Goal: Task Accomplishment & Management: Use online tool/utility

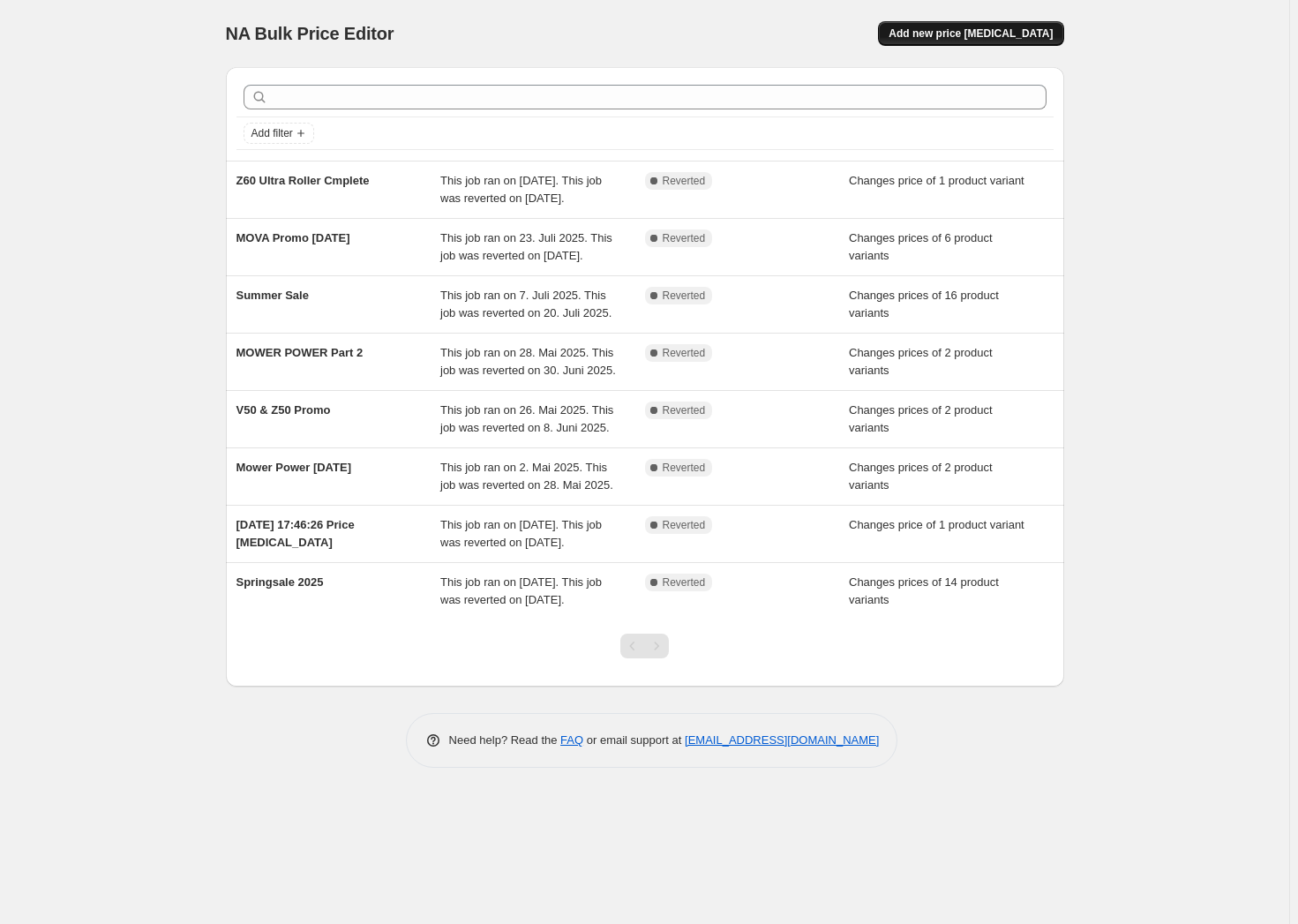
click at [990, 38] on span "Add new price change job" at bounding box center [970, 33] width 164 height 14
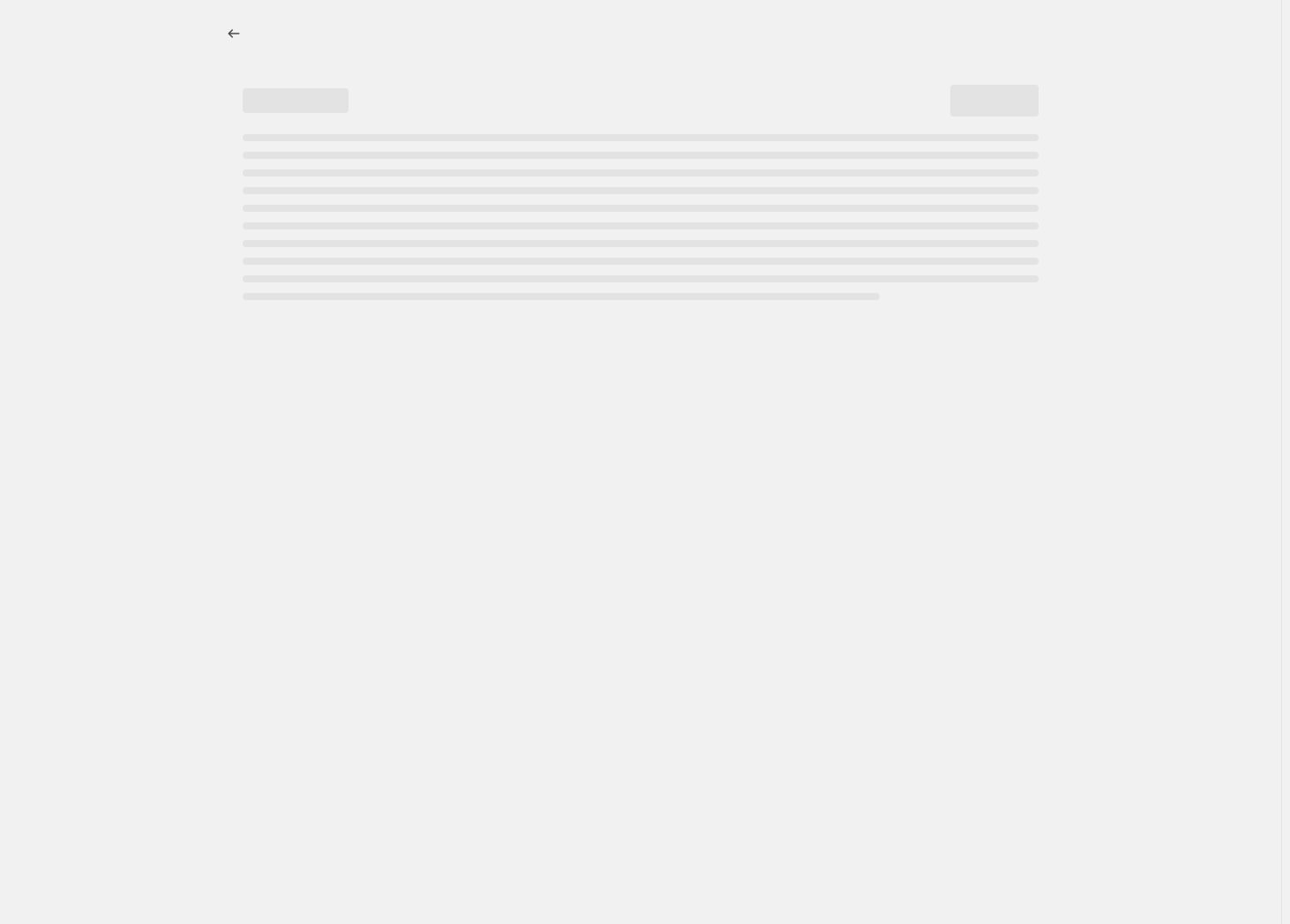
select select "percentage"
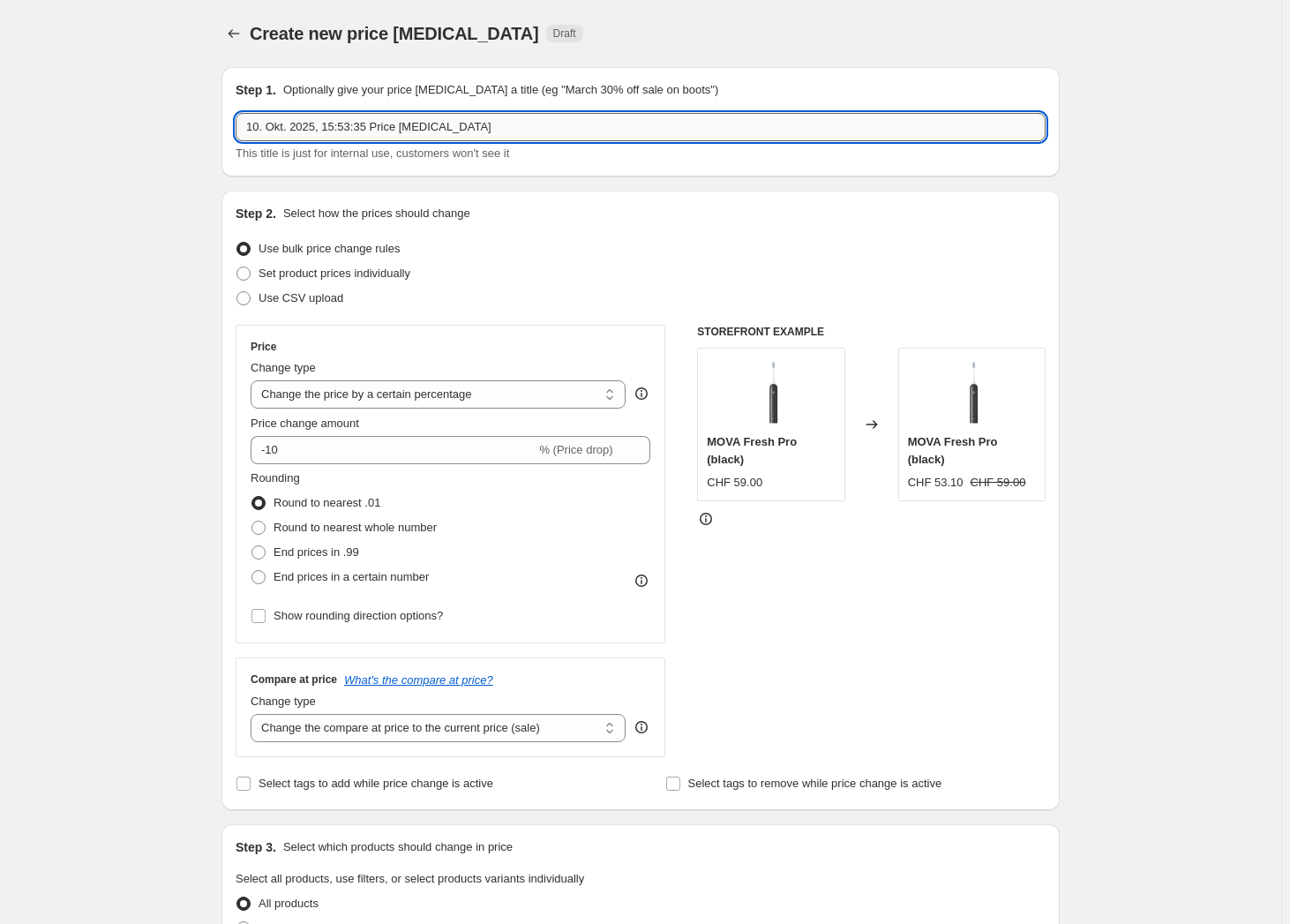
click at [513, 122] on input "10. Okt. 2025, 15:53:35 Price change job" at bounding box center [640, 127] width 810 height 28
type input "Oktober SAle"
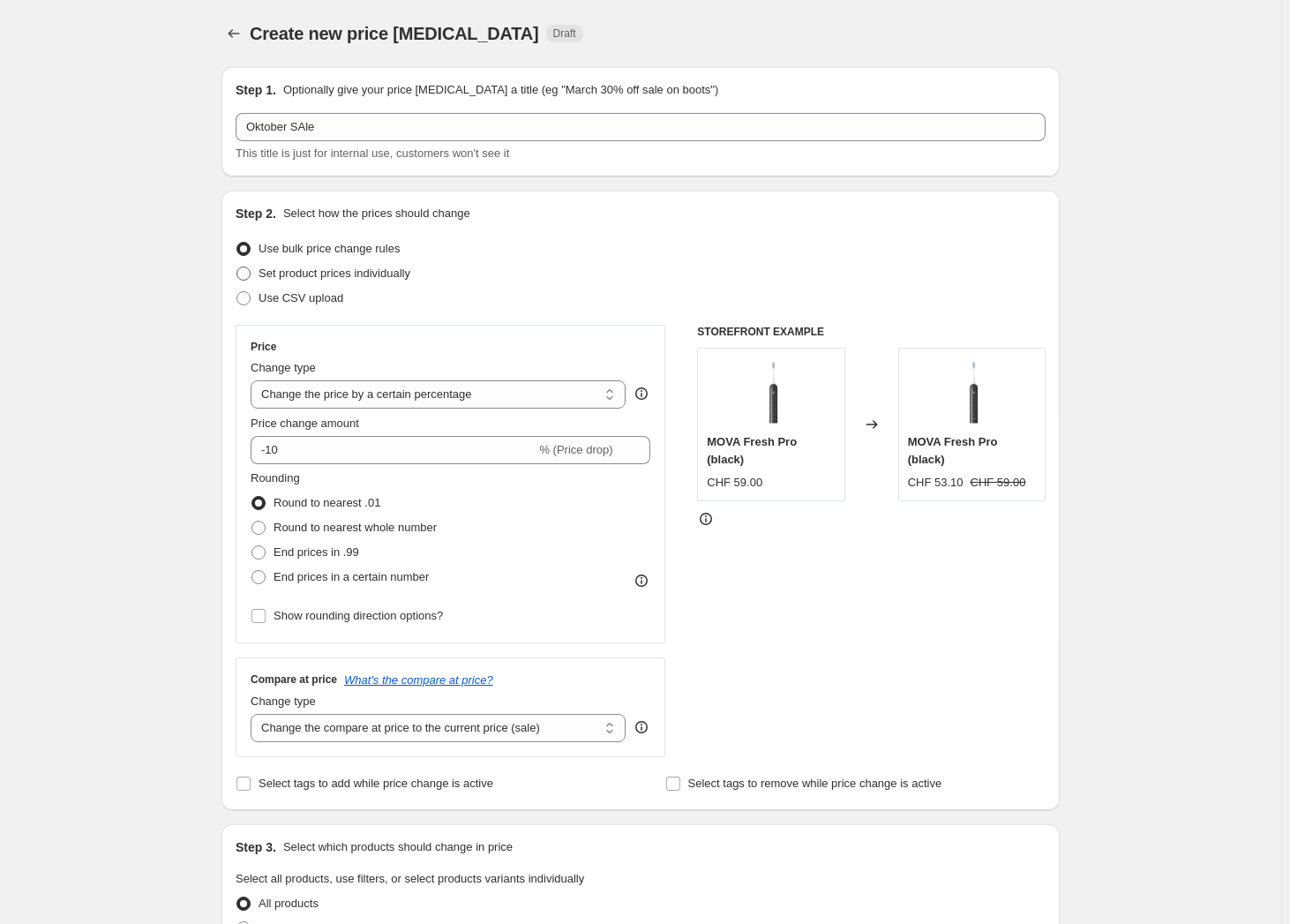
click at [361, 268] on span "Set product prices individually" at bounding box center [334, 273] width 152 height 13
click at [237, 268] on input "Set product prices individually" at bounding box center [236, 267] width 1 height 1
radio input "true"
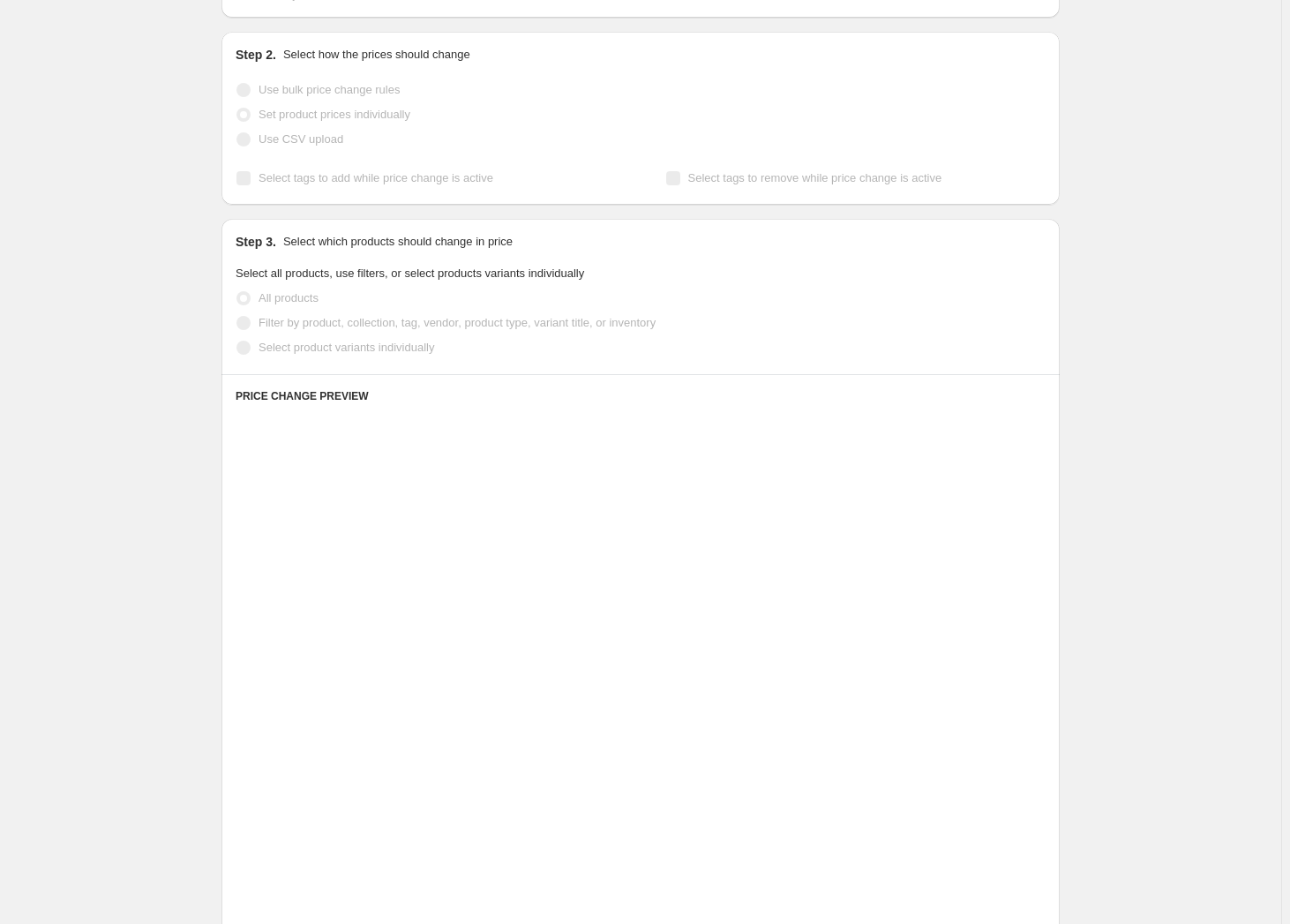
scroll to position [240, 0]
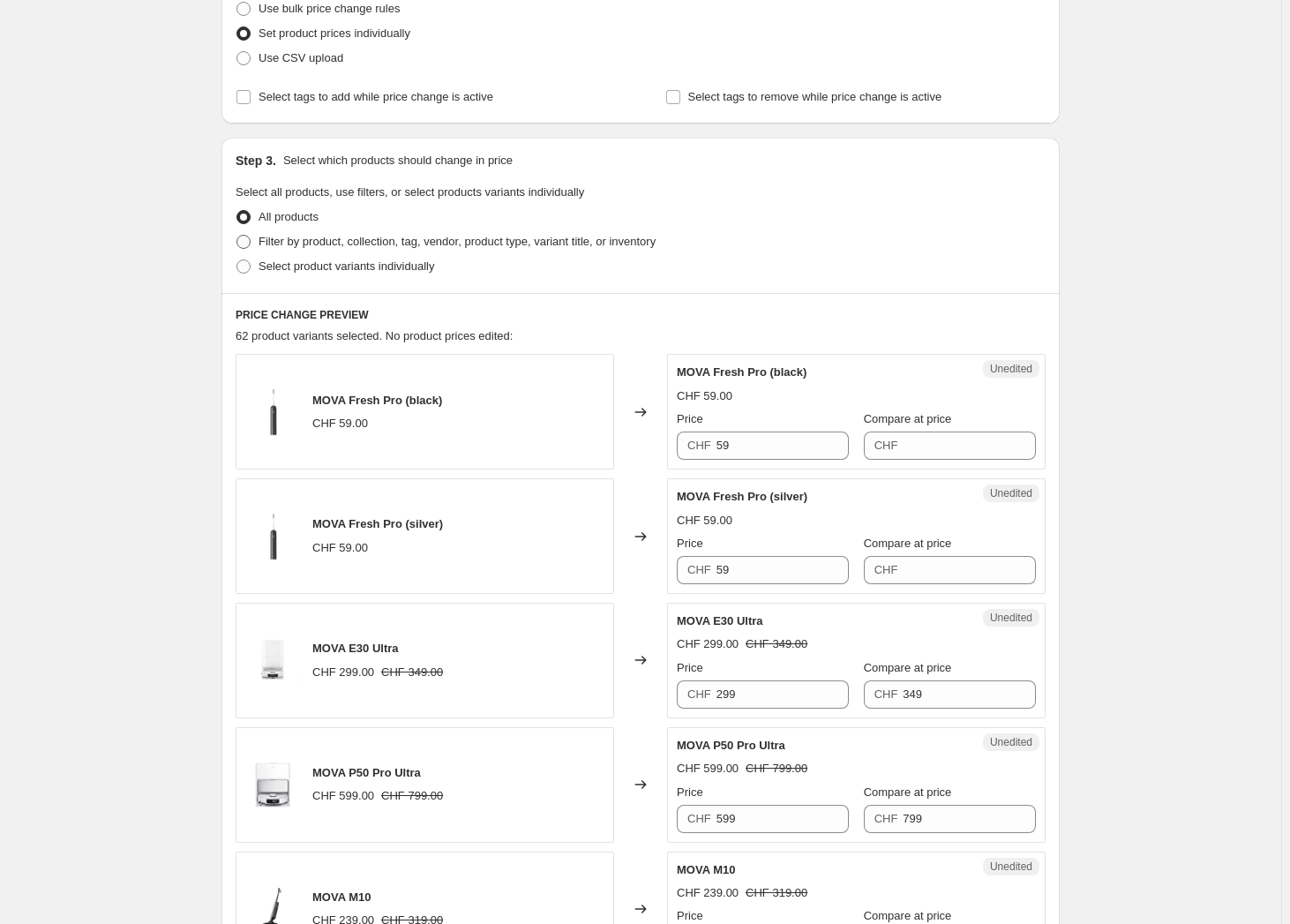
click at [352, 246] on span "Filter by product, collection, tag, vendor, product type, variant title, or inv…" at bounding box center [456, 241] width 396 height 13
click at [237, 235] on input "Filter by product, collection, tag, vendor, product type, variant title, or inv…" at bounding box center [236, 234] width 1 height 1
radio input "true"
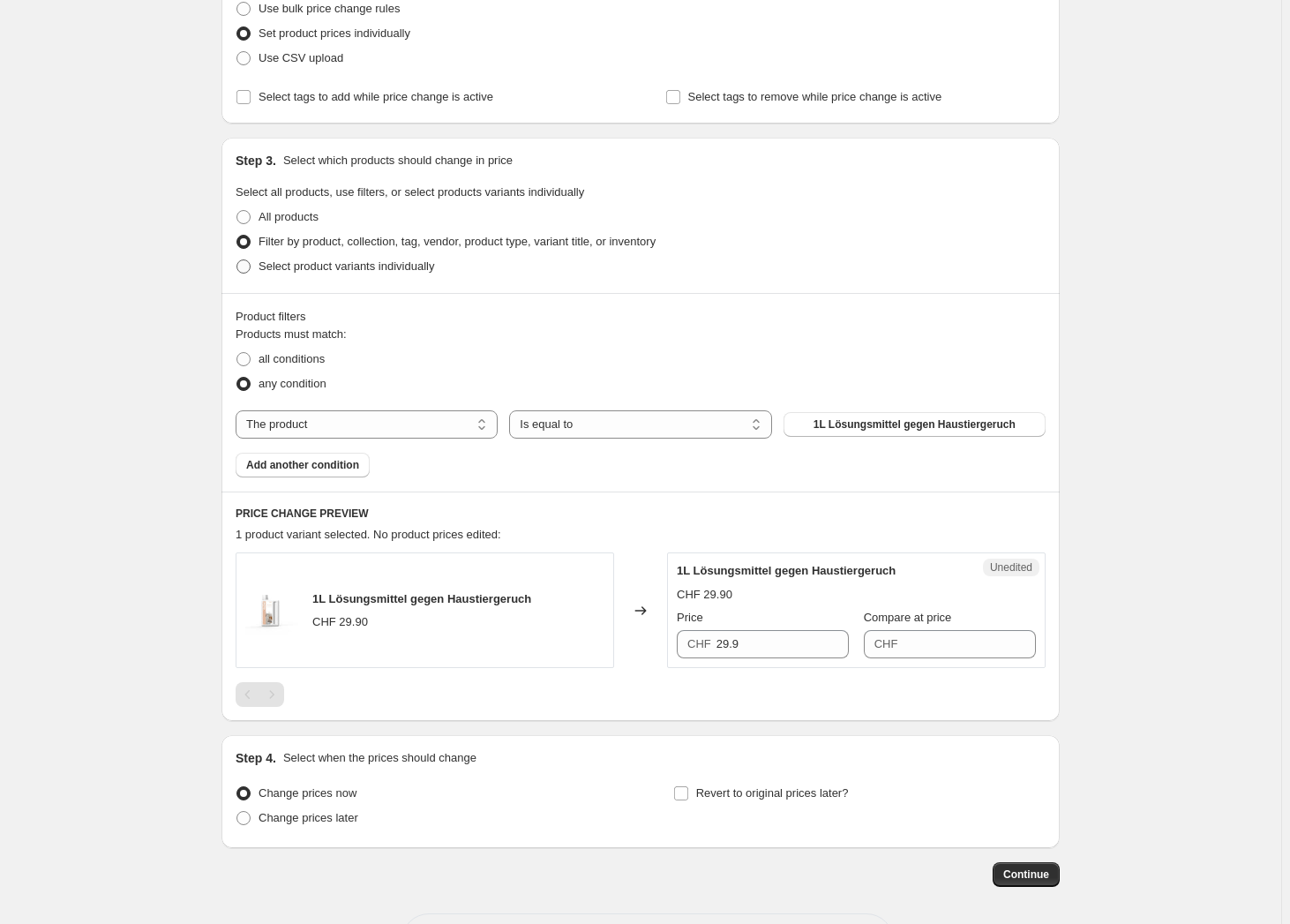
click at [318, 271] on span "Select product variants individually" at bounding box center [345, 266] width 175 height 13
click at [237, 260] on input "Select product variants individually" at bounding box center [236, 259] width 1 height 1
radio input "true"
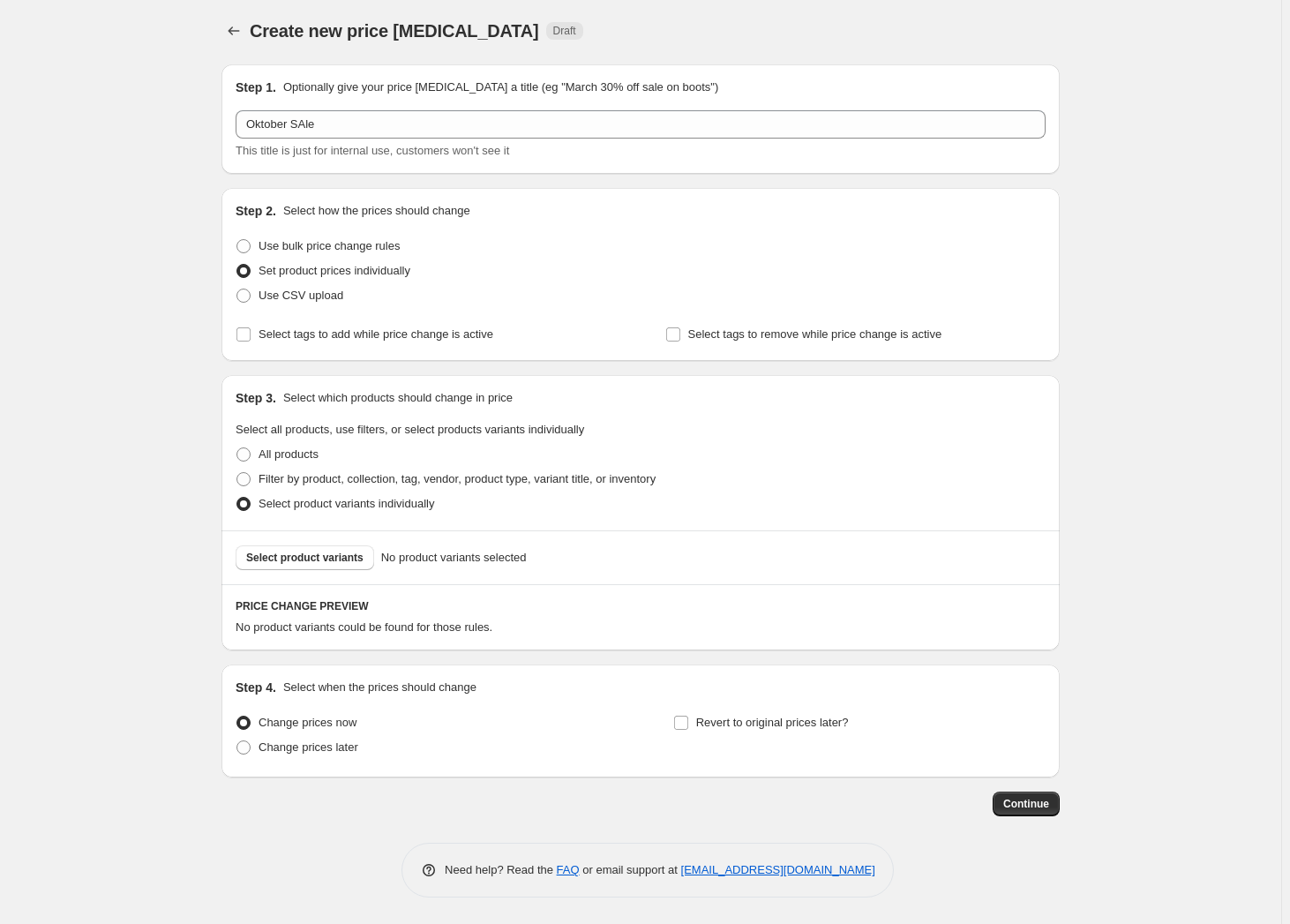
scroll to position [2, 0]
drag, startPoint x: 318, startPoint y: 323, endPoint x: 308, endPoint y: 359, distance: 37.4
click at [316, 338] on label "Select tags to add while price change is active" at bounding box center [364, 335] width 258 height 25
click at [250, 338] on input "Select tags to add while price change is active" at bounding box center [243, 335] width 14 height 14
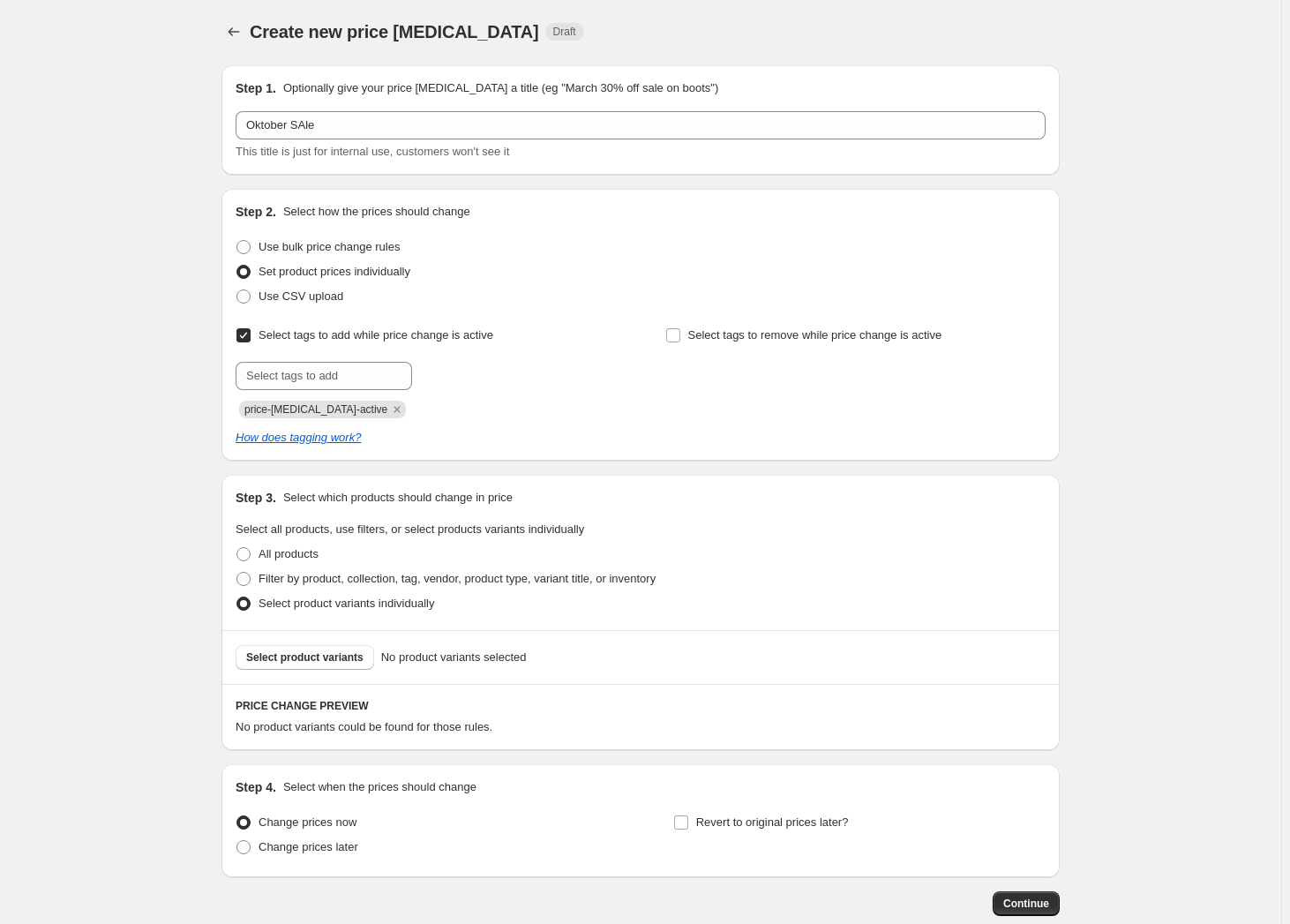
click at [242, 334] on input "Select tags to add while price change is active" at bounding box center [243, 335] width 14 height 14
checkbox input "false"
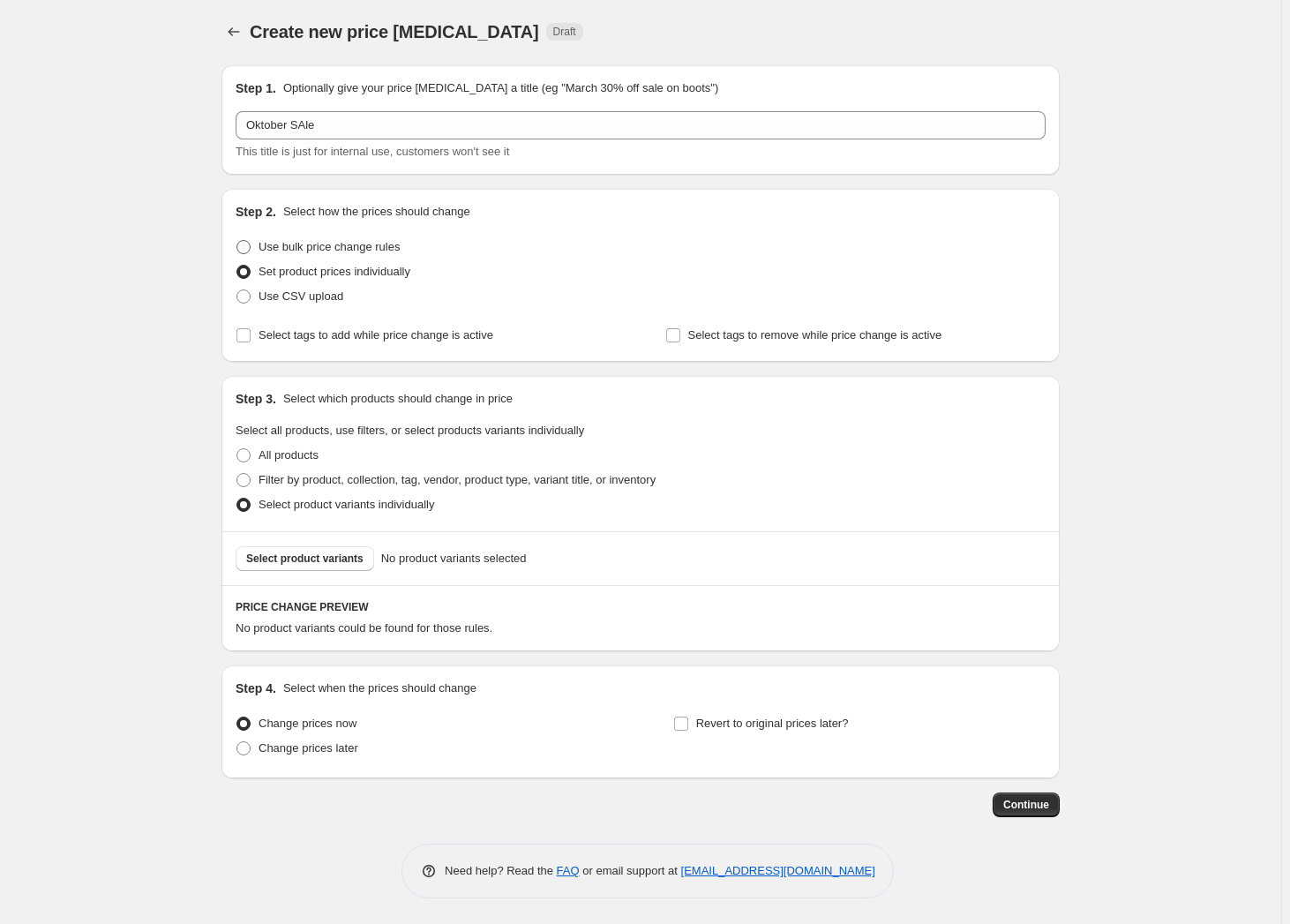
click at [250, 244] on span at bounding box center [243, 247] width 14 height 14
click at [237, 241] on input "Use bulk price change rules" at bounding box center [236, 240] width 1 height 1
radio input "true"
select select "percentage"
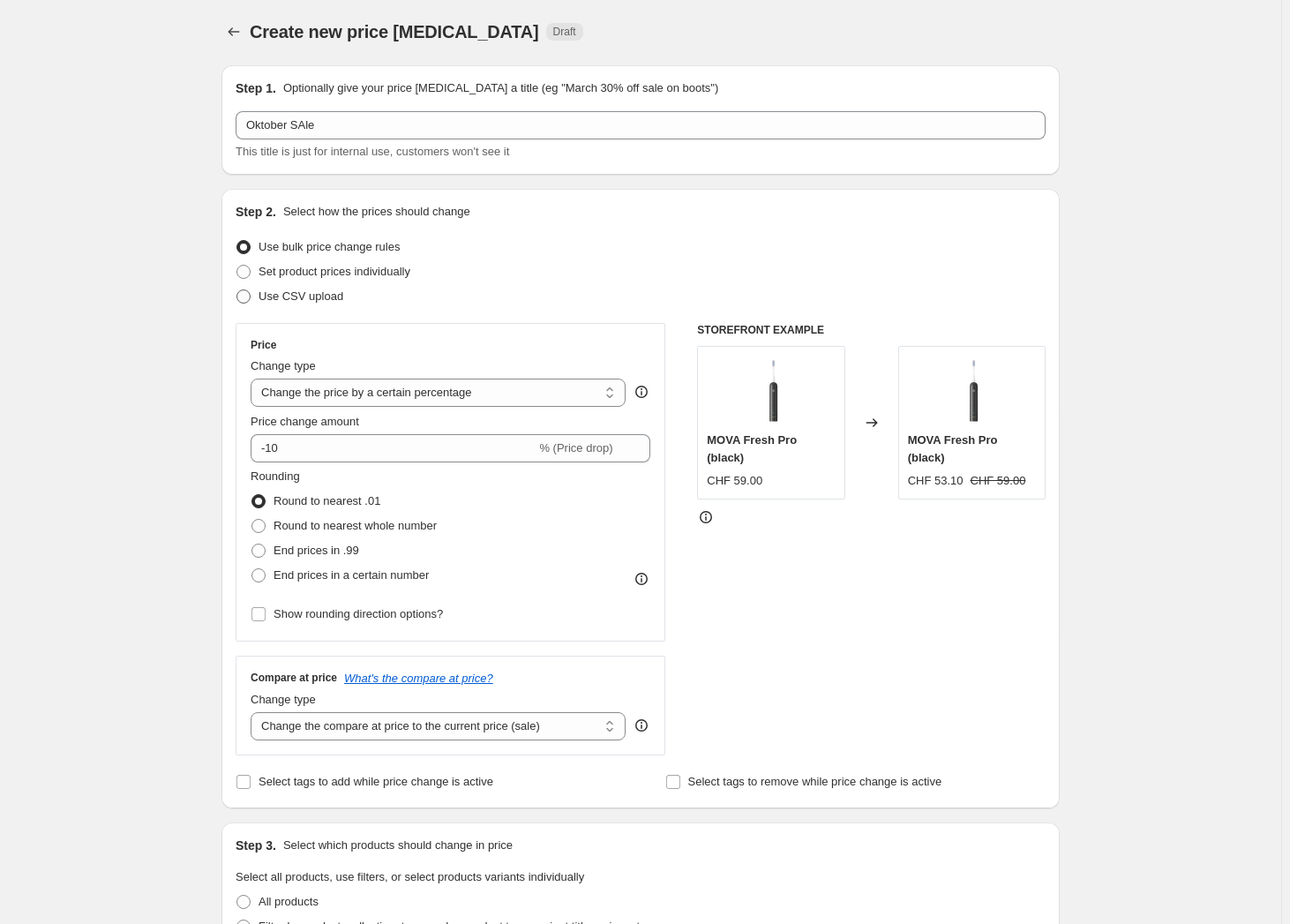
click at [261, 296] on label "Use CSV upload" at bounding box center [288, 296] width 107 height 25
click at [237, 290] on input "Use CSV upload" at bounding box center [236, 289] width 1 height 1
radio input "true"
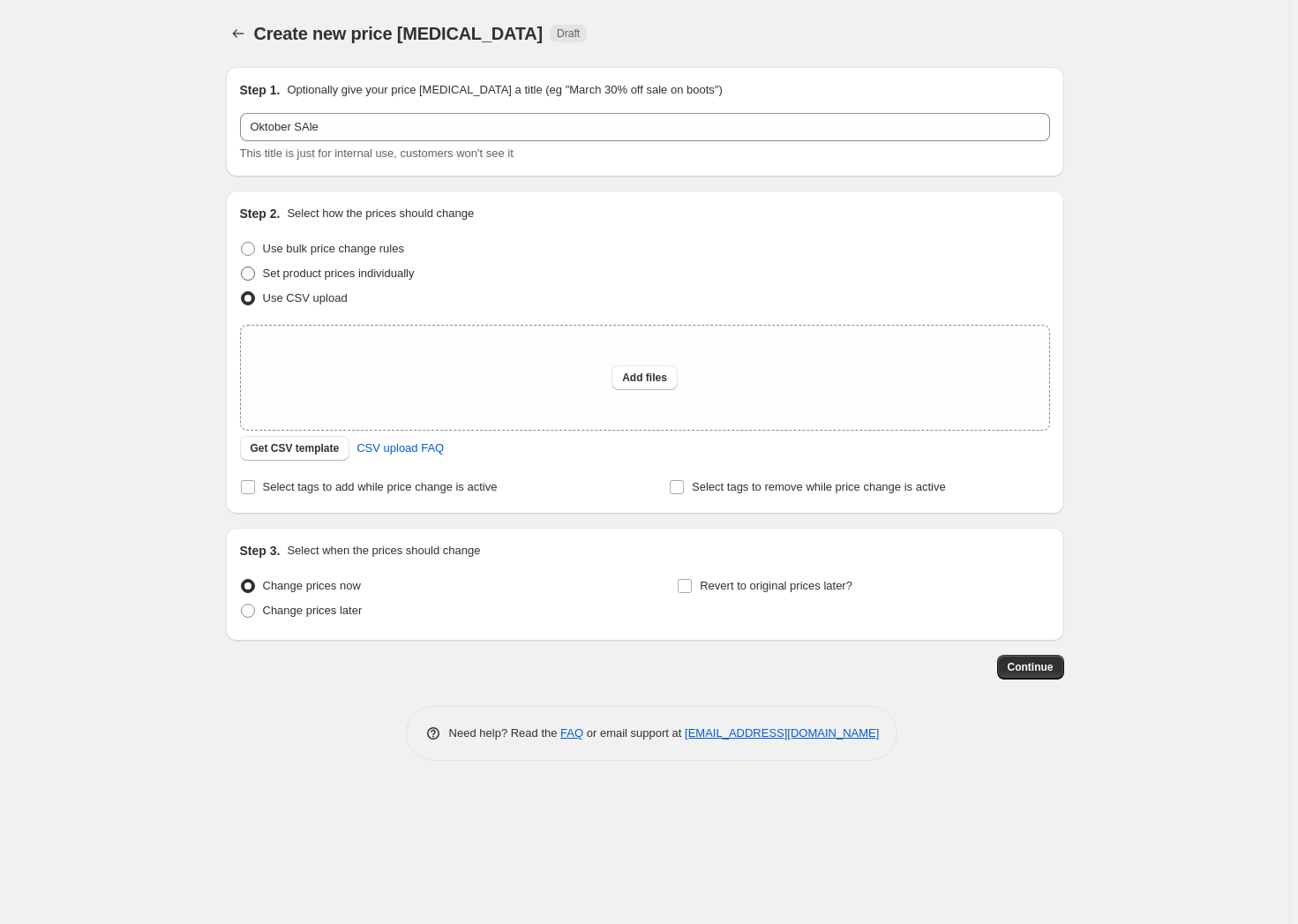
click at [247, 275] on span at bounding box center [248, 273] width 14 height 14
click at [242, 268] on input "Set product prices individually" at bounding box center [241, 267] width 1 height 1
radio input "true"
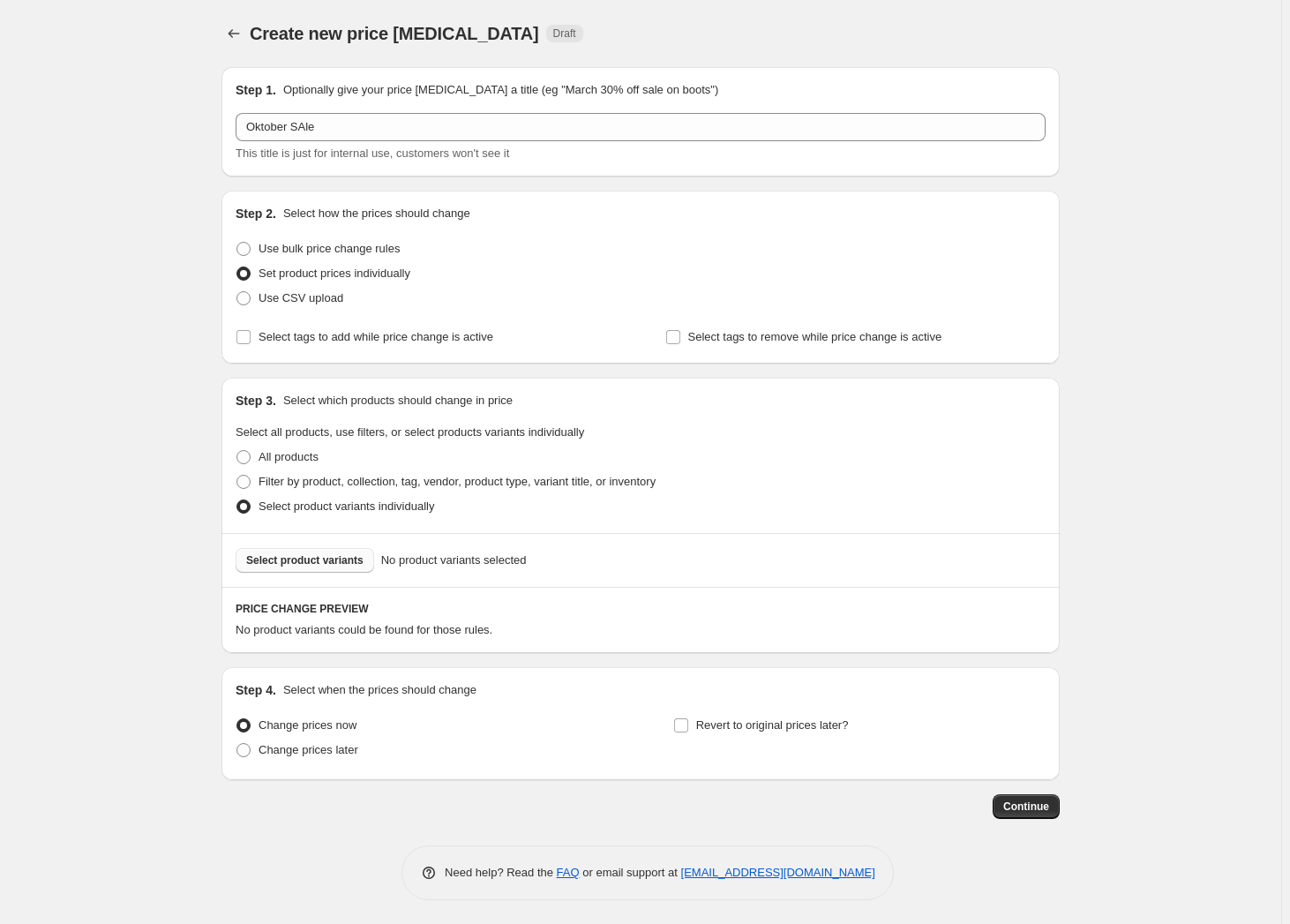
click at [305, 560] on span "Select product variants" at bounding box center [304, 560] width 118 height 14
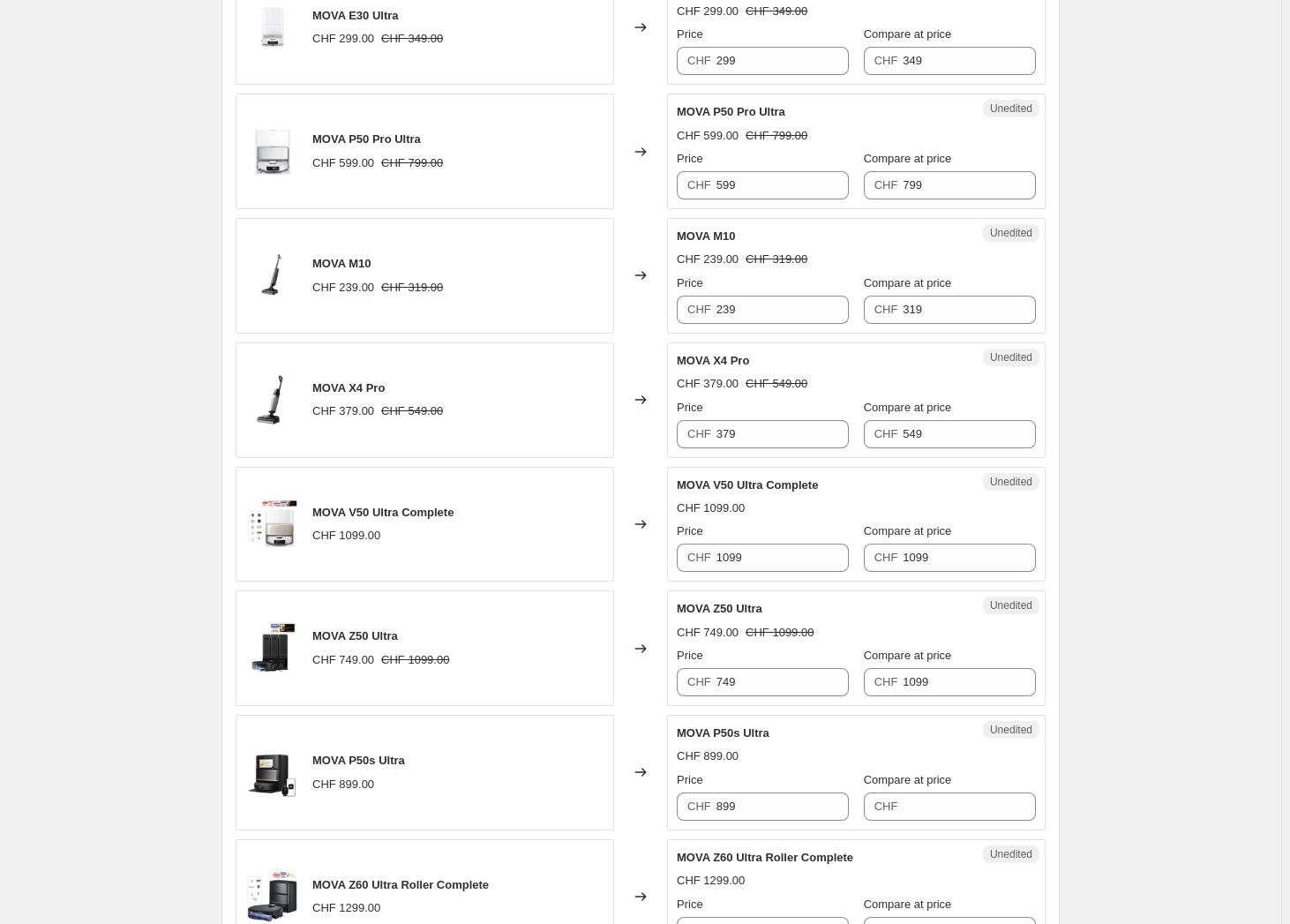
scroll to position [481, 0]
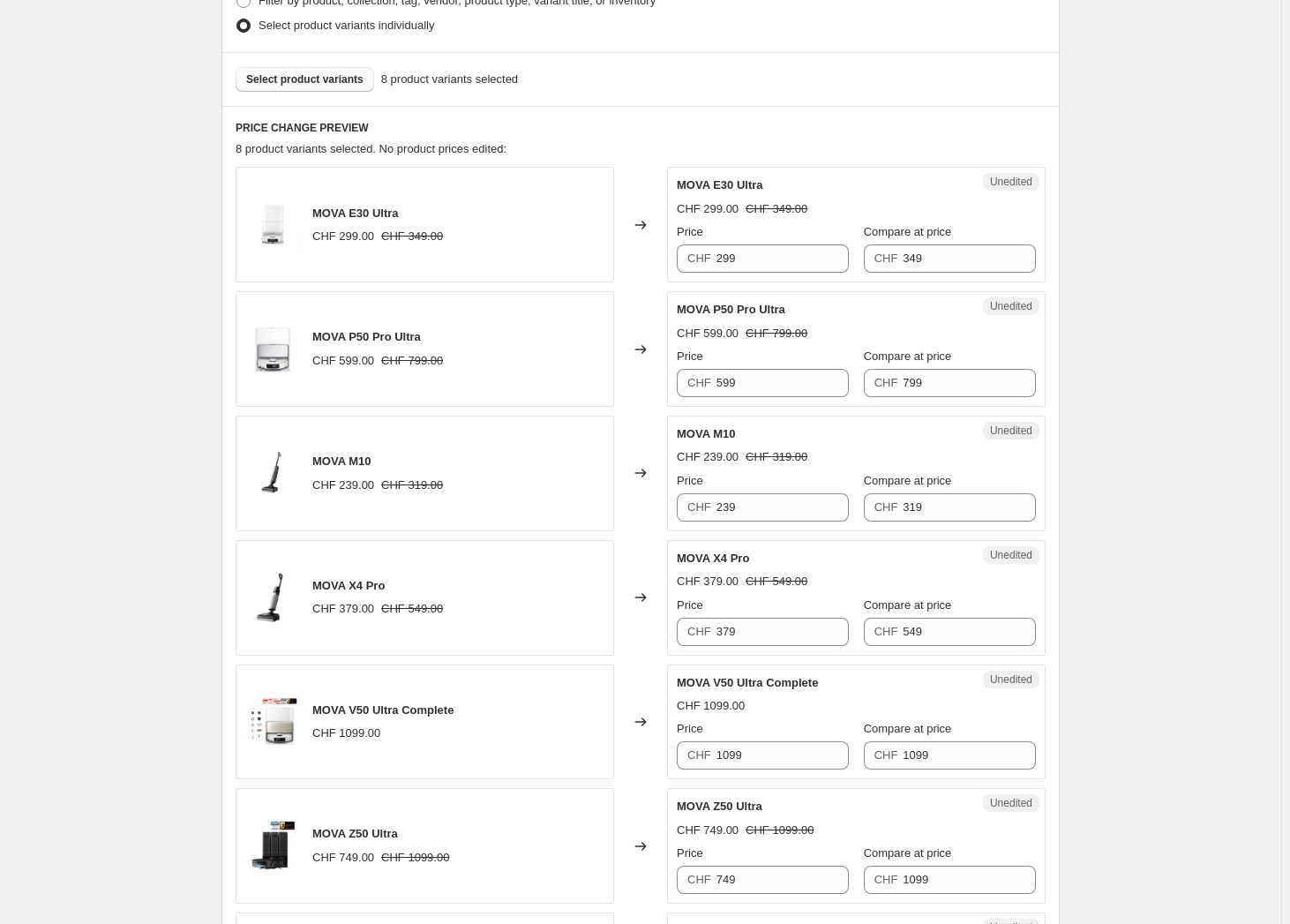
click at [57, 286] on div "Create new price change job. This page is ready Create new price change job Dra…" at bounding box center [640, 498] width 1281 height 1959
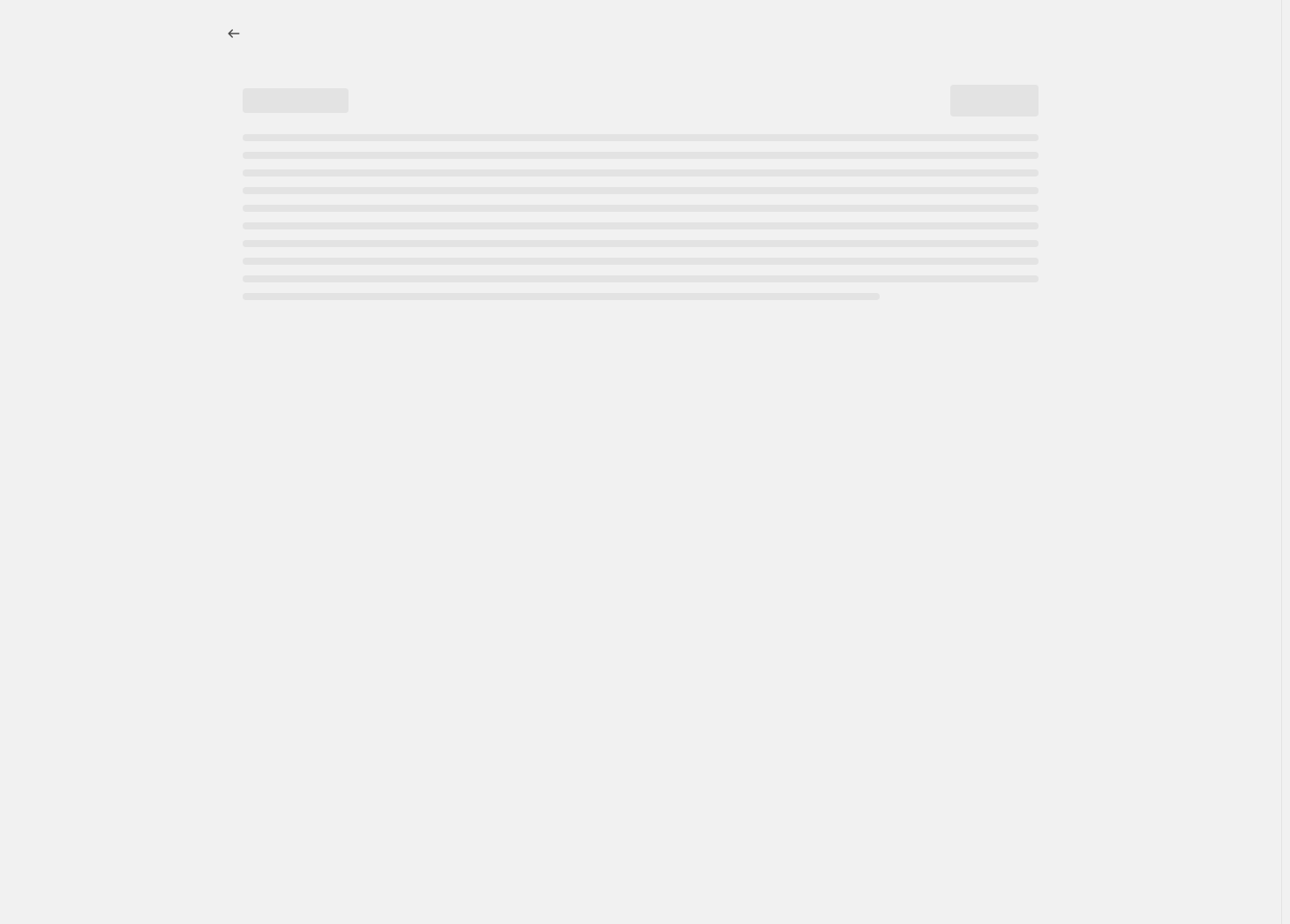
select select "percentage"
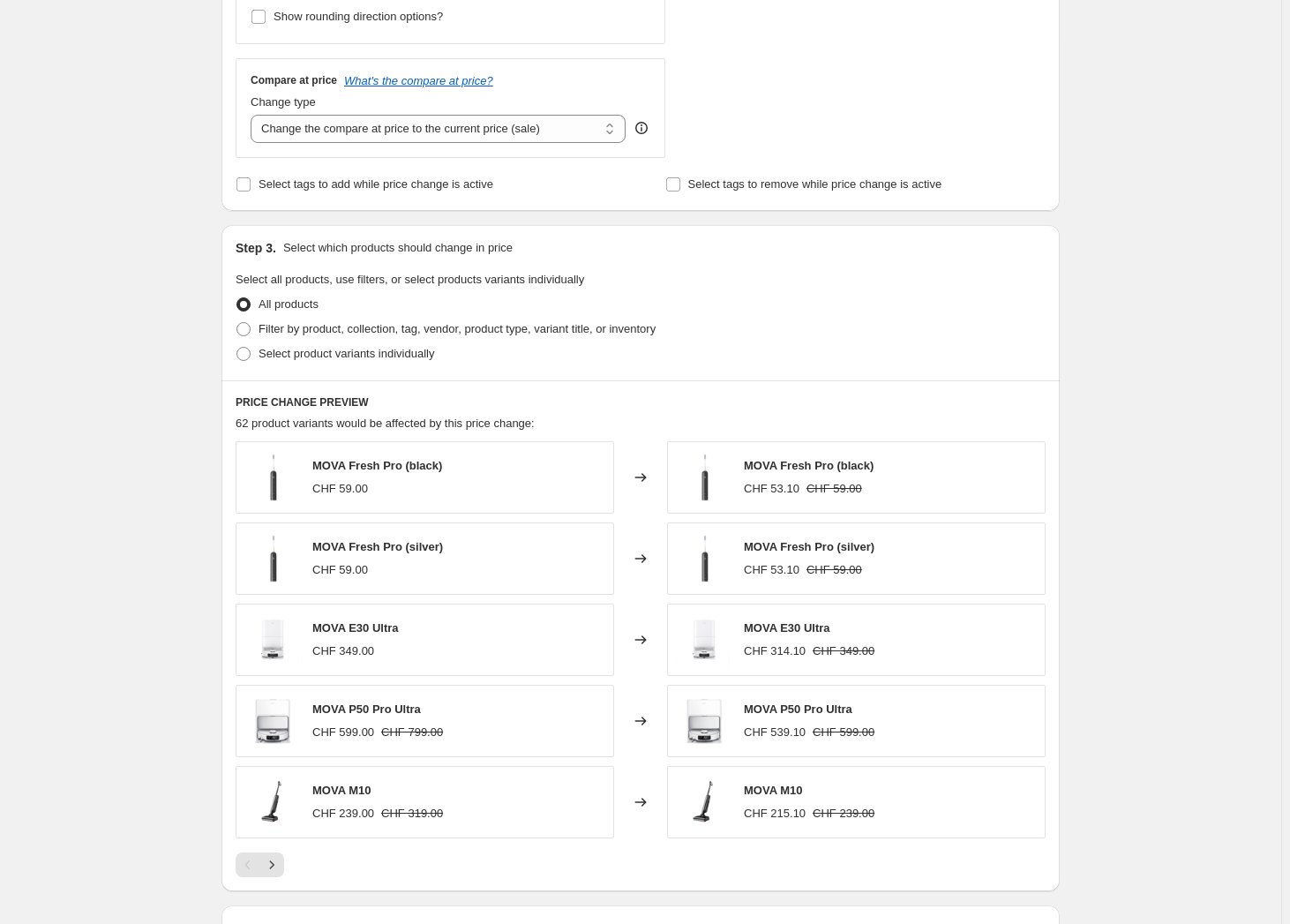
scroll to position [722, 0]
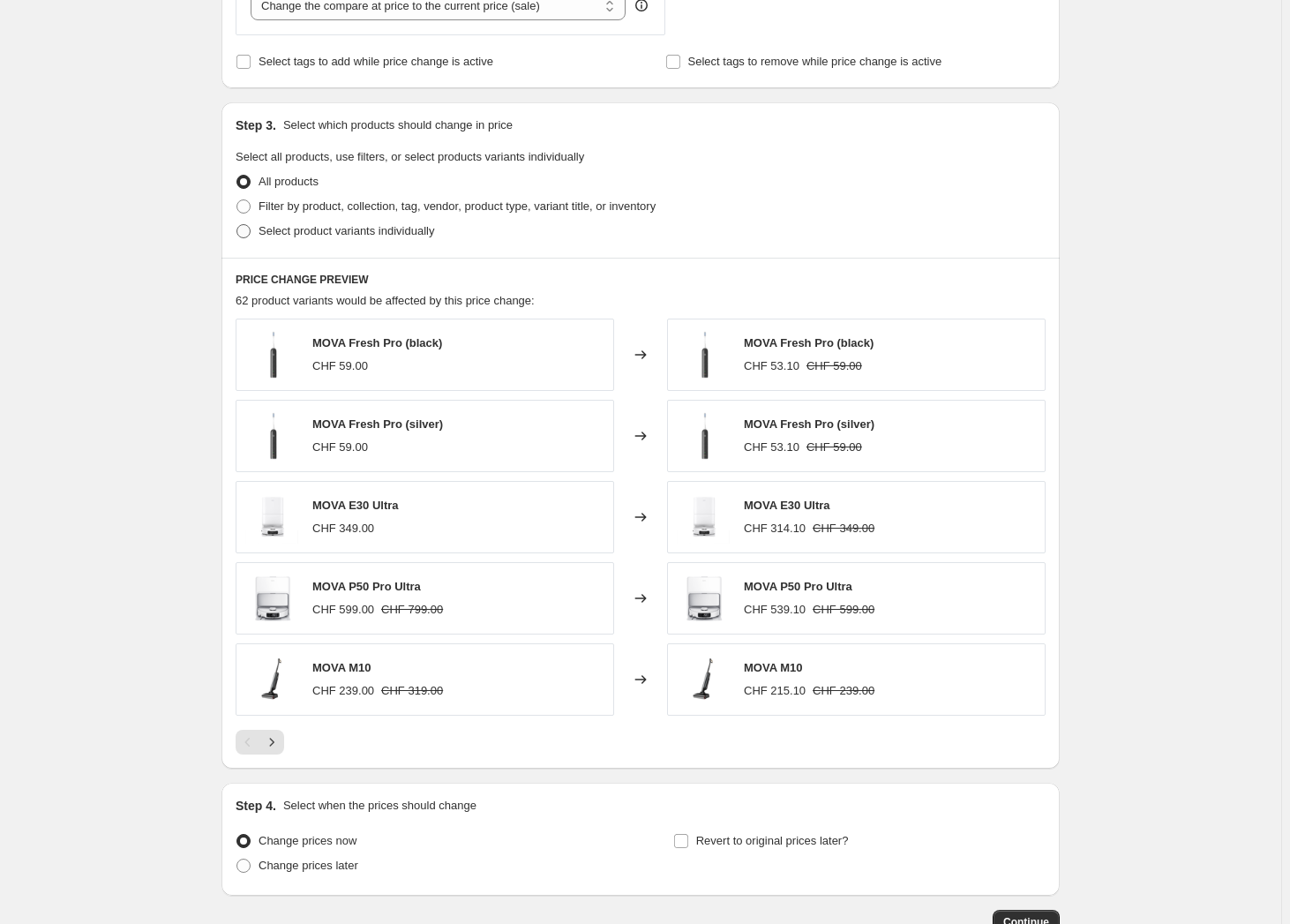
click at [251, 238] on span at bounding box center [243, 231] width 16 height 16
click at [237, 225] on input "Select product variants individually" at bounding box center [236, 224] width 1 height 1
radio input "true"
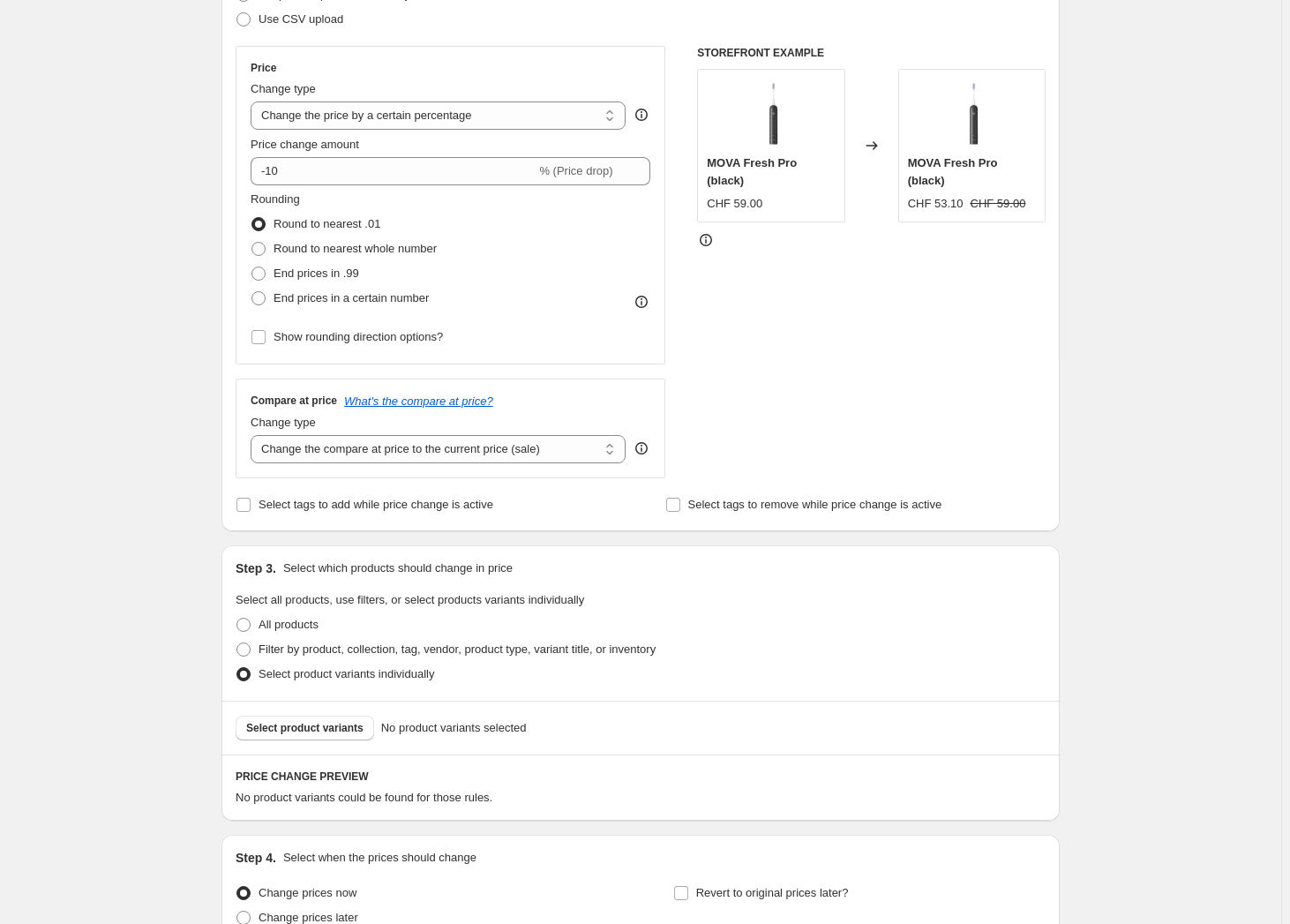
scroll to position [47, 0]
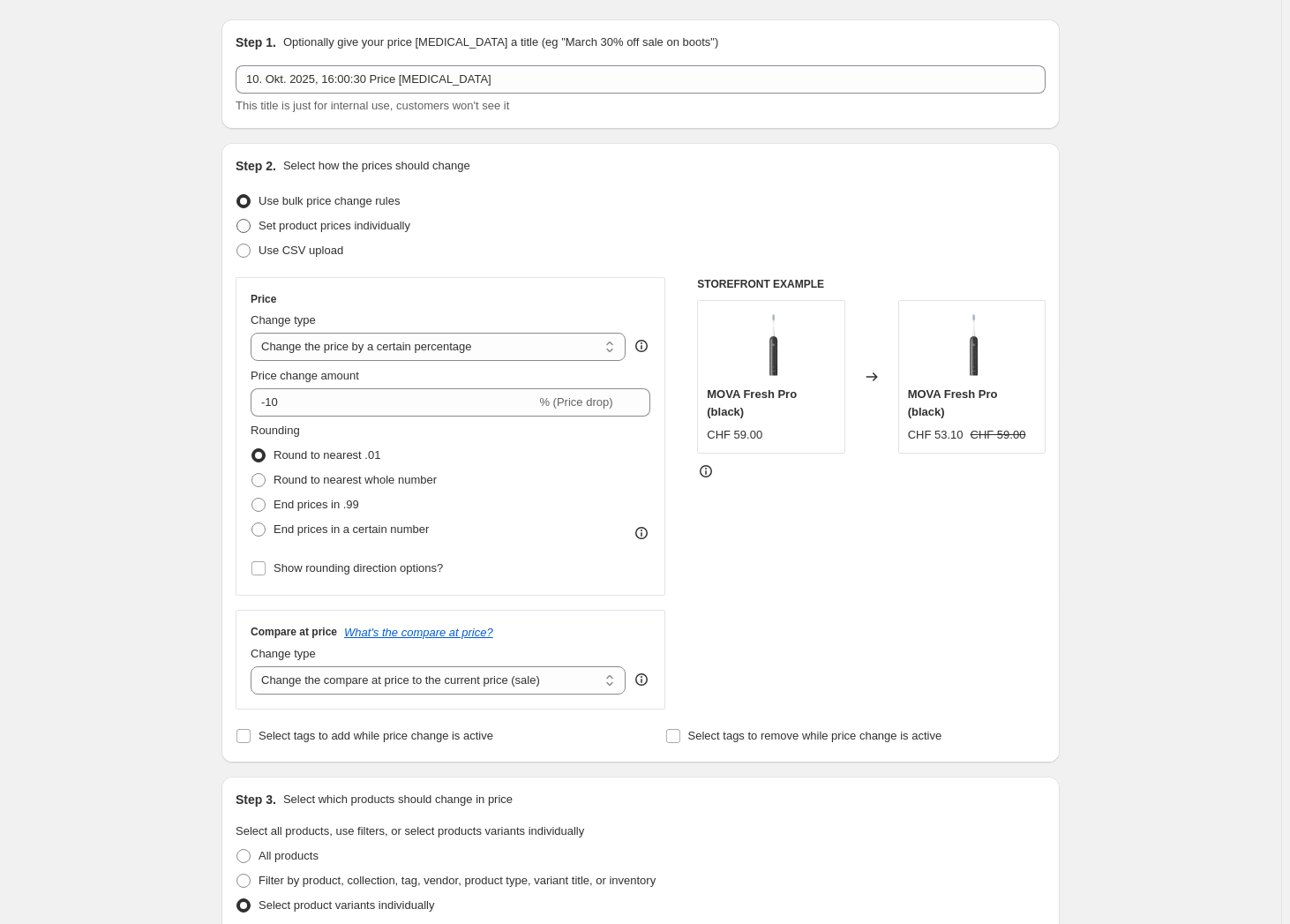
click at [250, 225] on span at bounding box center [243, 226] width 14 height 14
click at [237, 220] on input "Set product prices individually" at bounding box center [236, 219] width 1 height 1
radio input "true"
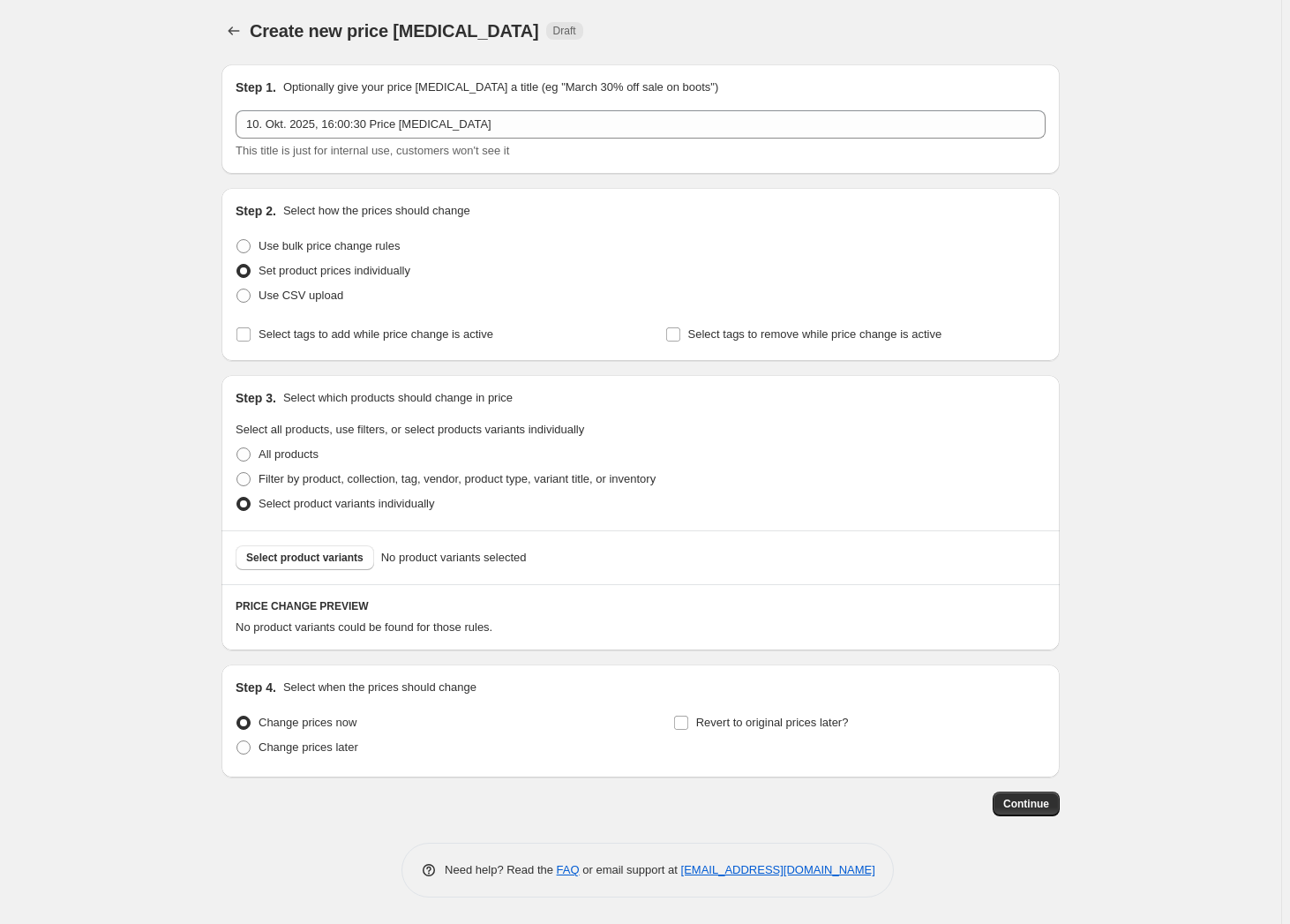
scroll to position [2, 0]
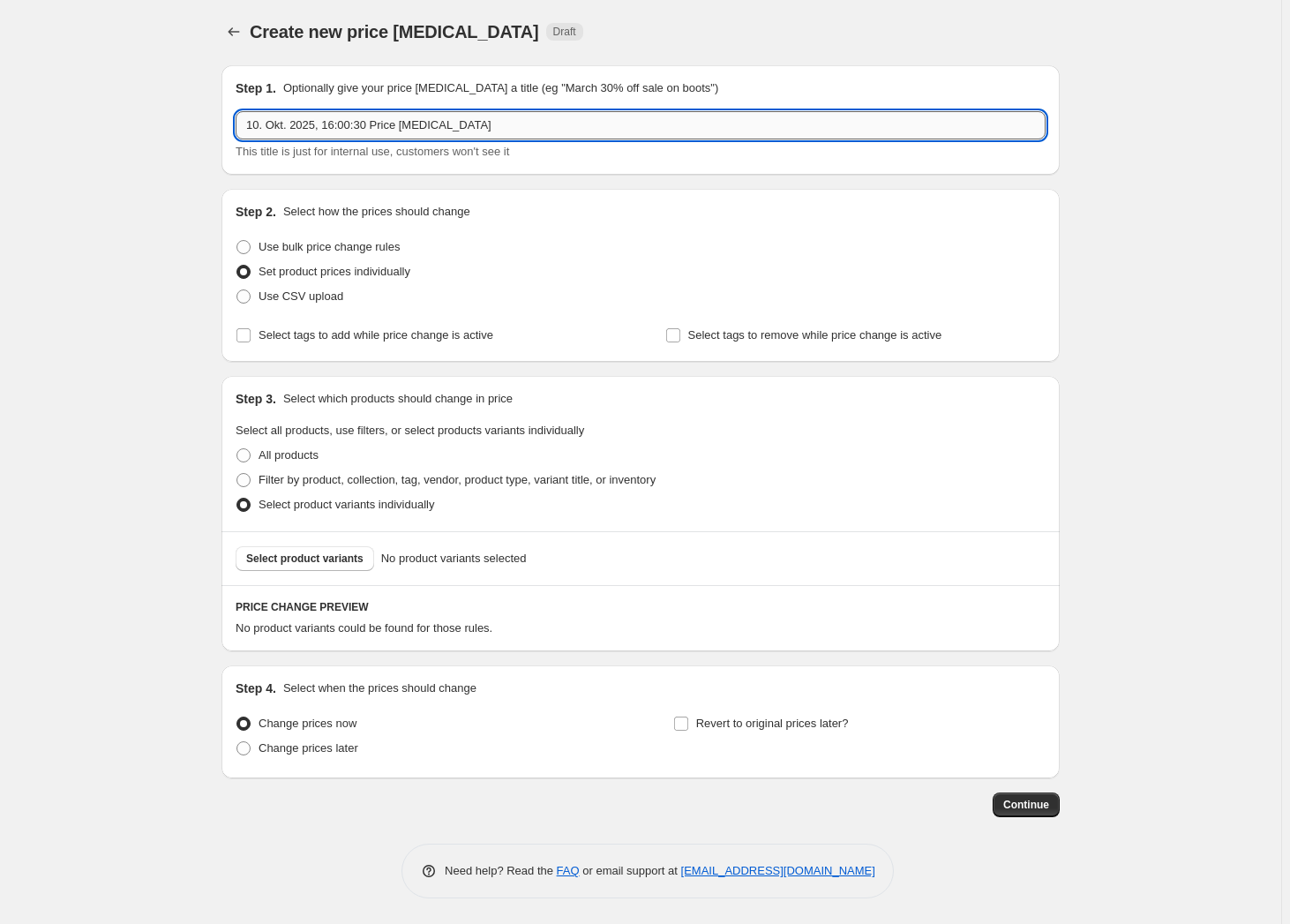
click at [587, 129] on input "10. Okt. 2025, 16:00:30 Price change job" at bounding box center [640, 125] width 810 height 28
click at [345, 557] on span "Select product variants" at bounding box center [304, 558] width 118 height 14
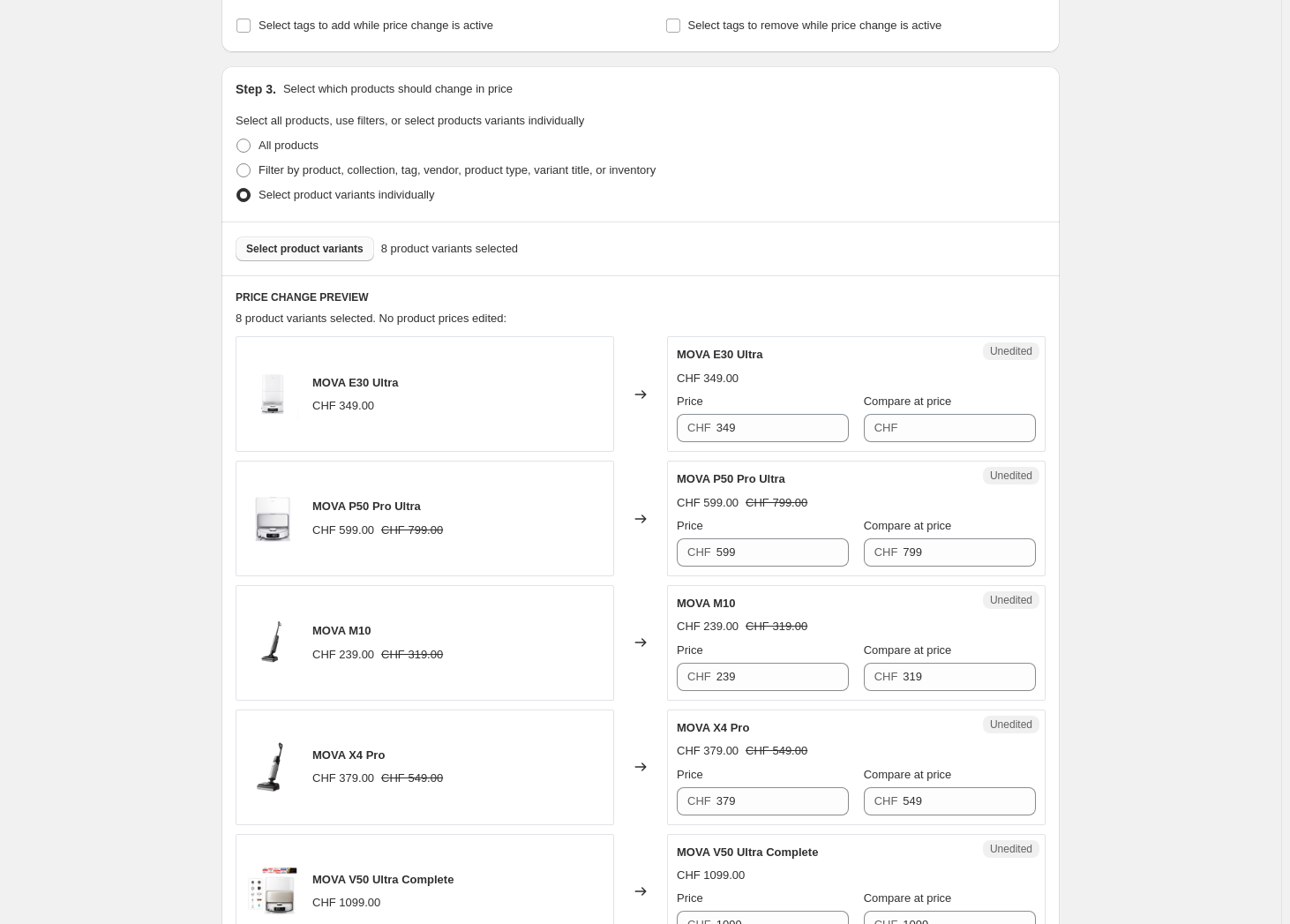
scroll to position [150, 0]
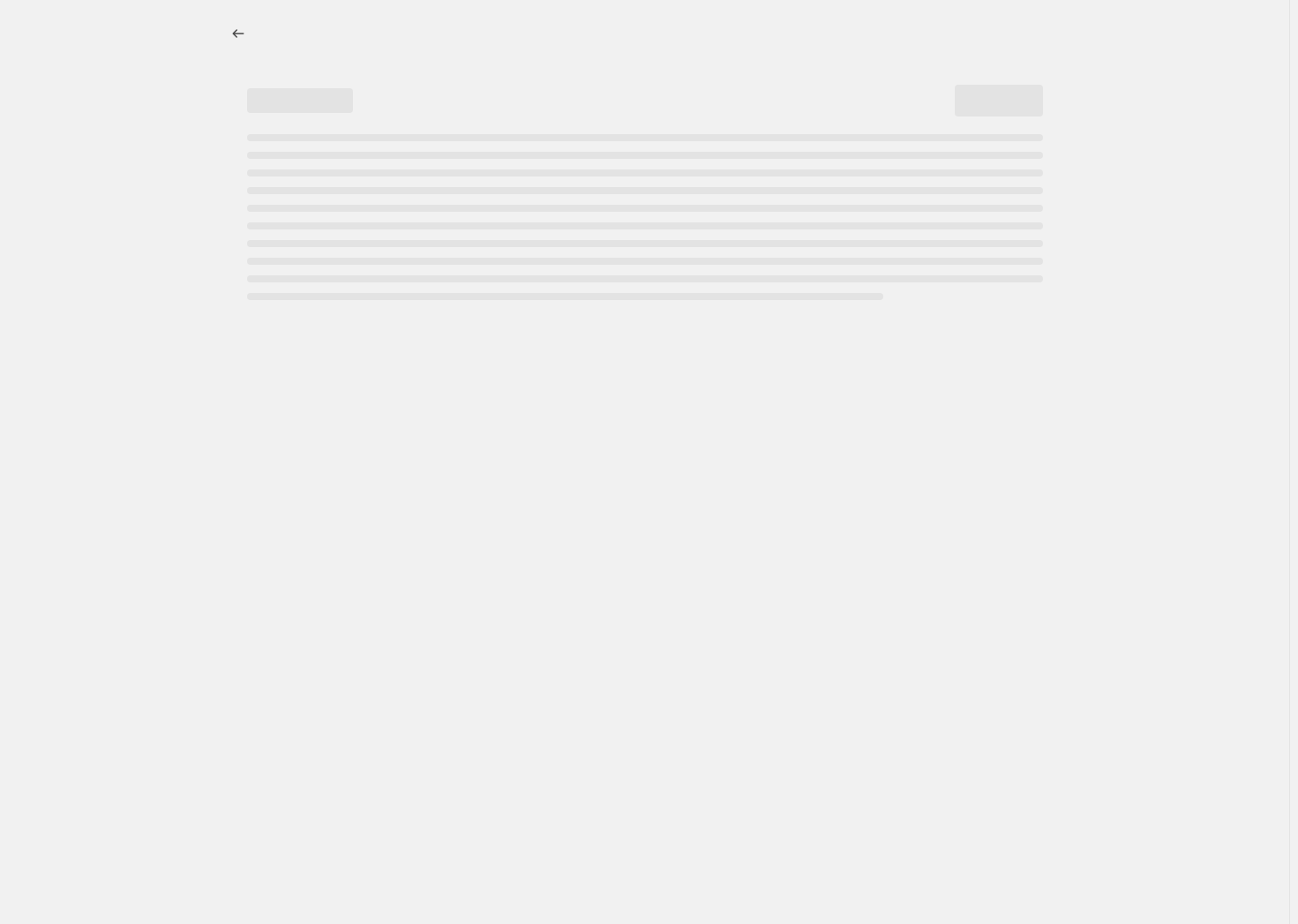
select select "percentage"
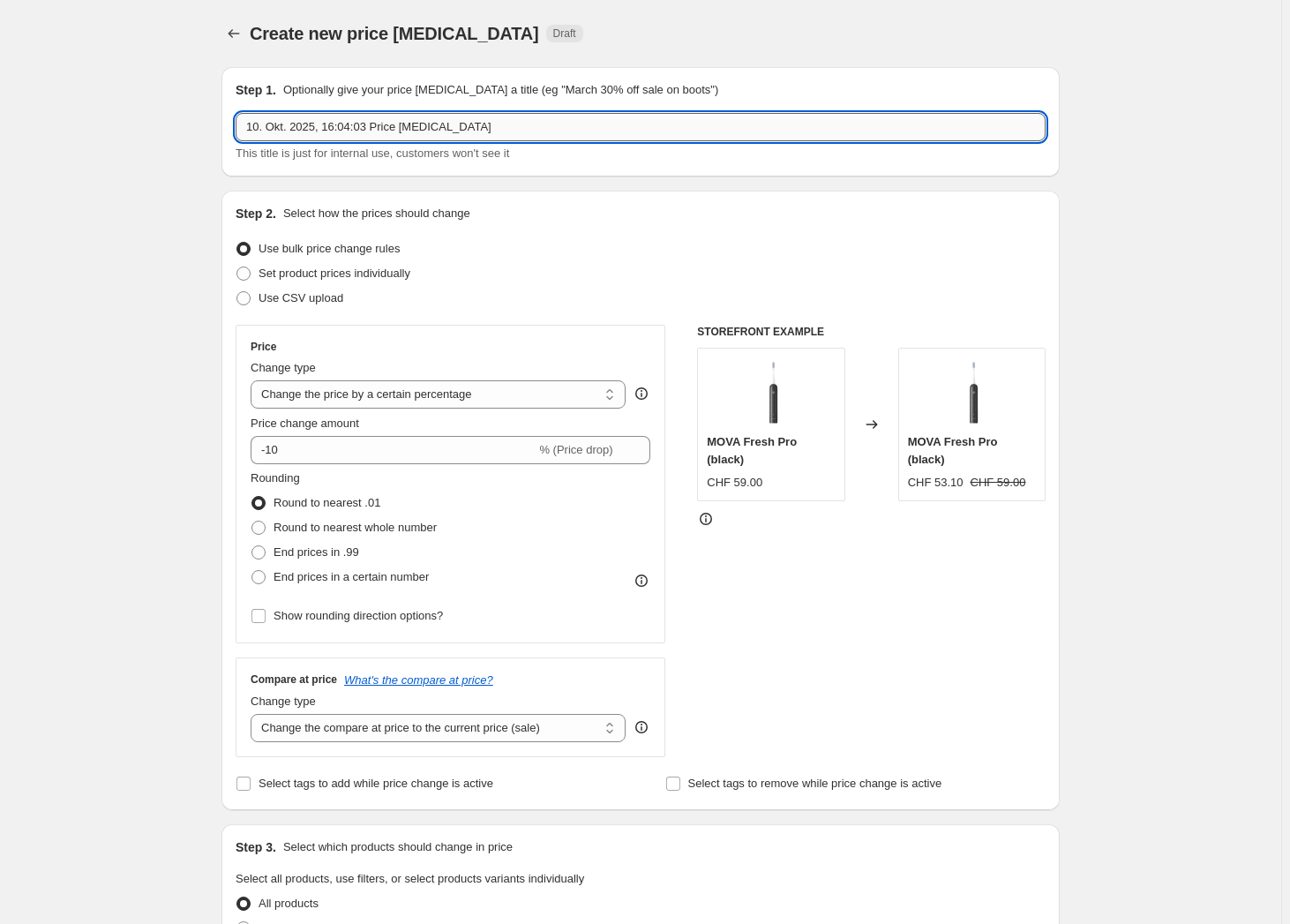
drag, startPoint x: 508, startPoint y: 130, endPoint x: 495, endPoint y: 129, distance: 13.0
click at [518, 130] on input "10. Okt. 2025, 16:04:03 Price change job" at bounding box center [640, 127] width 810 height 28
type input "Sale Oktober"
click at [256, 291] on label "Use CSV upload" at bounding box center [288, 298] width 107 height 25
click at [237, 291] on input "Use CSV upload" at bounding box center [236, 291] width 1 height 1
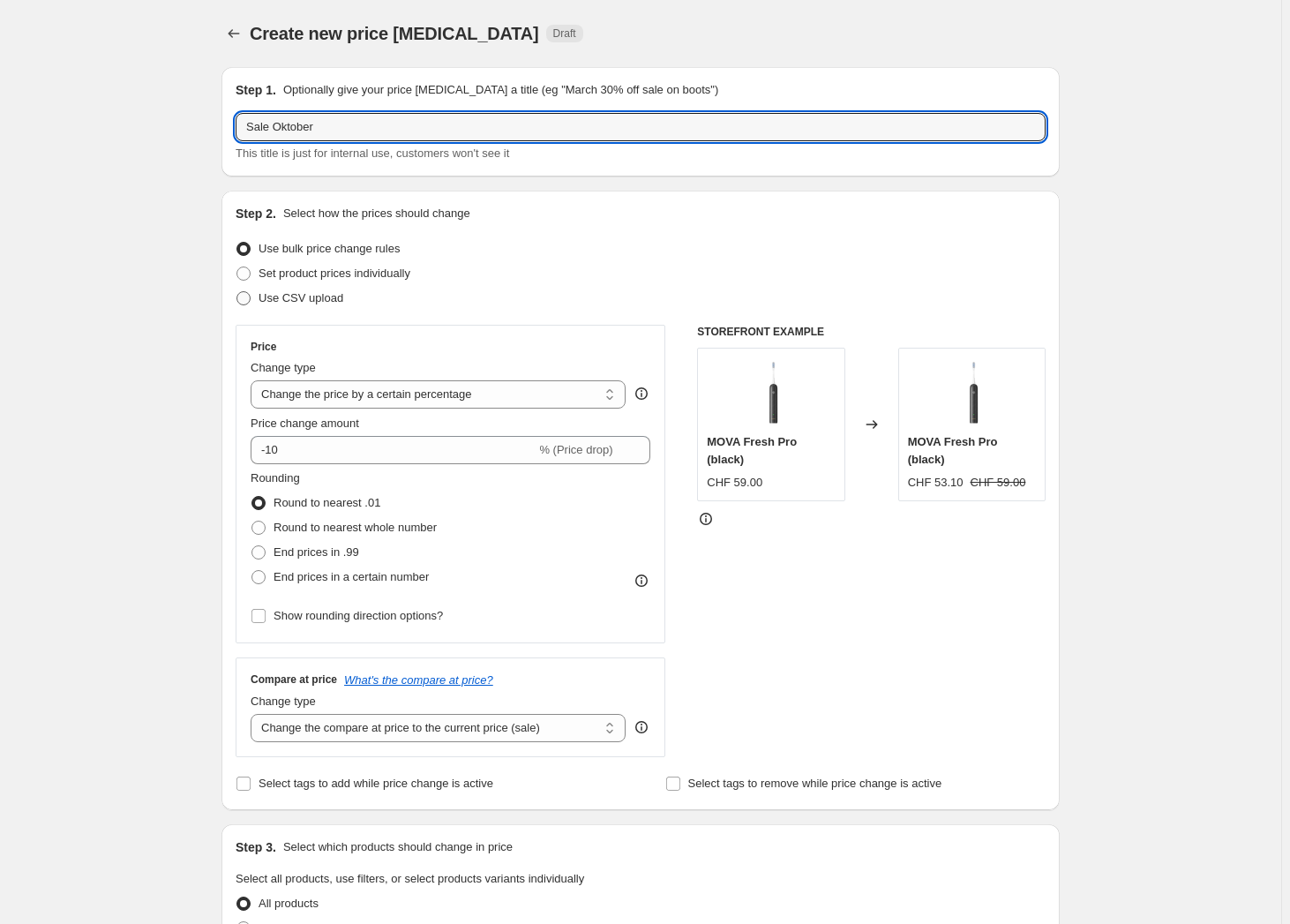
radio input "true"
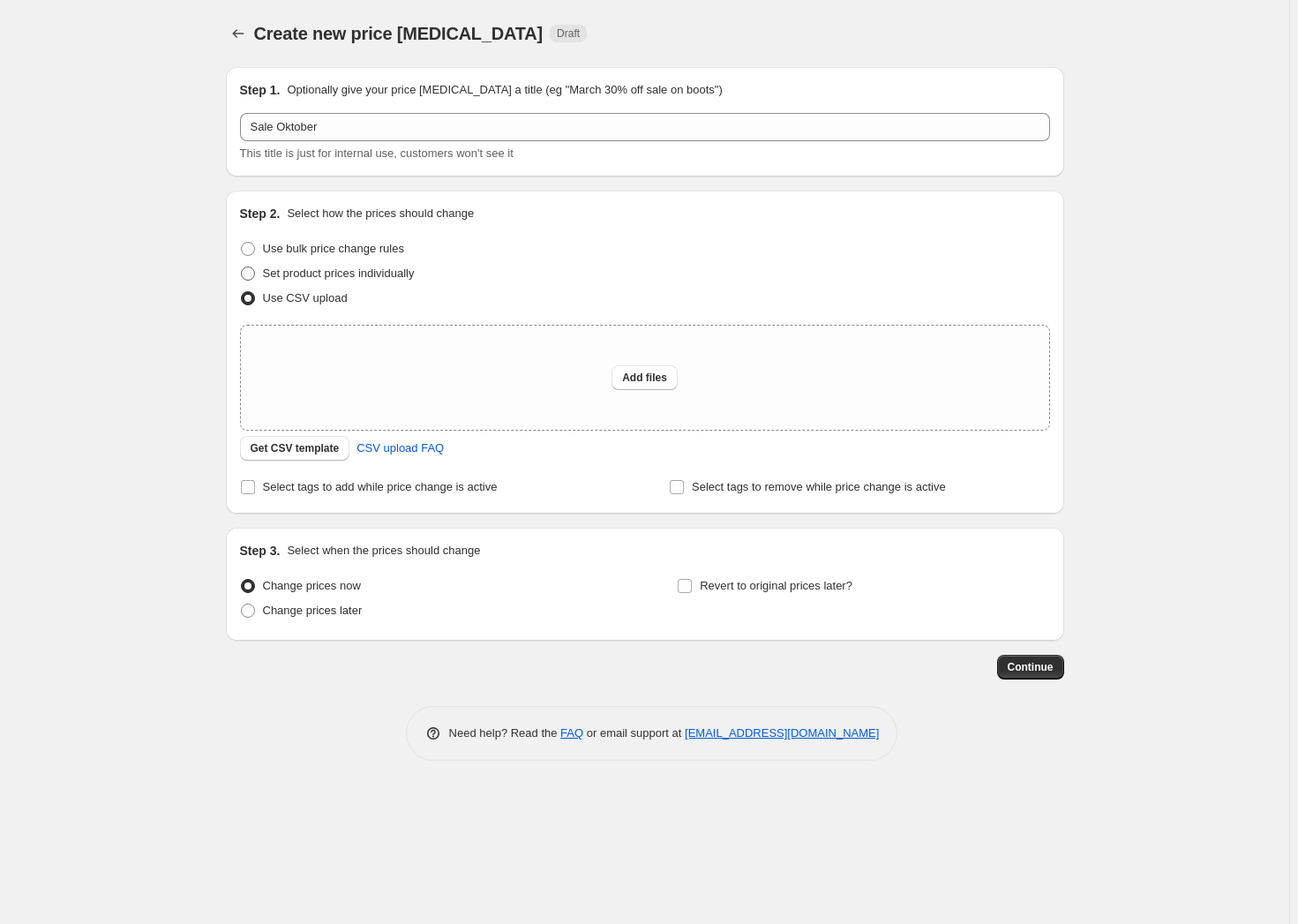
click at [266, 273] on span "Set product prices individually" at bounding box center [339, 273] width 152 height 13
click at [242, 268] on input "Set product prices individually" at bounding box center [241, 267] width 1 height 1
radio input "true"
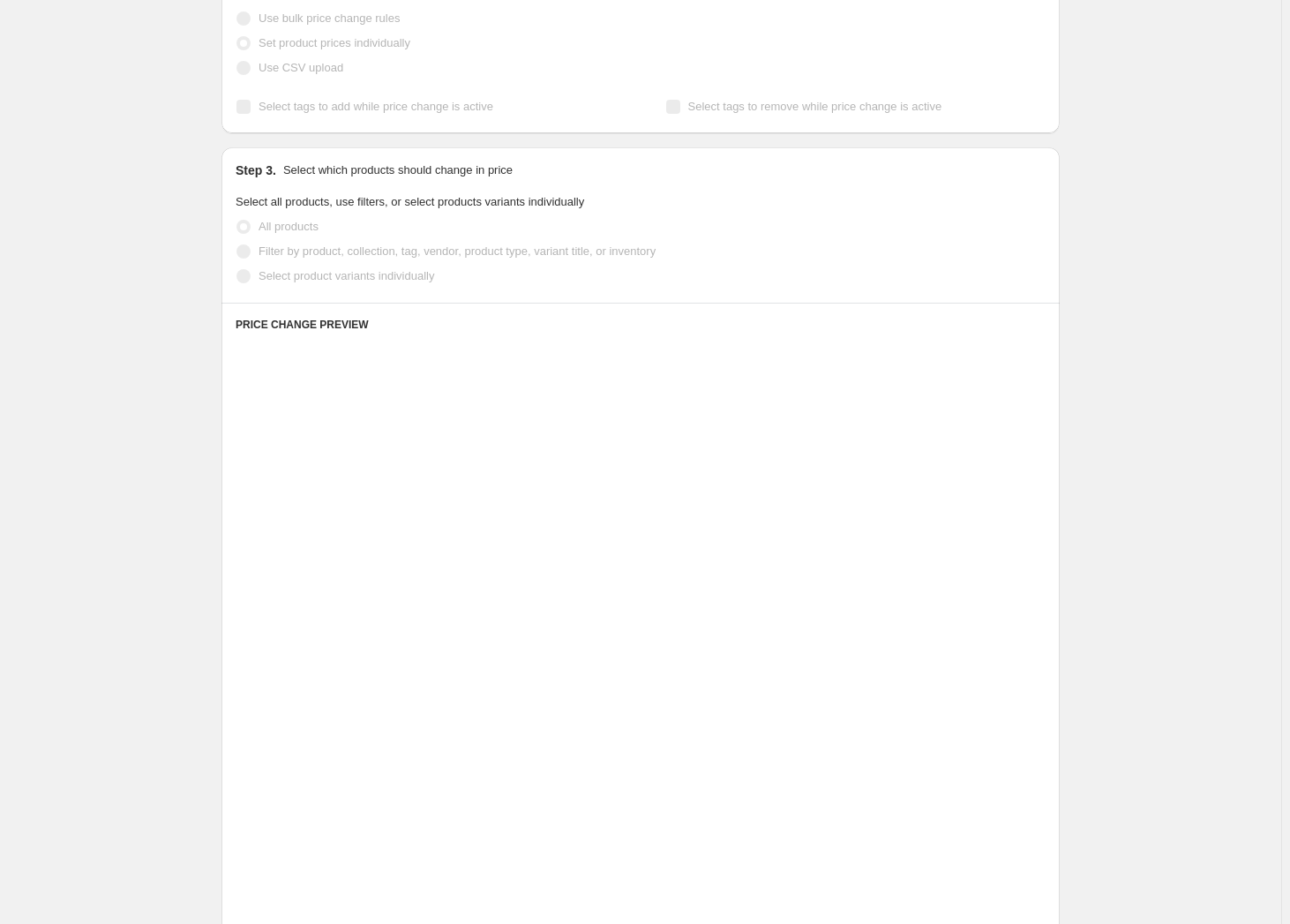
scroll to position [400, 0]
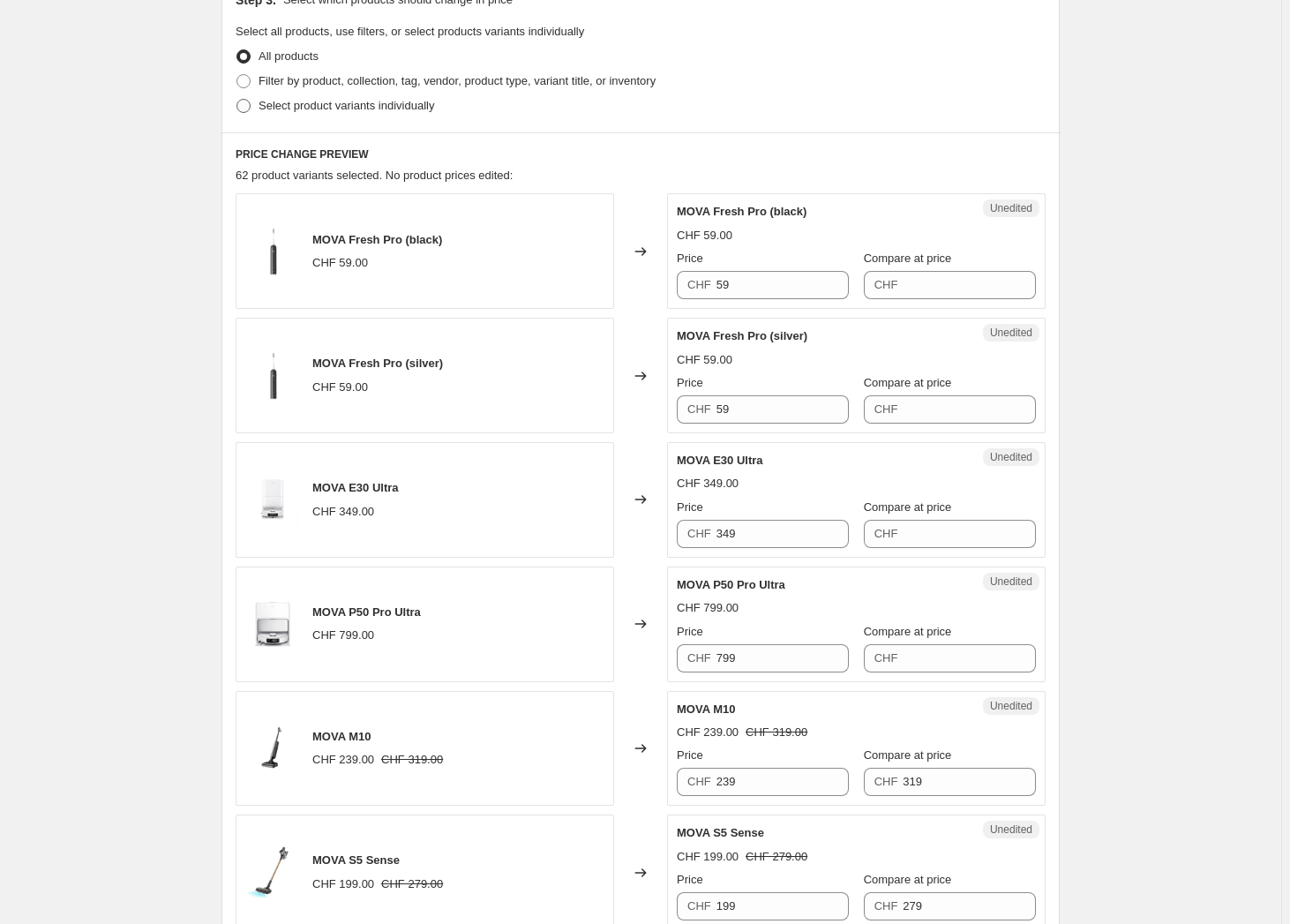
click at [324, 107] on span "Select product variants individually" at bounding box center [345, 105] width 175 height 13
click at [237, 100] on input "Select product variants individually" at bounding box center [236, 99] width 1 height 1
radio input "true"
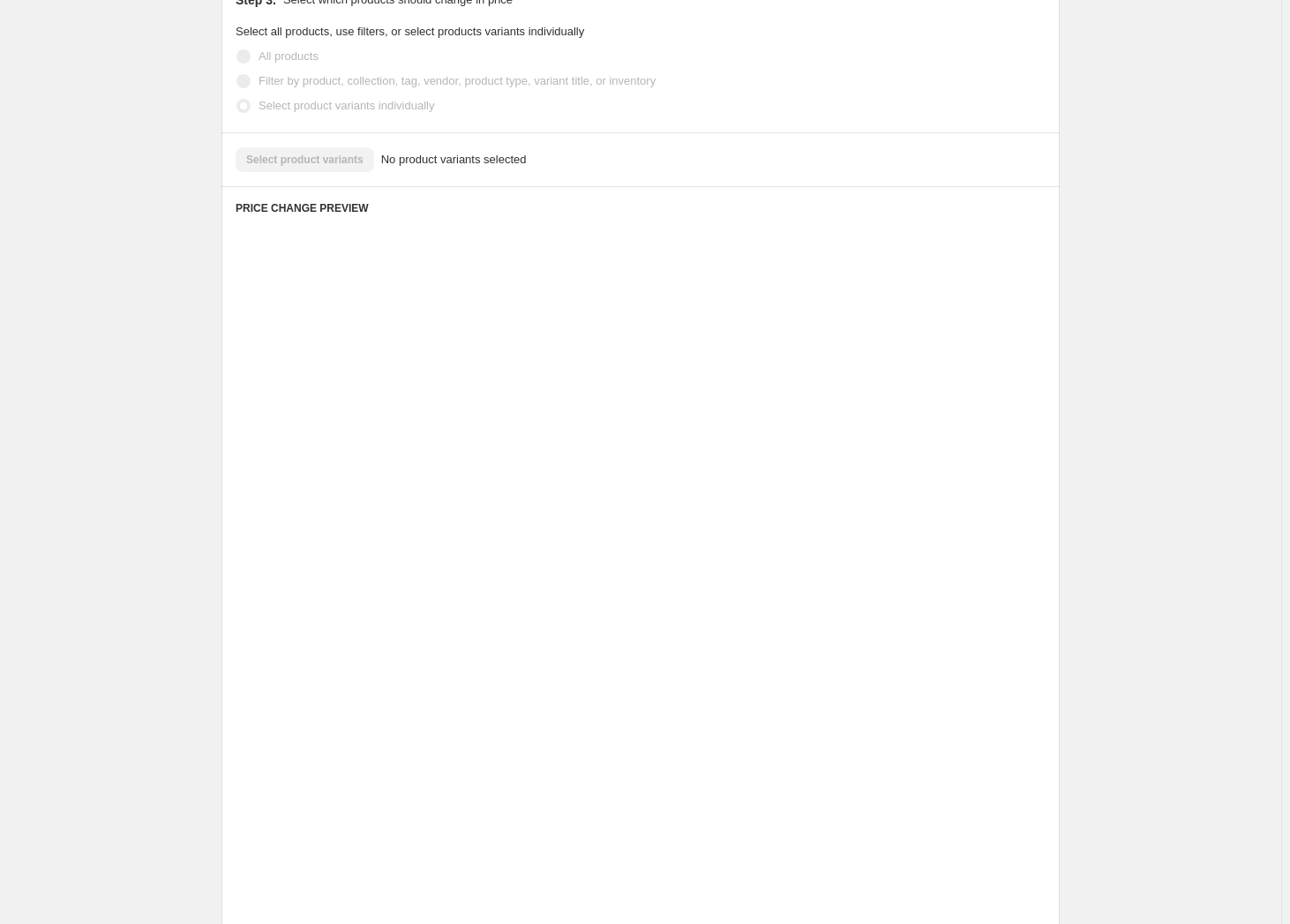
scroll to position [2, 0]
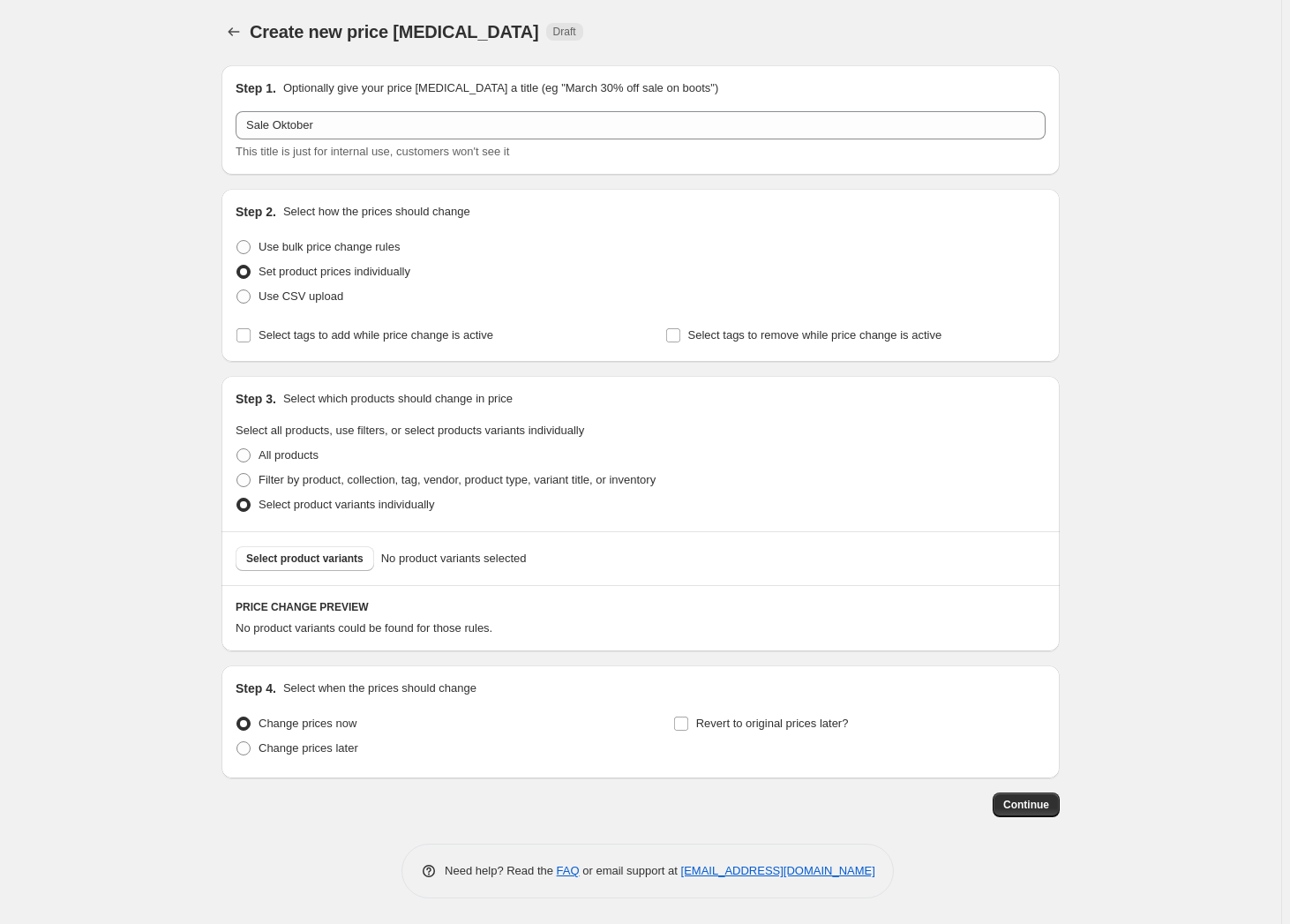
click at [323, 156] on span "This title is just for internal use, customers won't see it" at bounding box center [372, 152] width 273 height 13
click at [296, 567] on button "Select product variants" at bounding box center [304, 559] width 138 height 25
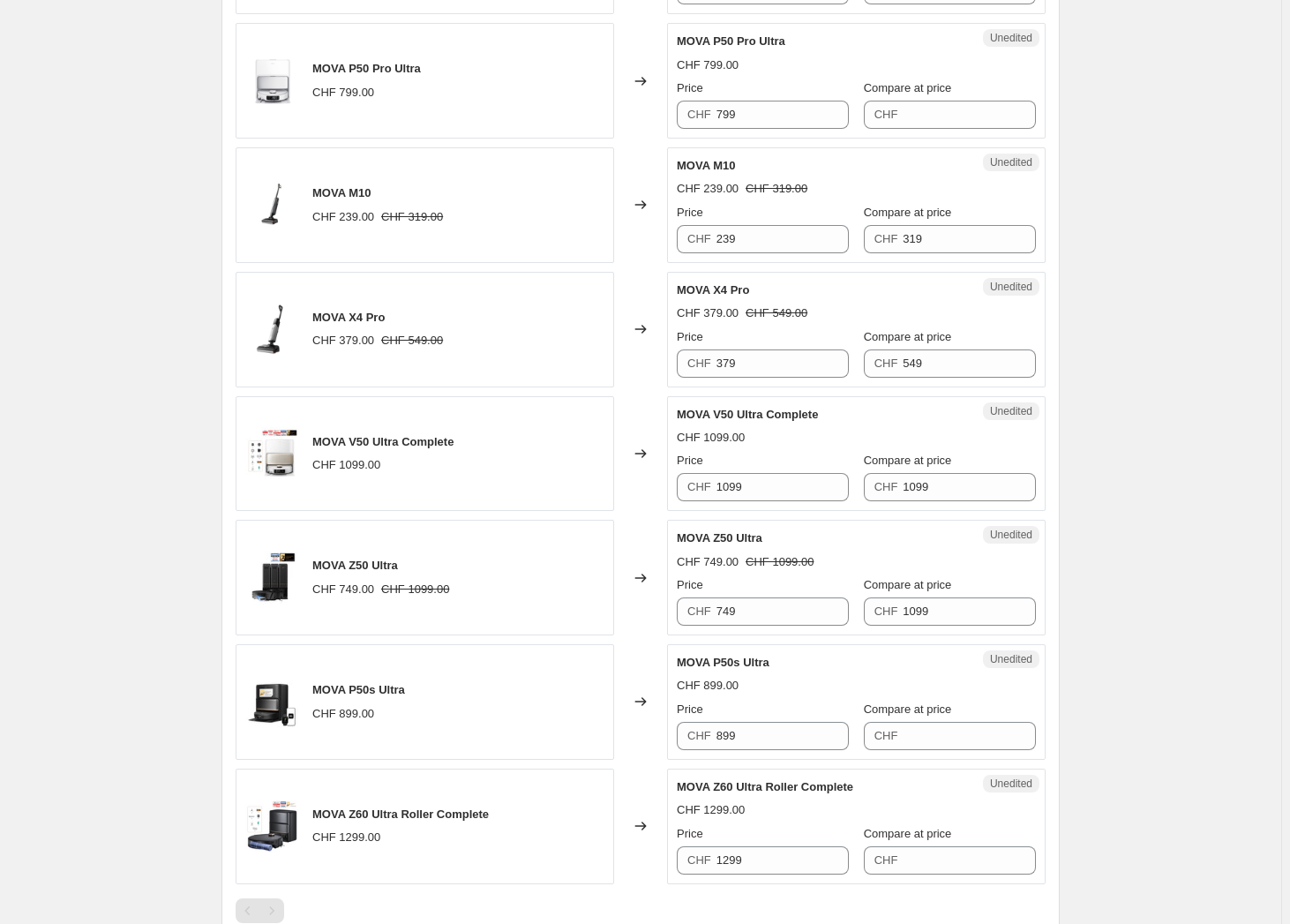
scroll to position [724, 0]
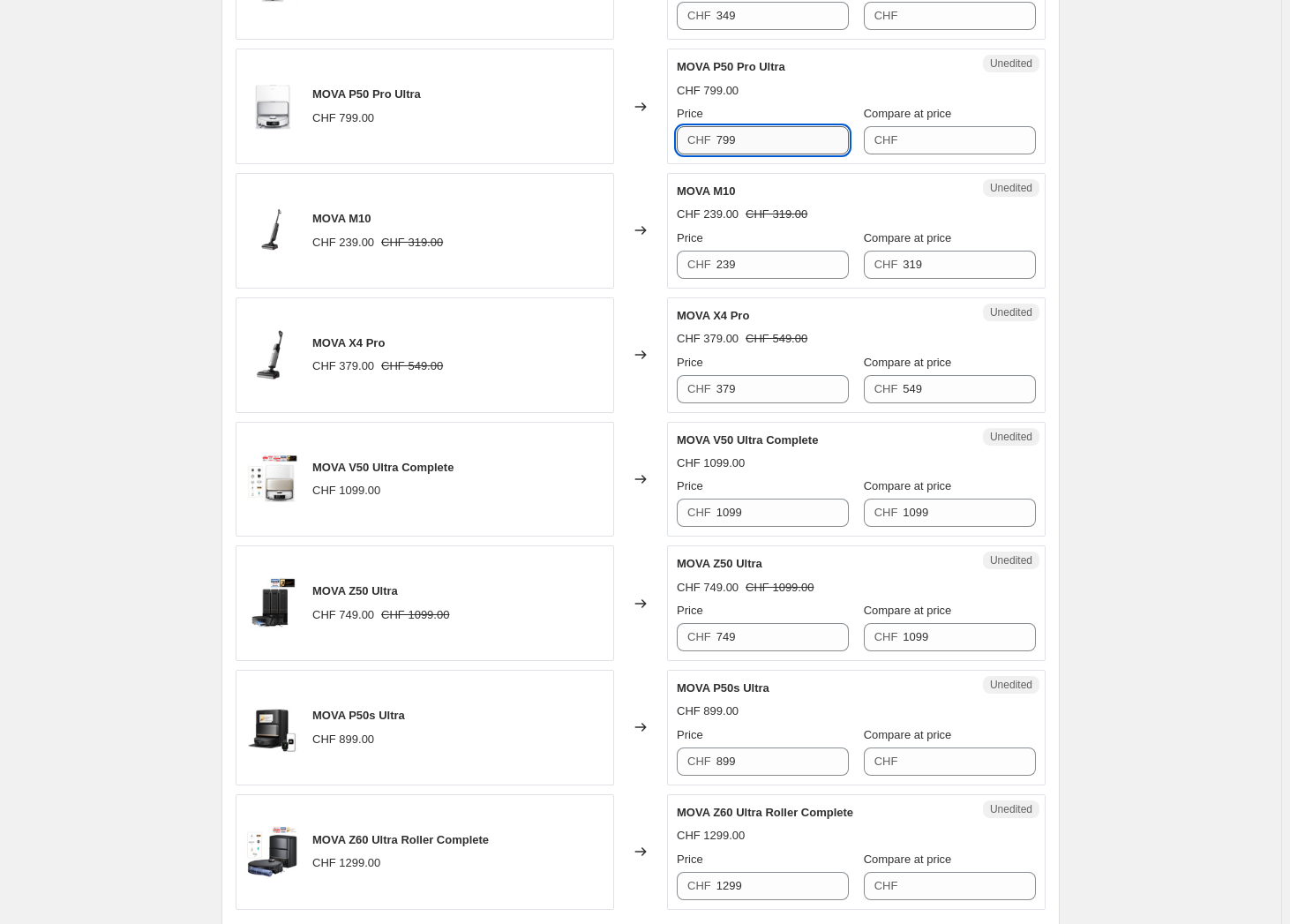
click at [763, 137] on input "799" at bounding box center [783, 140] width 133 height 28
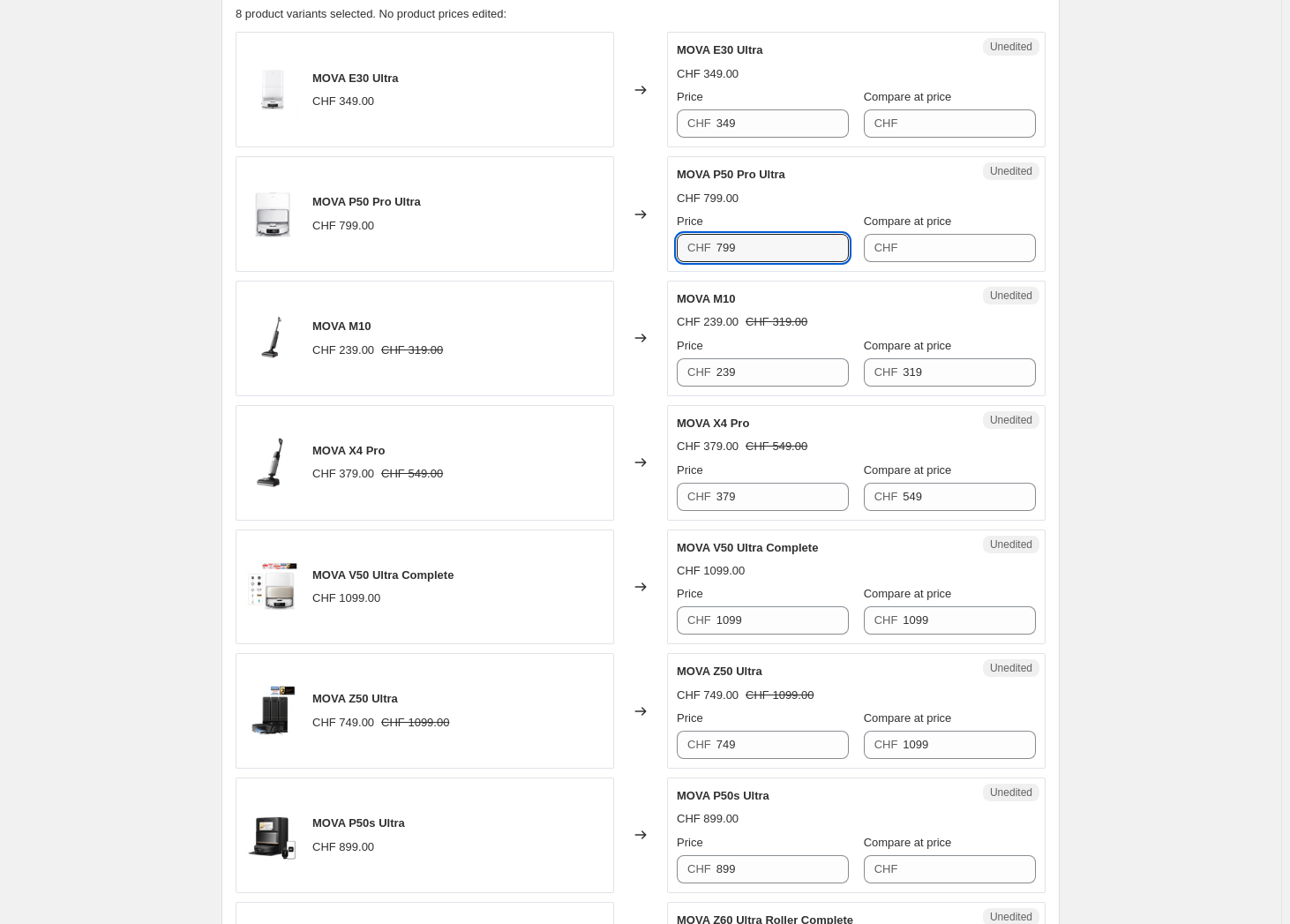
scroll to position [484, 0]
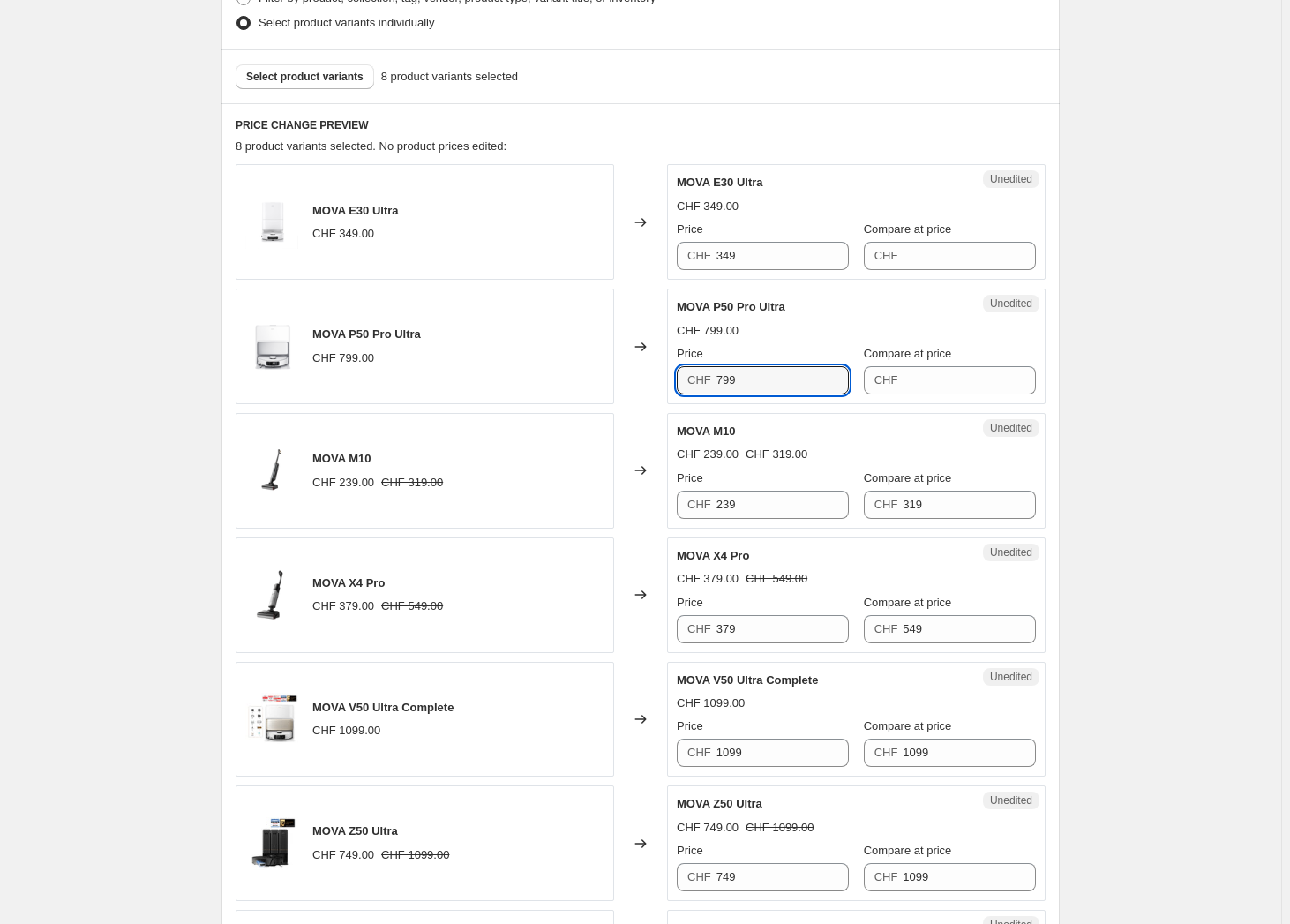
click at [175, 506] on div "Create new price change job. This page is ready Create new price change job Dra…" at bounding box center [640, 495] width 1281 height 1959
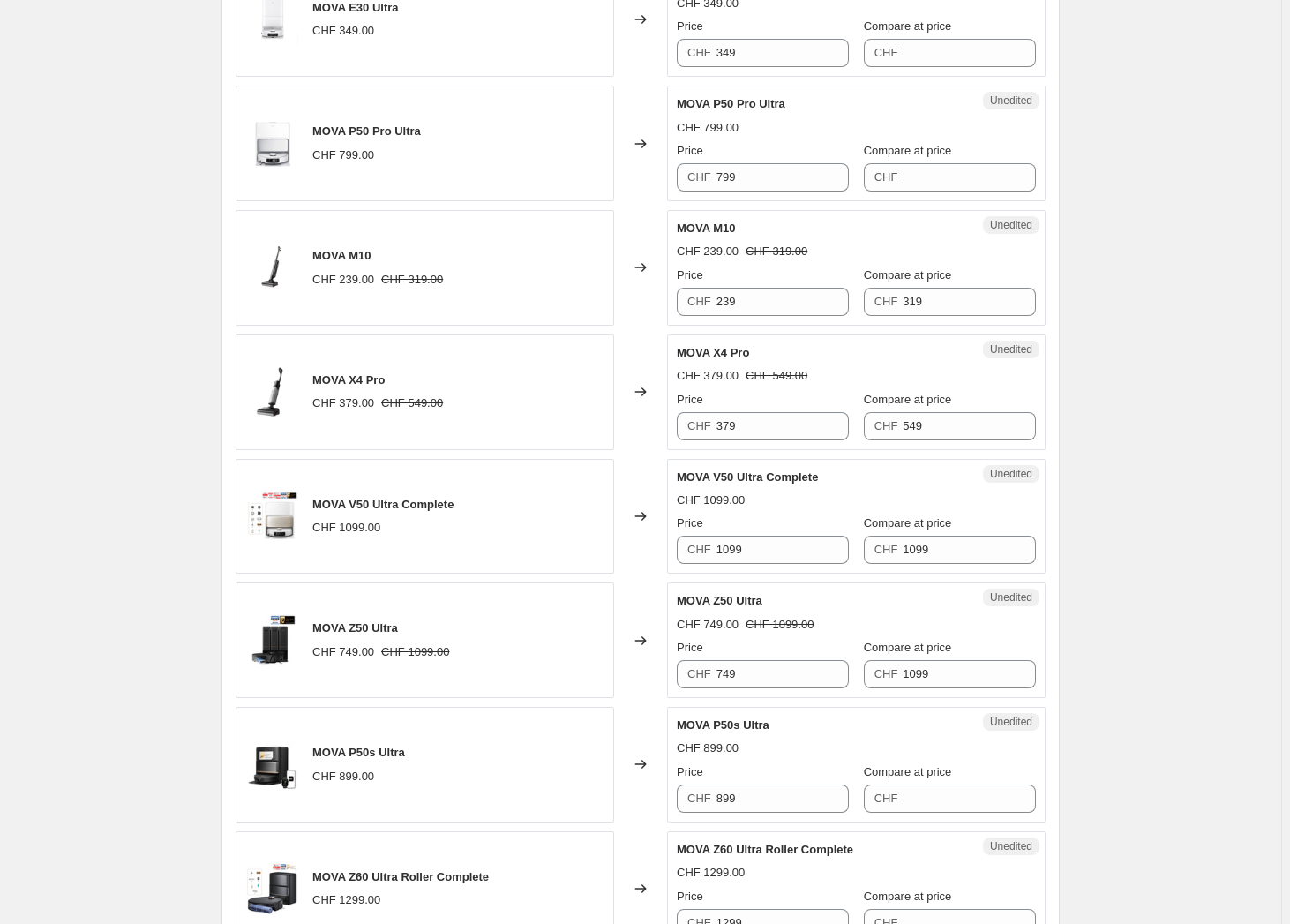
scroll to position [724, 0]
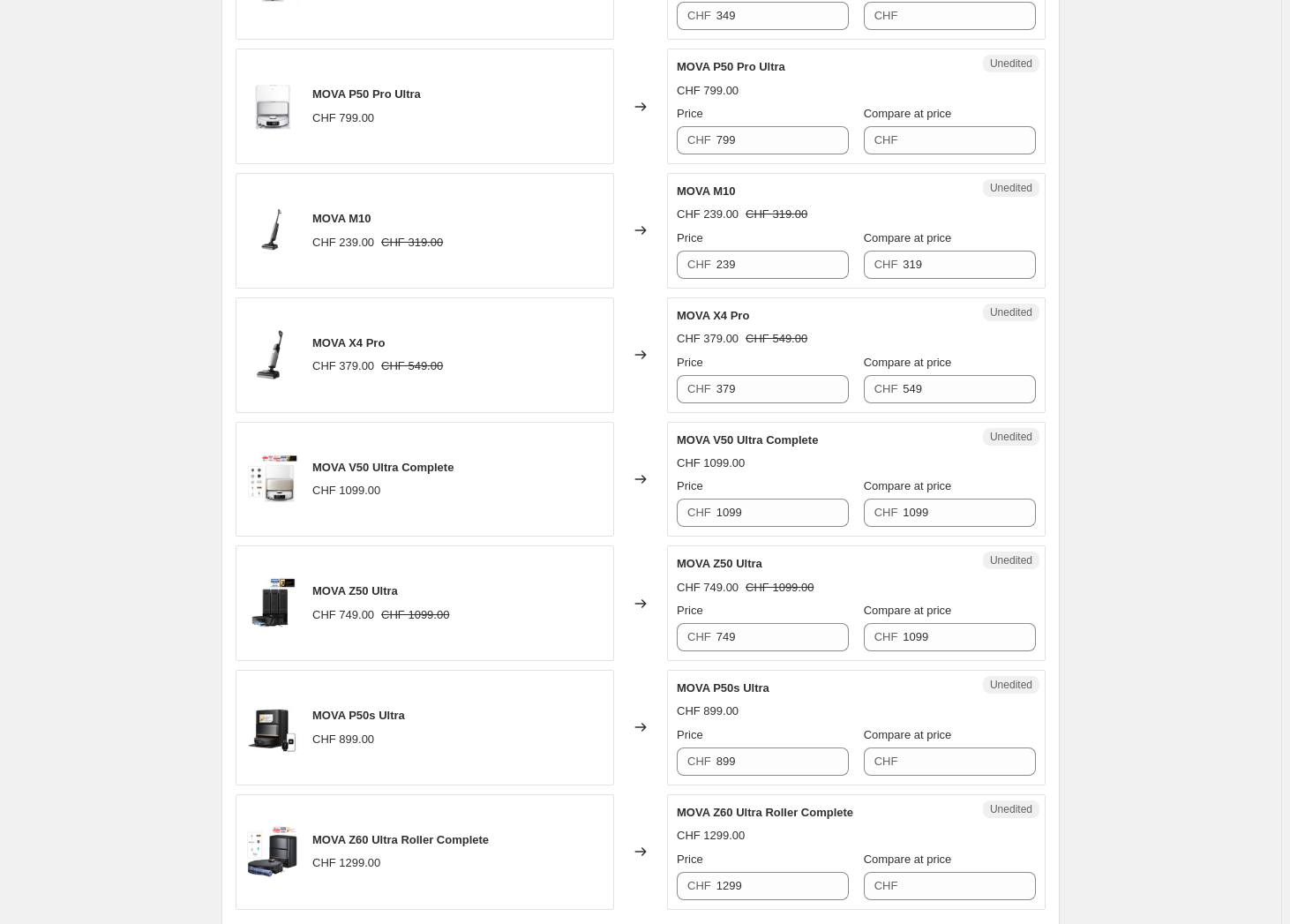
click at [162, 532] on div "Create new price change job. This page is ready Create new price change job Dra…" at bounding box center [640, 255] width 1281 height 1959
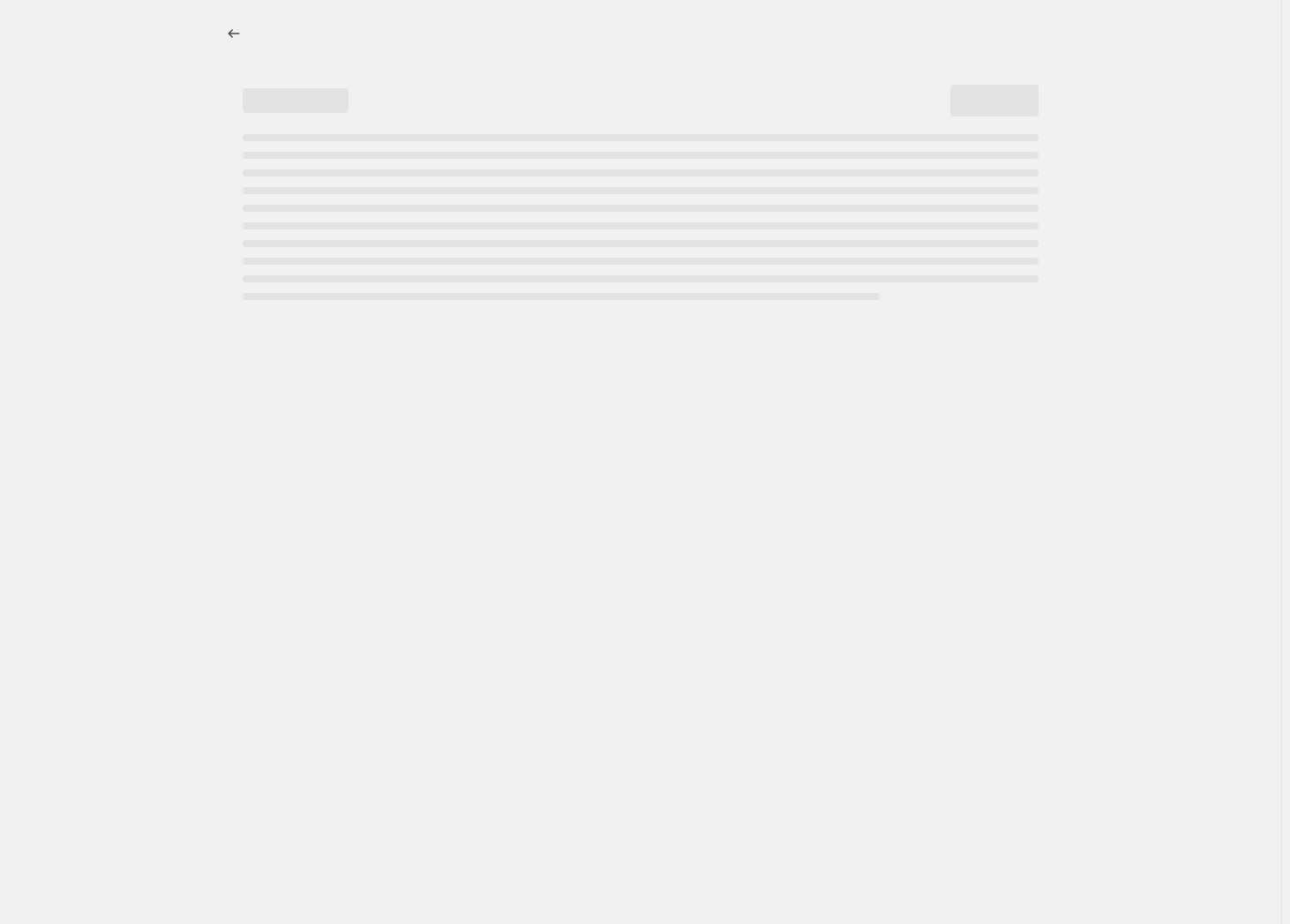
select select "percentage"
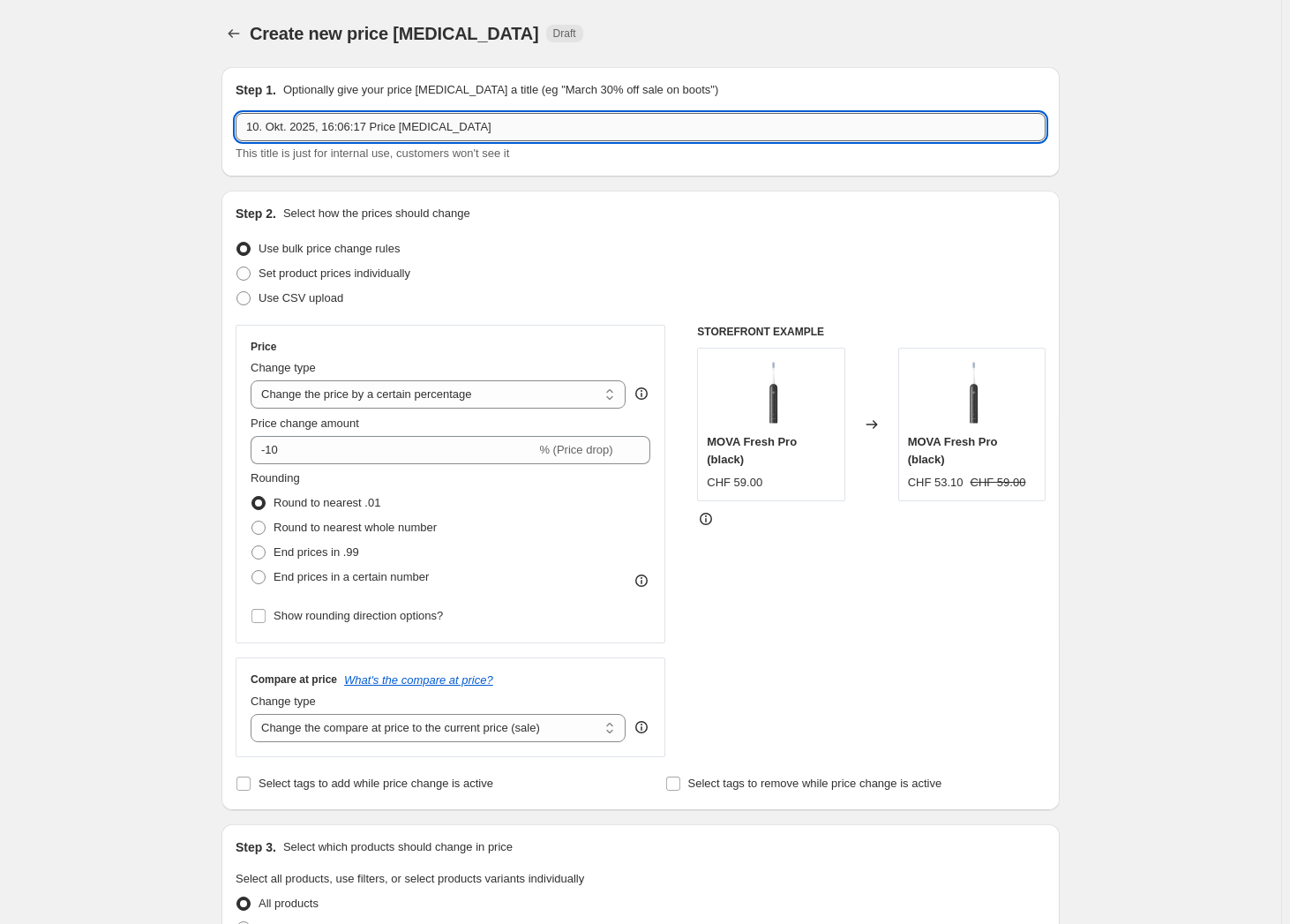
click at [450, 124] on input "10. Okt. 2025, 16:06:17 Price change job" at bounding box center [640, 127] width 810 height 28
type input "Oktober Sale"
click at [260, 270] on label "Set product prices individually" at bounding box center [322, 273] width 175 height 25
click at [237, 268] on input "Set product prices individually" at bounding box center [236, 267] width 1 height 1
radio input "true"
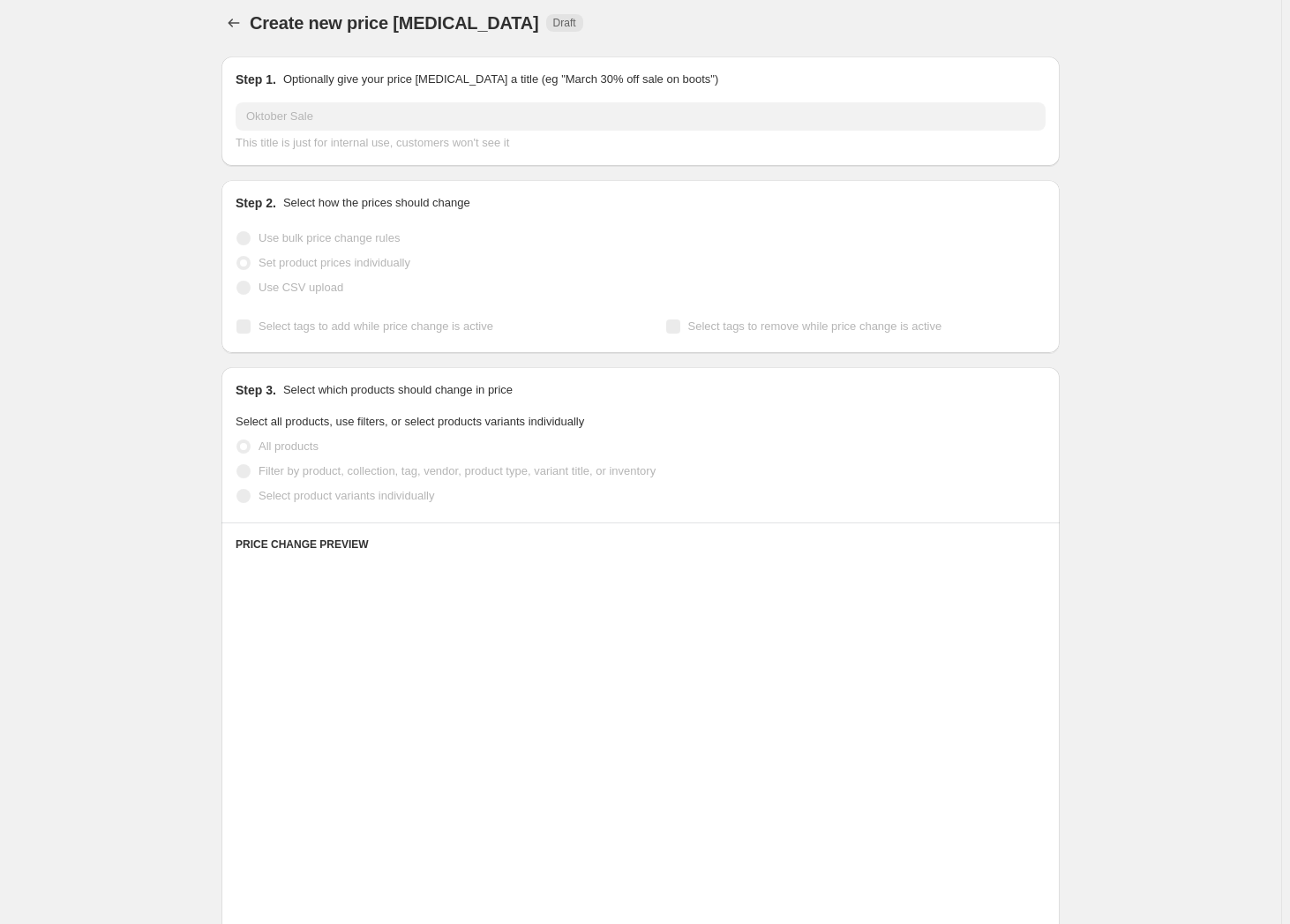
scroll to position [159, 0]
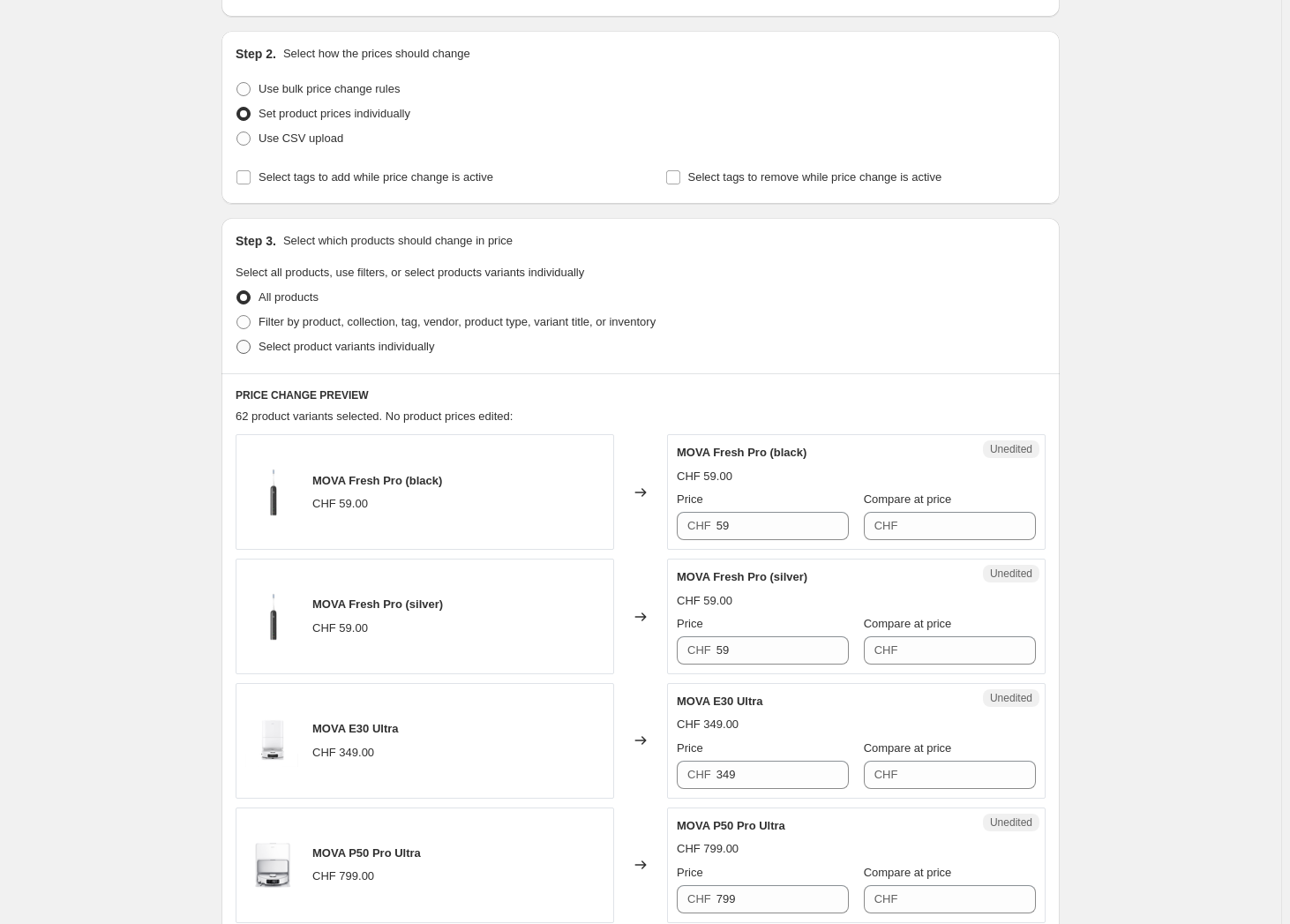
click at [307, 347] on span "Select product variants individually" at bounding box center [345, 346] width 175 height 13
click at [237, 341] on input "Select product variants individually" at bounding box center [236, 340] width 1 height 1
radio input "true"
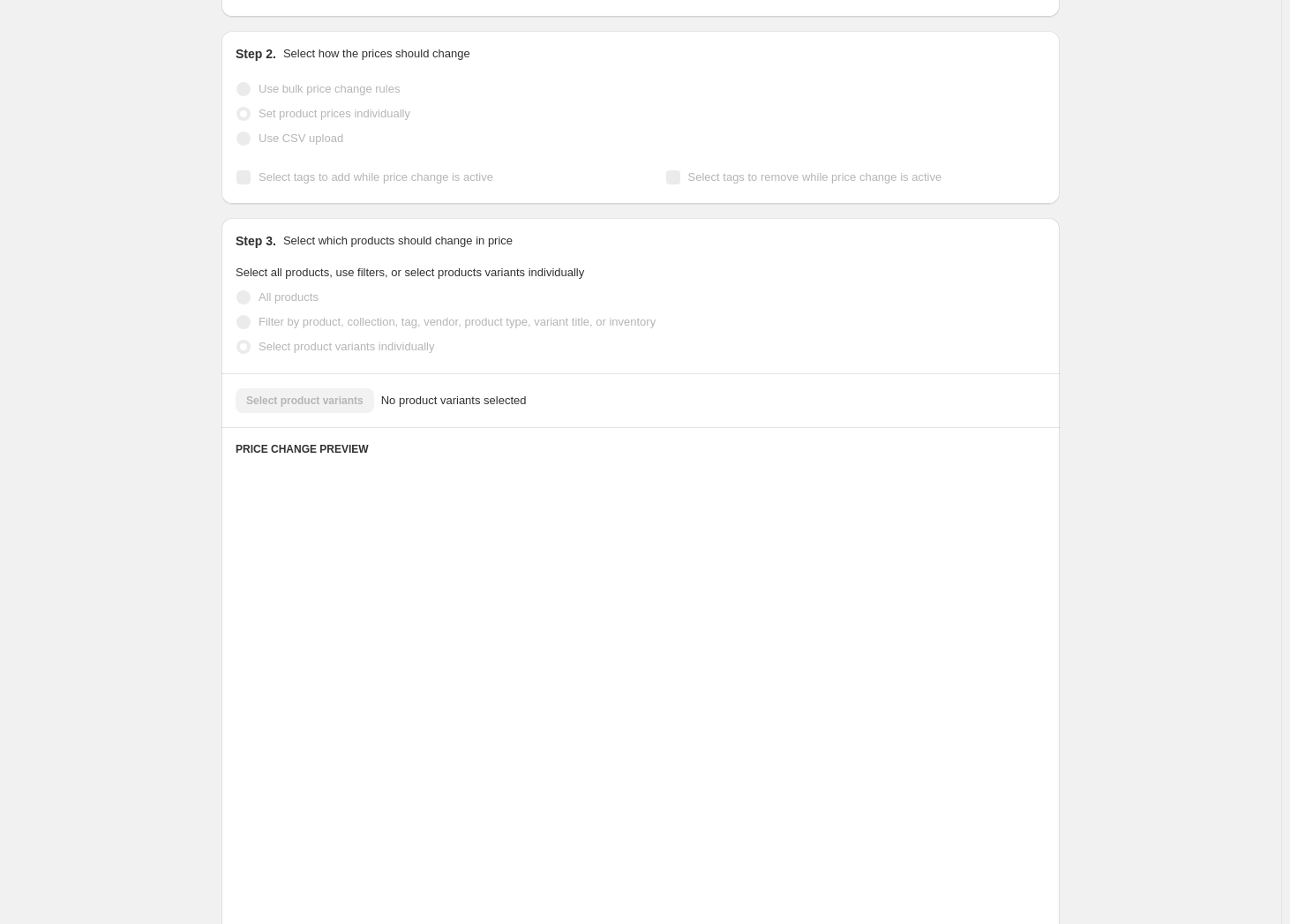
scroll to position [2, 0]
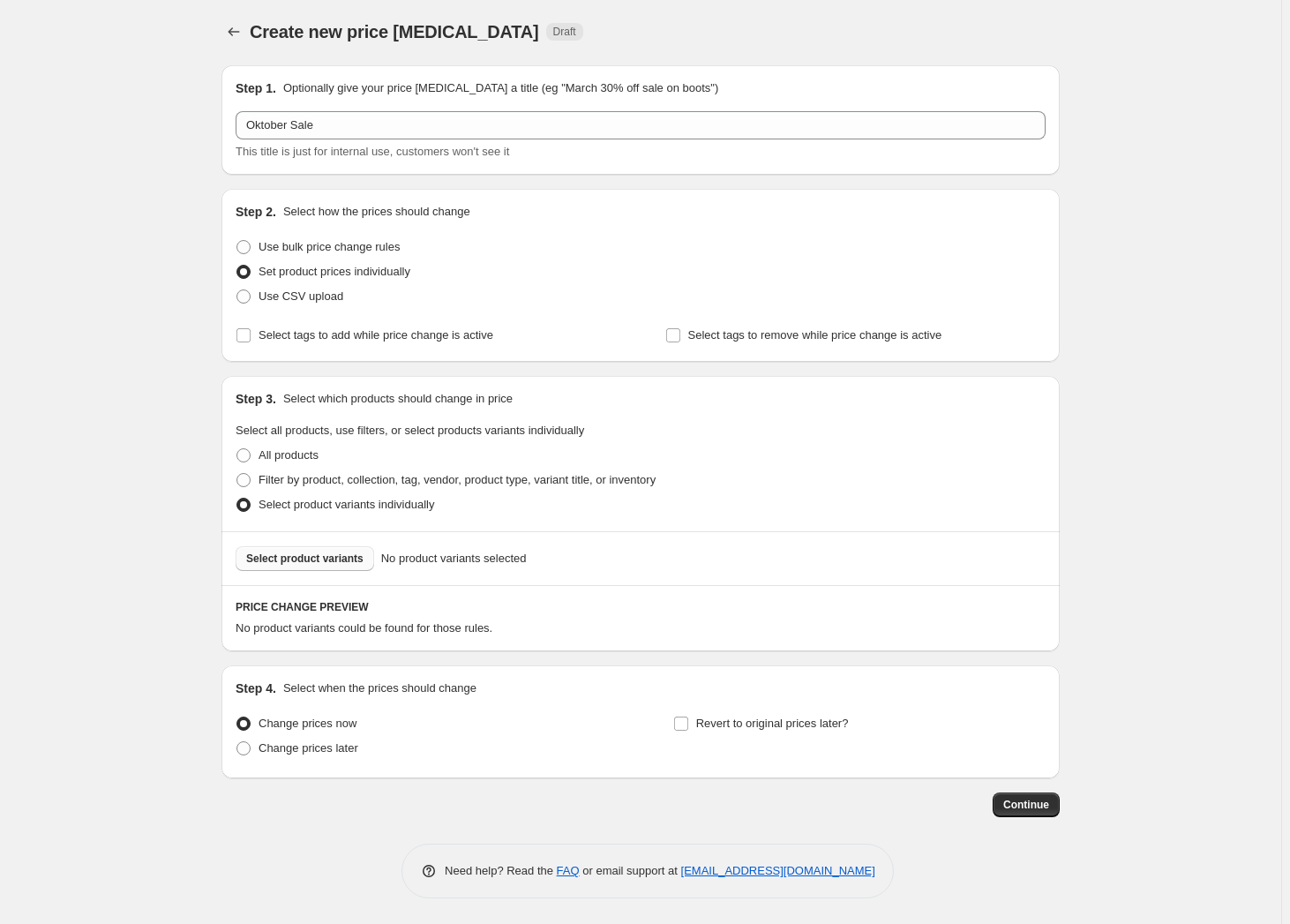
click at [297, 563] on span "Select product variants" at bounding box center [304, 558] width 118 height 14
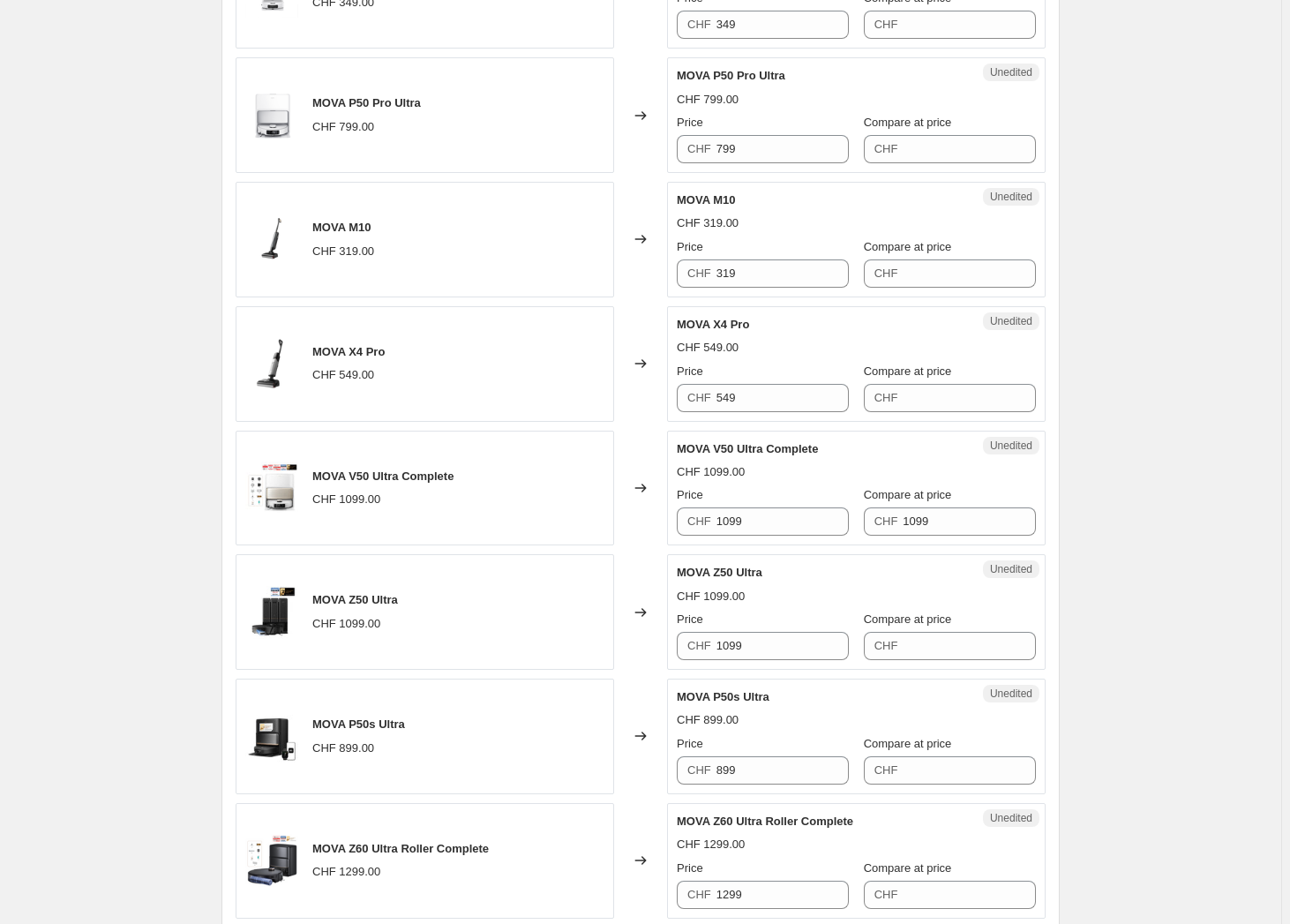
scroll to position [484, 0]
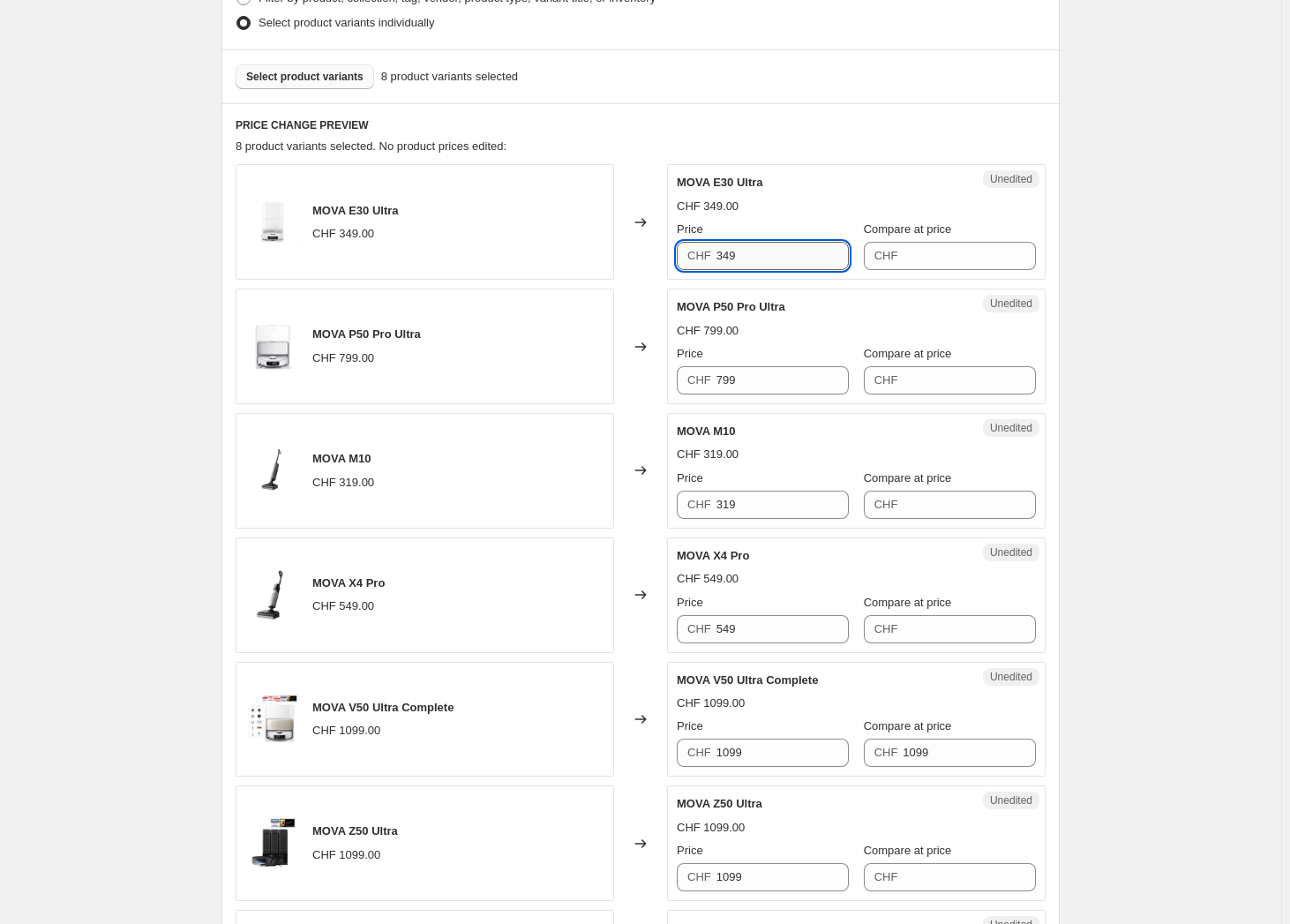
click at [801, 260] on input "349" at bounding box center [783, 256] width 133 height 28
type input "349"
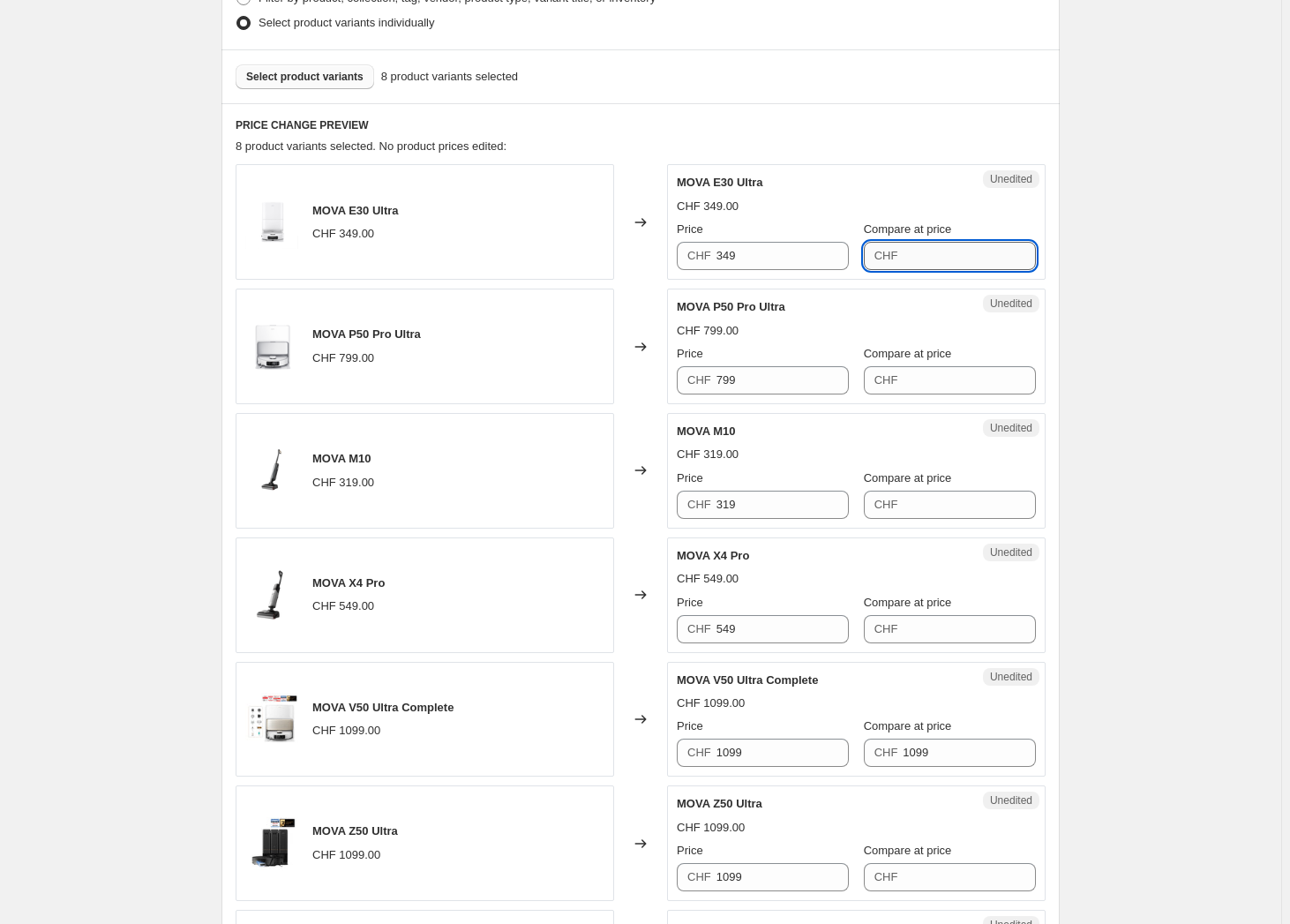
click at [951, 254] on input "Compare at price" at bounding box center [968, 256] width 133 height 28
paste input "349"
type input "349"
click at [749, 258] on input "349" at bounding box center [783, 256] width 133 height 28
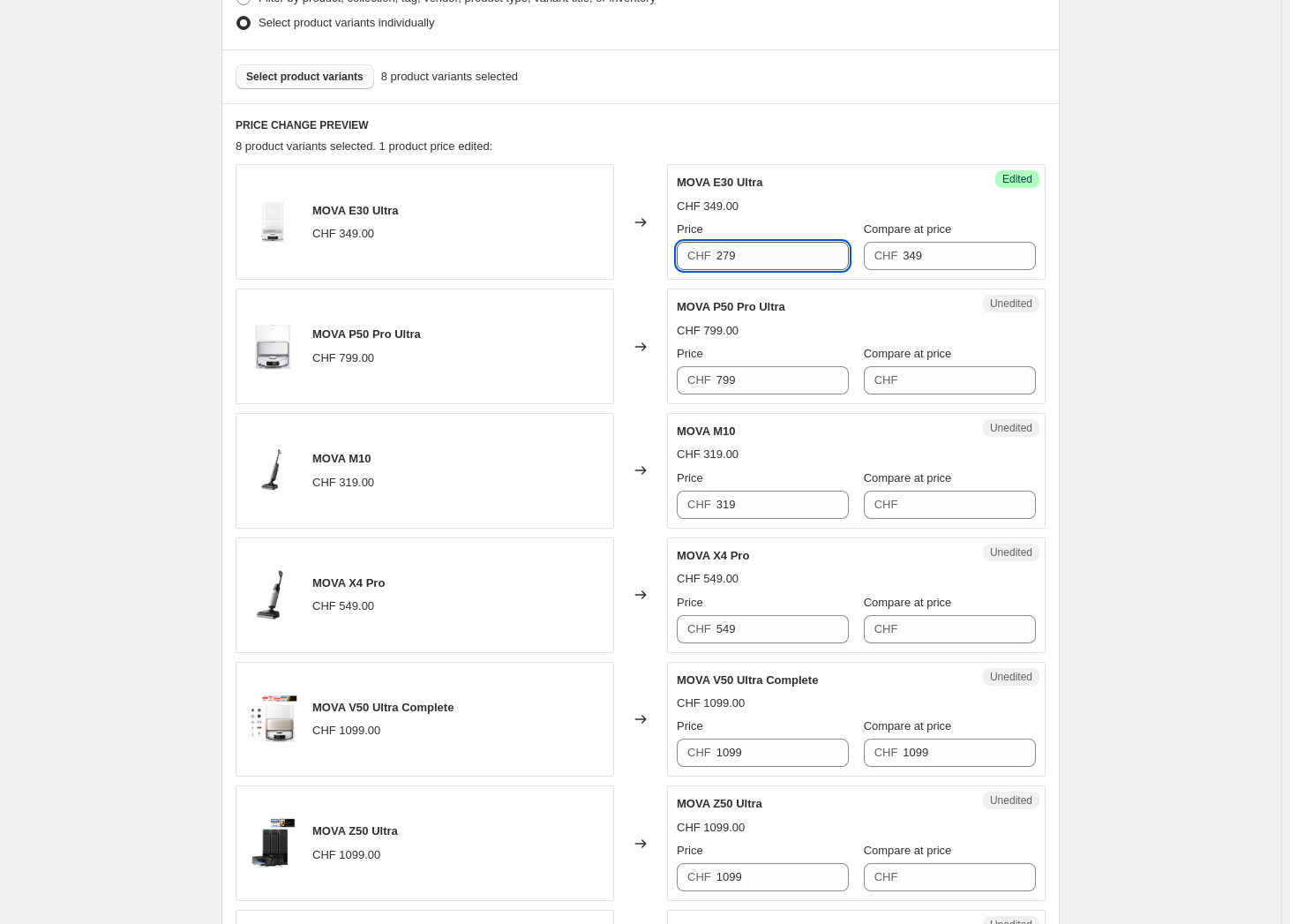
type input "279"
type input "799"
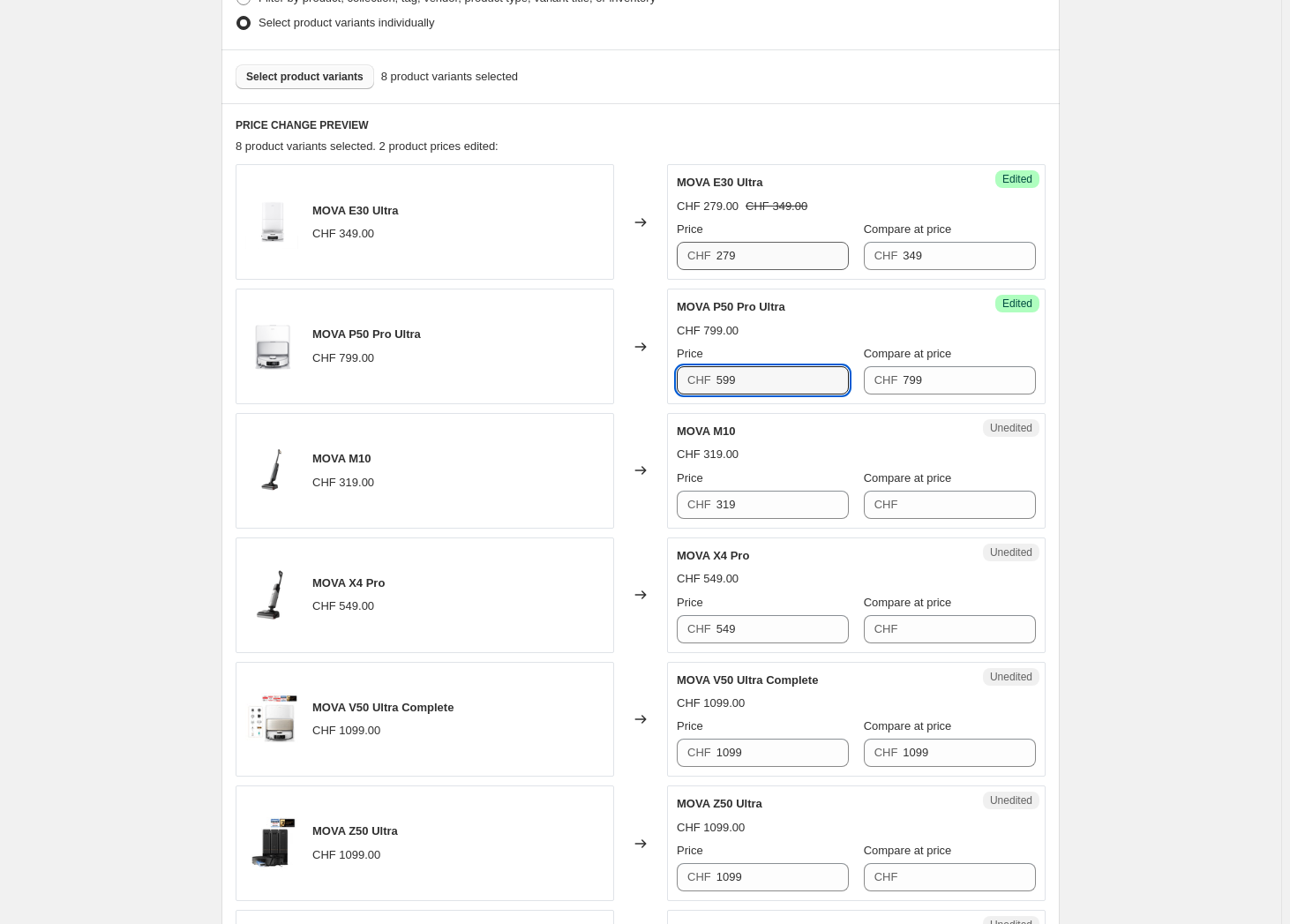
type input "599"
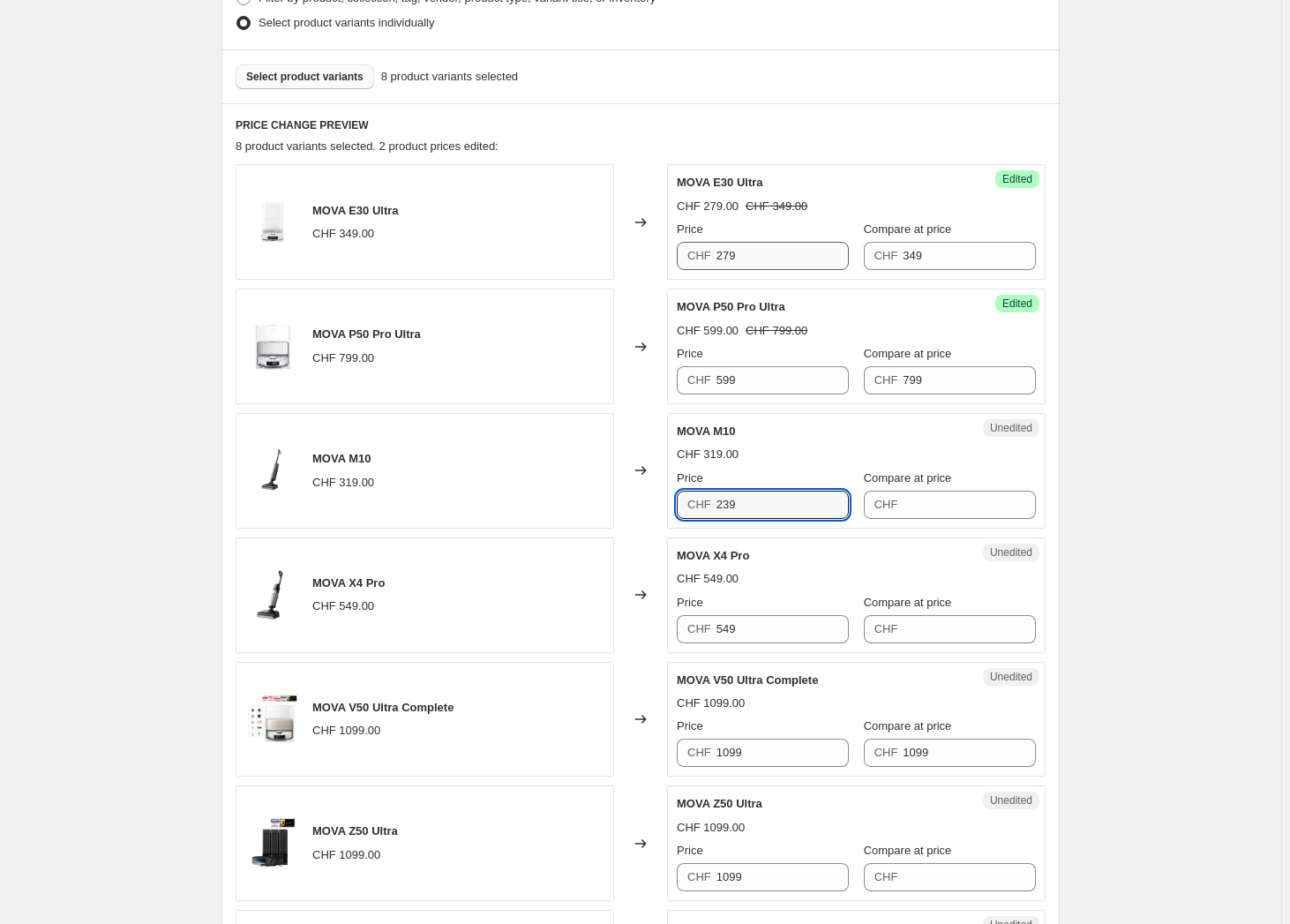
type input "239"
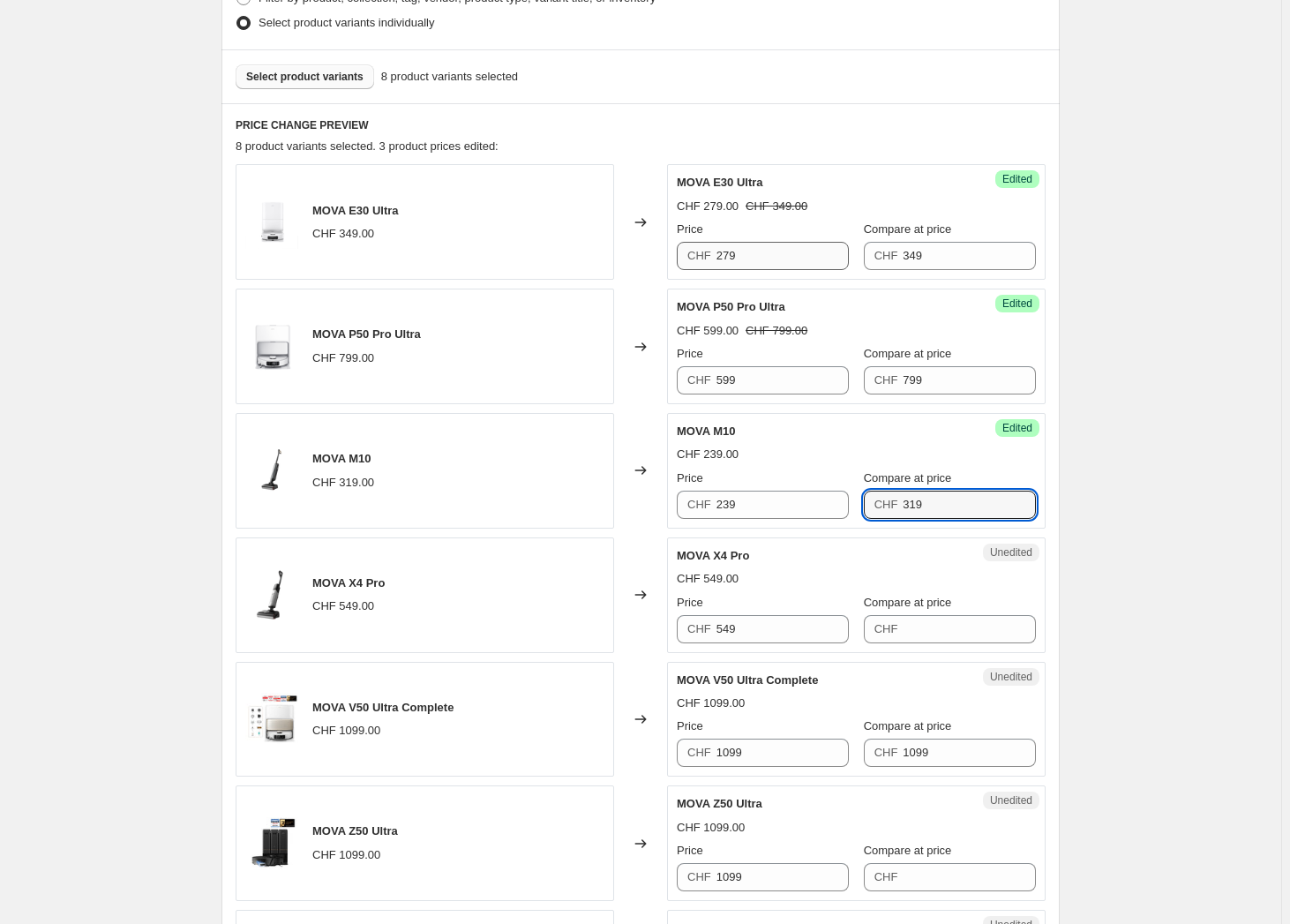
type input "319"
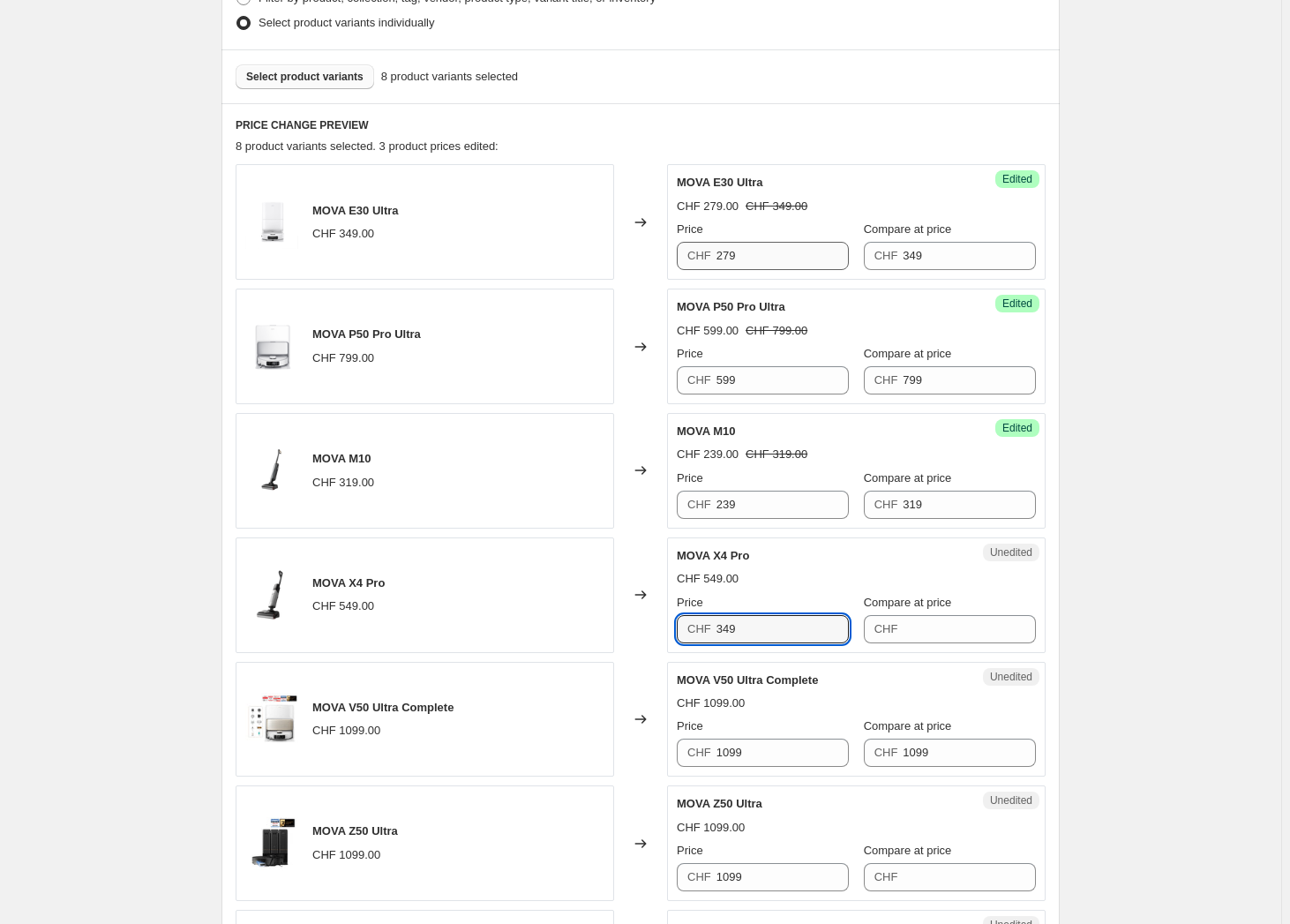
type input "349"
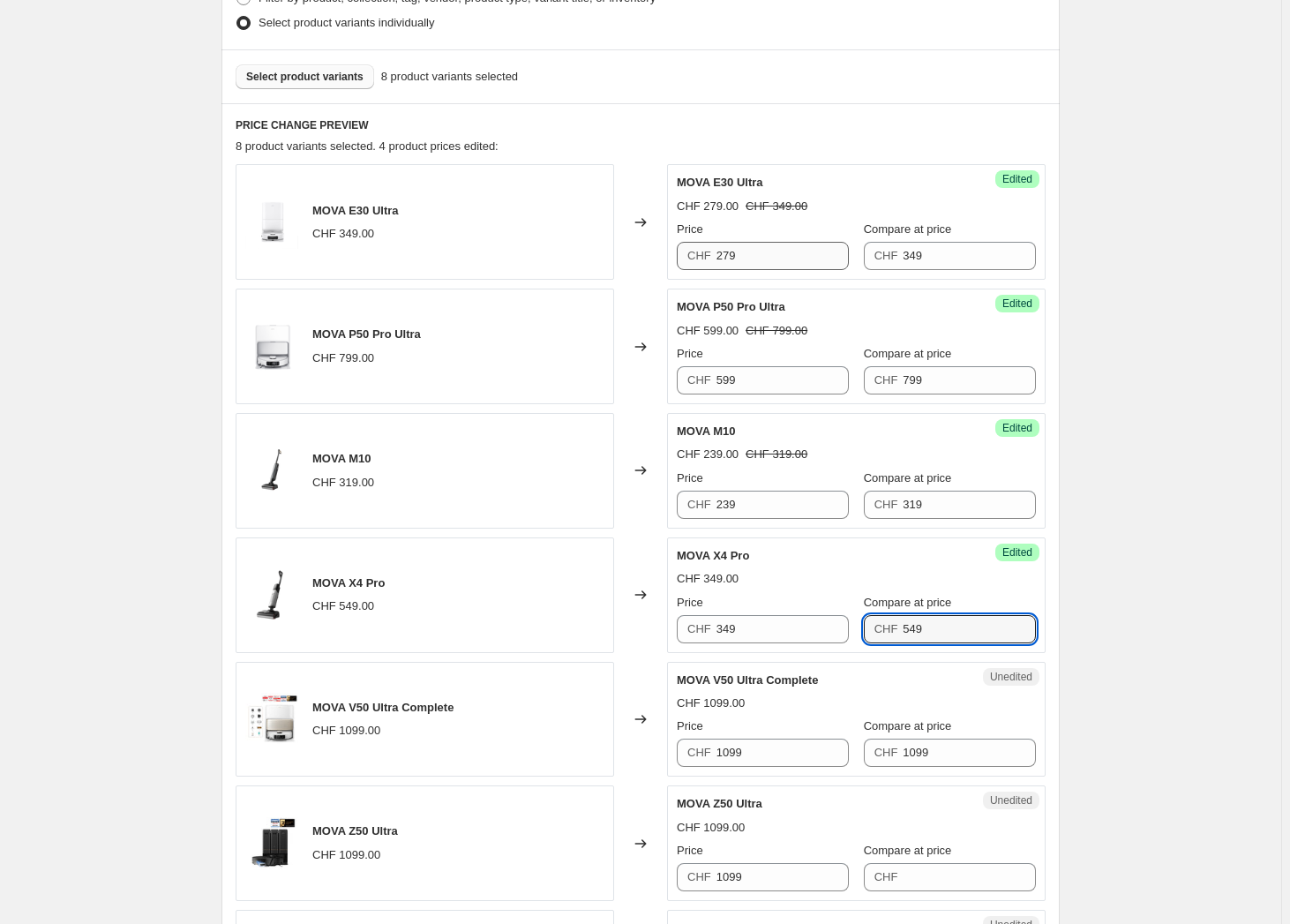
type input "549"
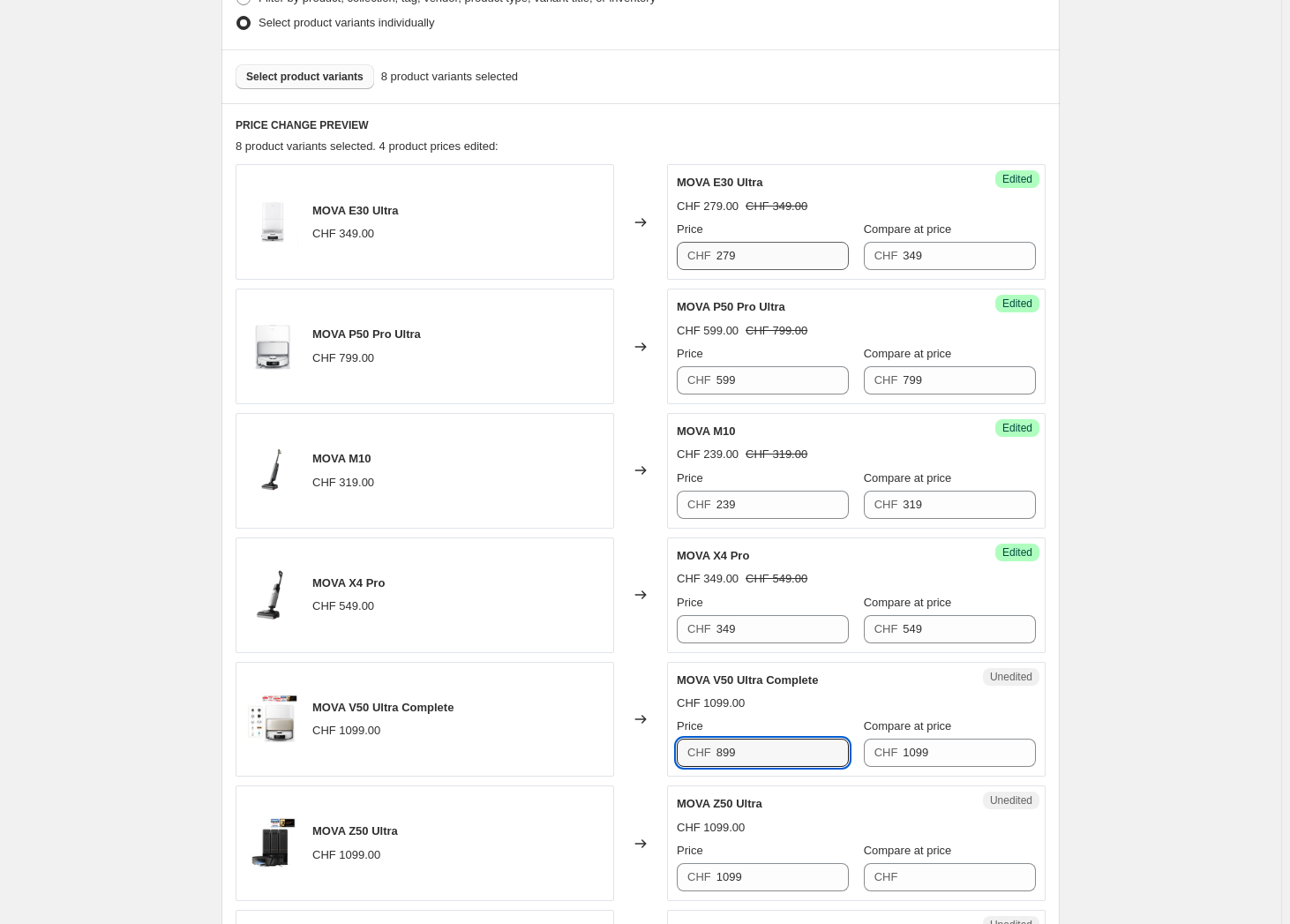
type input "899"
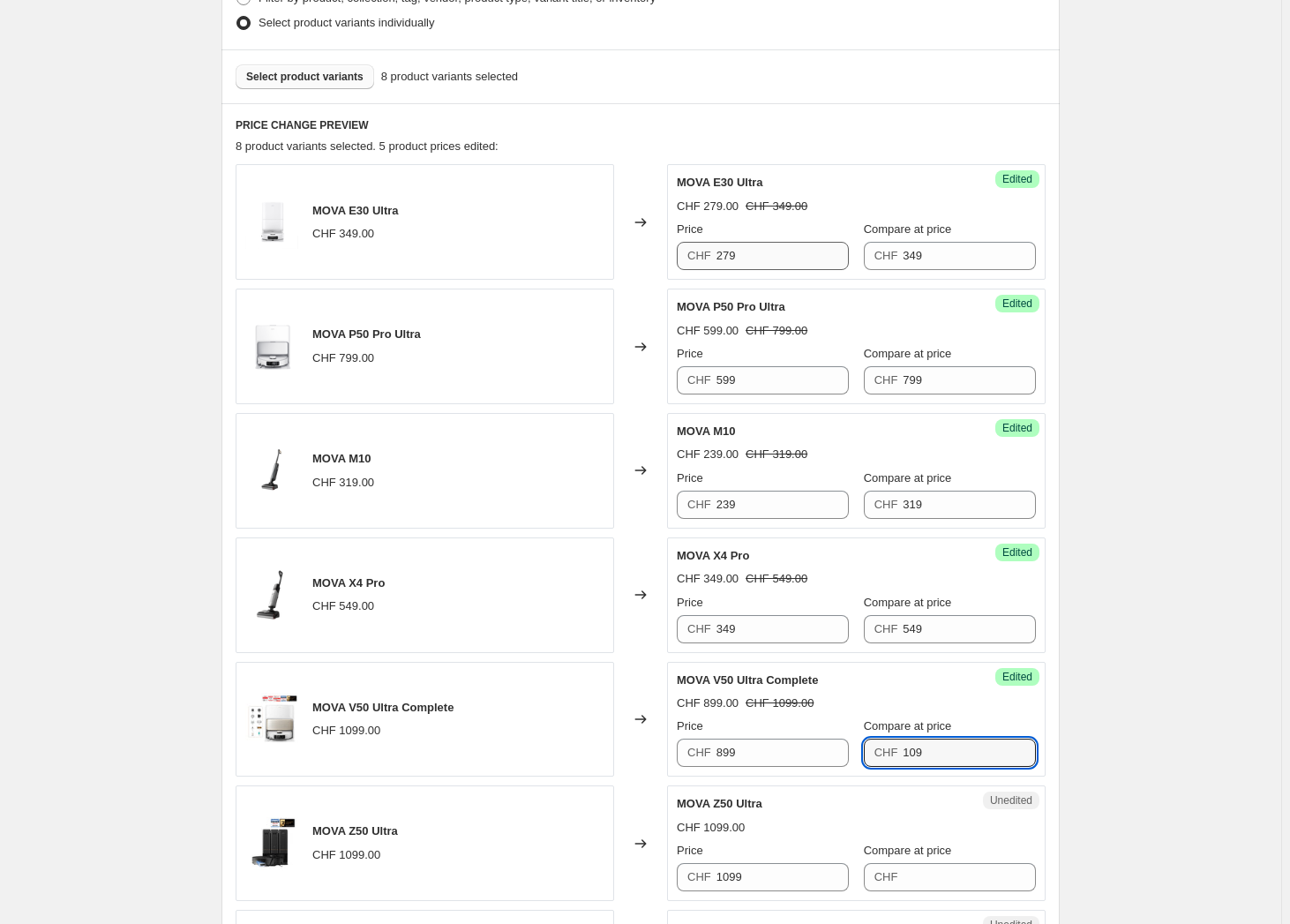
type input "1099"
type input "699"
type input "1099"
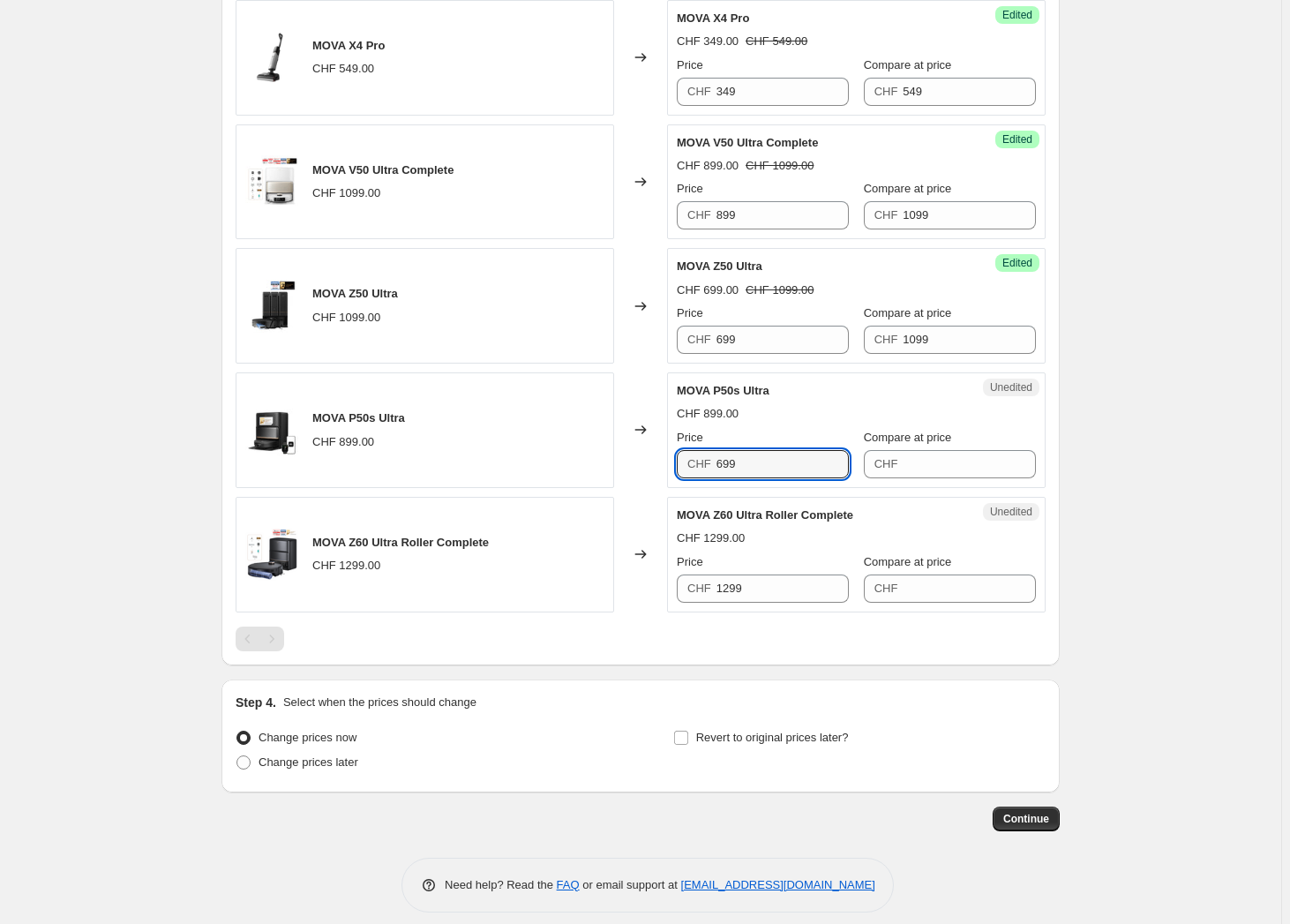
type input "699"
type input "899"
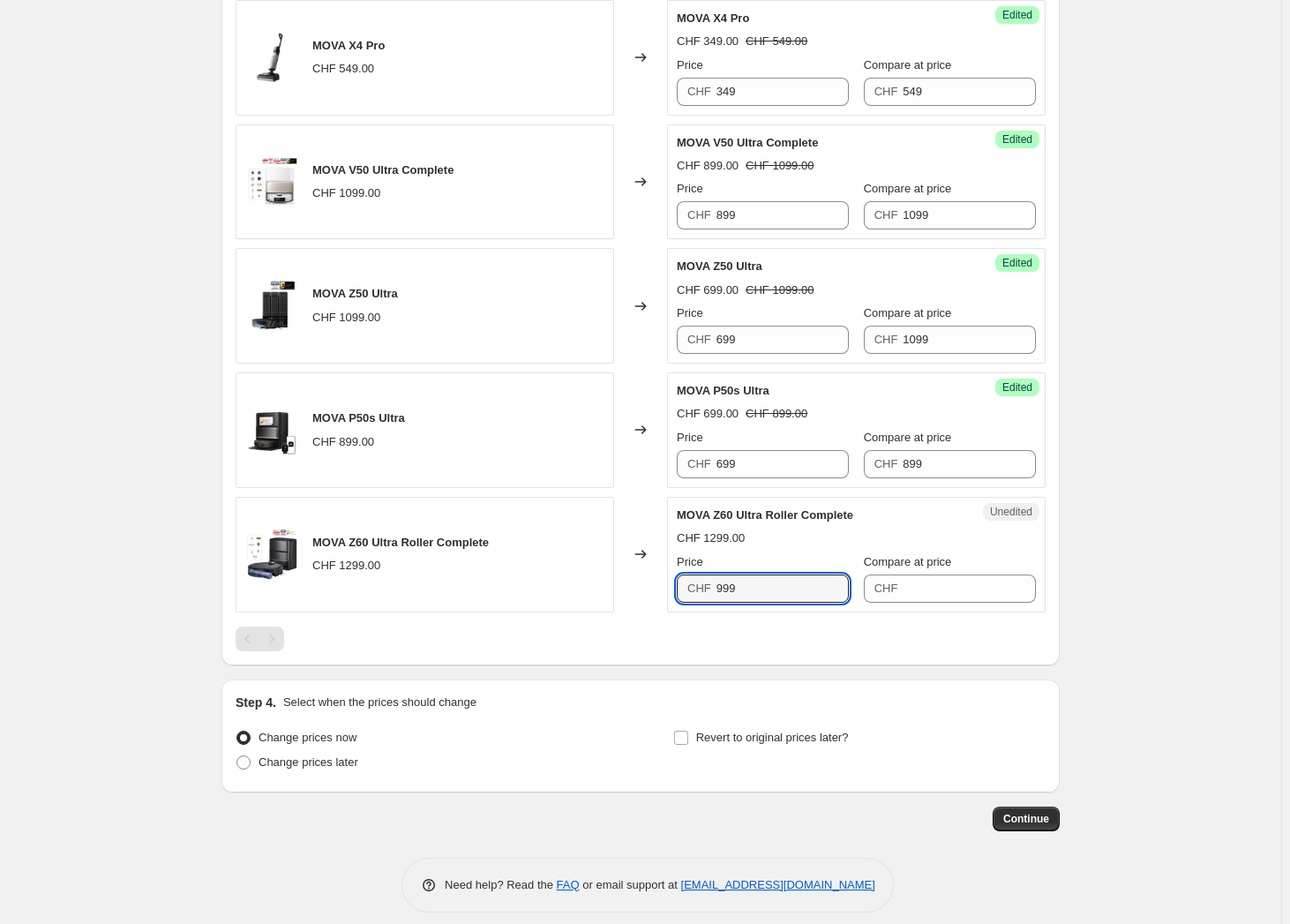
type input "999"
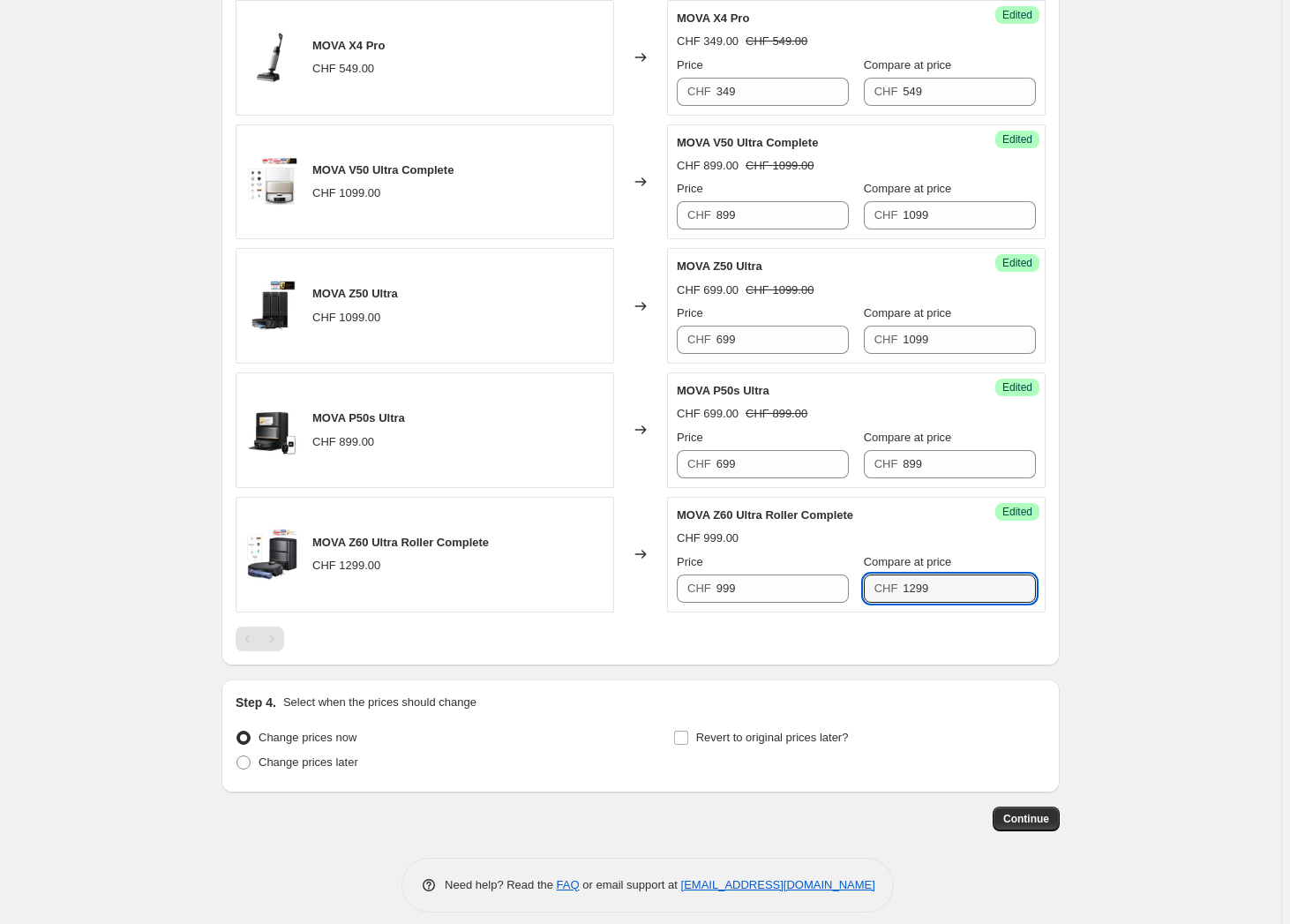
type input "1299"
drag, startPoint x: 1118, startPoint y: 369, endPoint x: 1102, endPoint y: 397, distance: 32.2
click at [687, 731] on input "Revert to original prices later?" at bounding box center [680, 737] width 14 height 14
checkbox input "true"
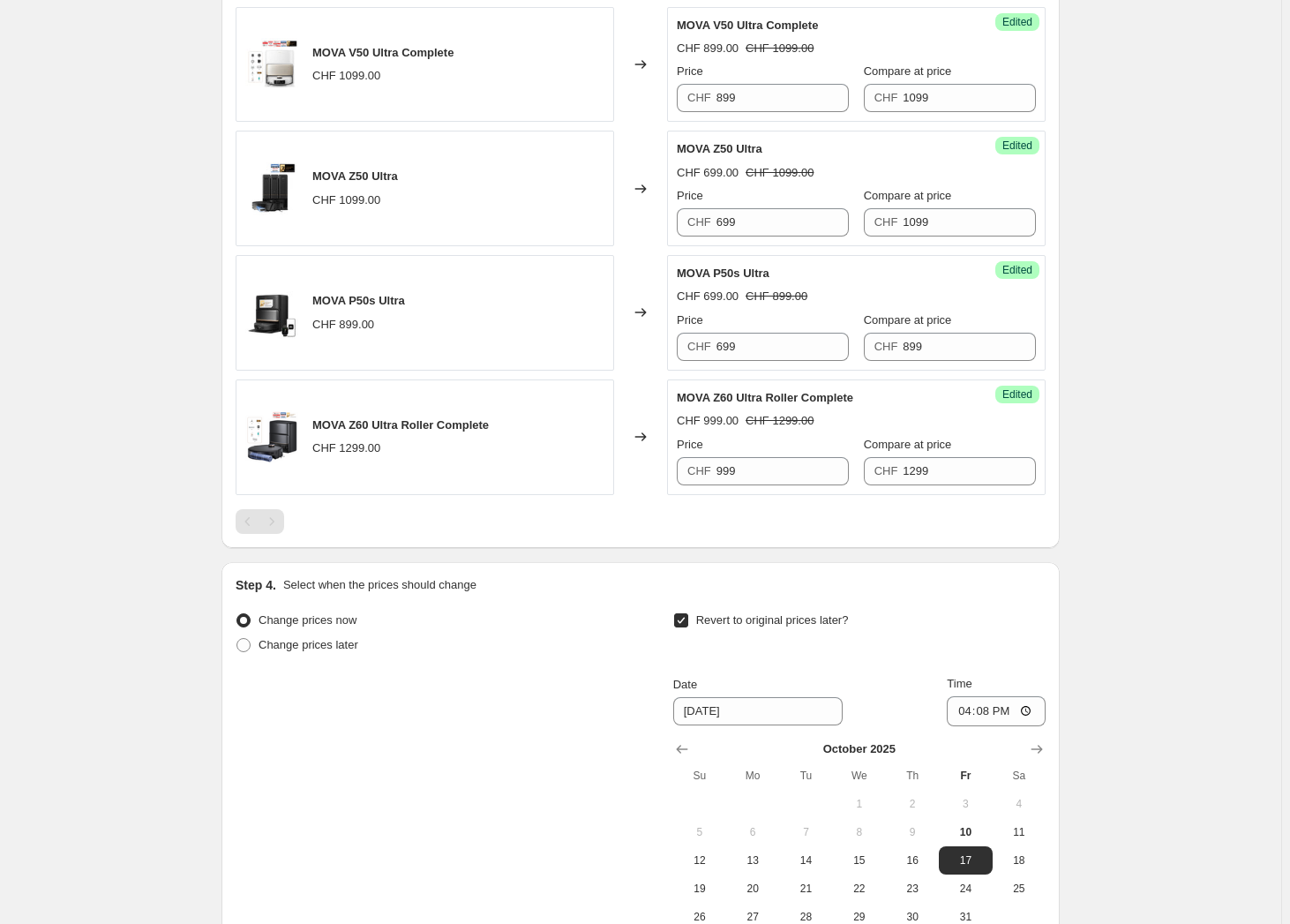
scroll to position [1334, 0]
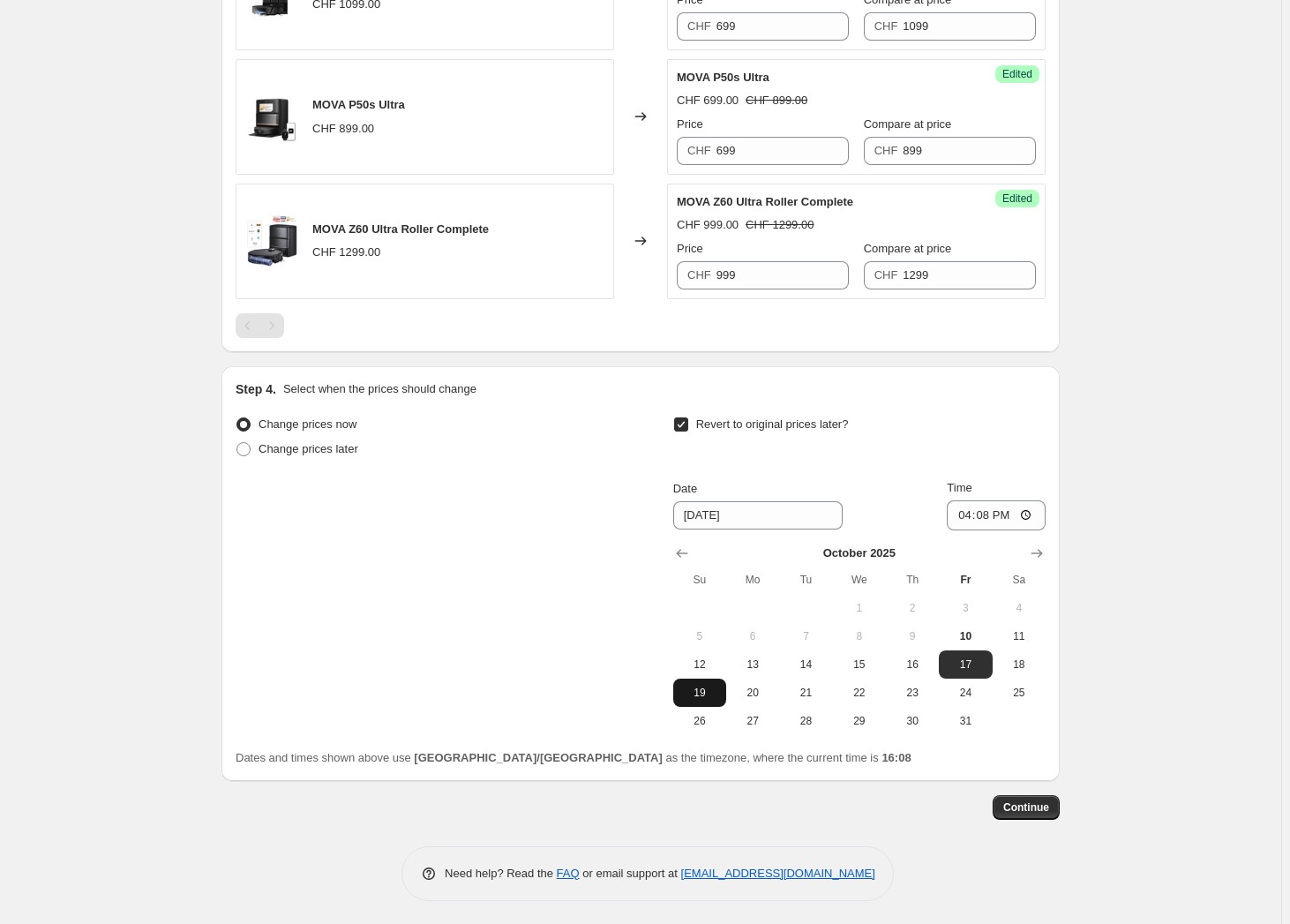
click at [697, 691] on span "19" at bounding box center [699, 693] width 39 height 14
type input "10/19/2025"
click at [993, 508] on input "16:08" at bounding box center [996, 515] width 99 height 30
type input "23:59"
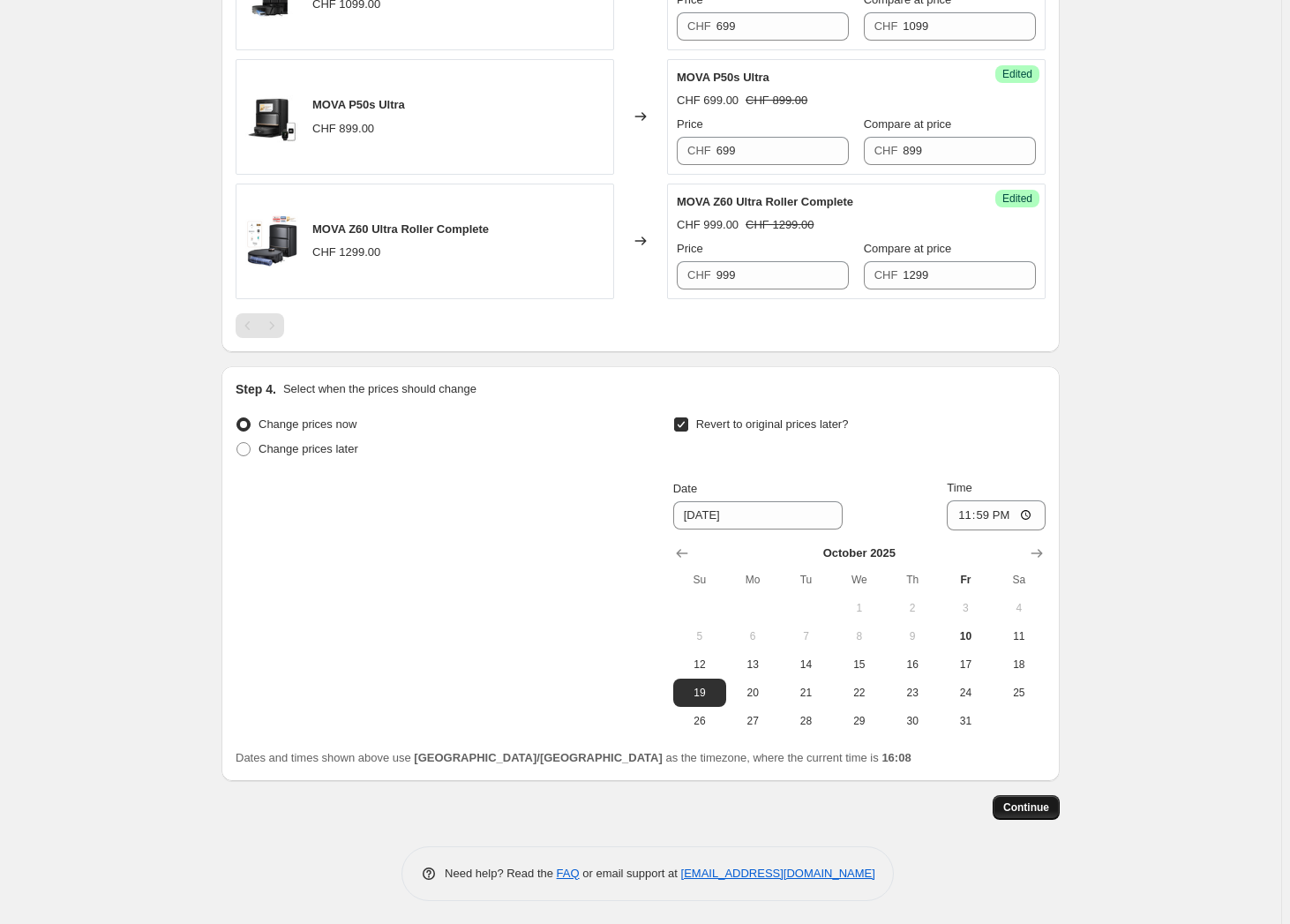
click at [1016, 807] on span "Continue" at bounding box center [1025, 806] width 46 height 14
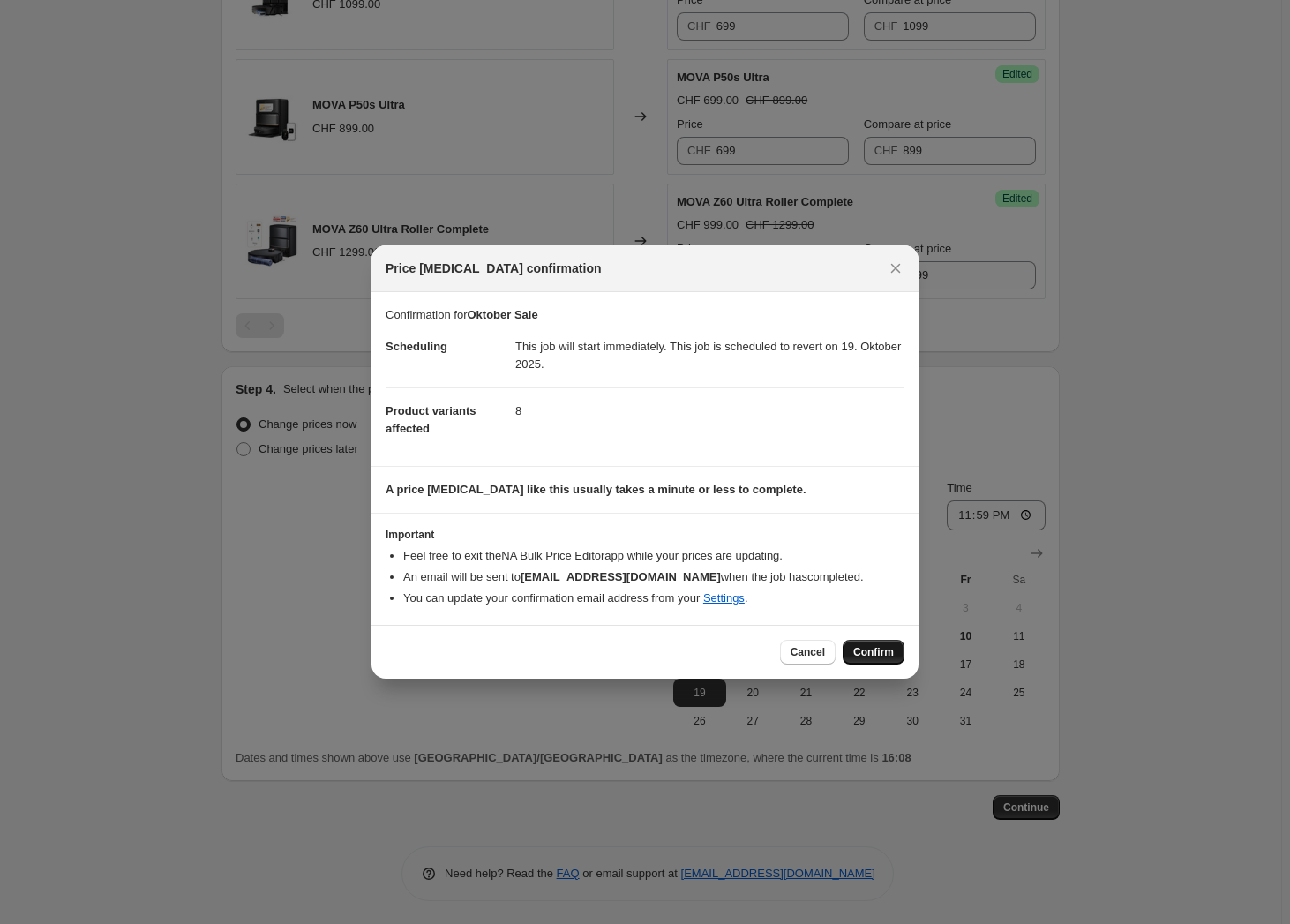
click at [872, 652] on span "Confirm" at bounding box center [873, 652] width 41 height 14
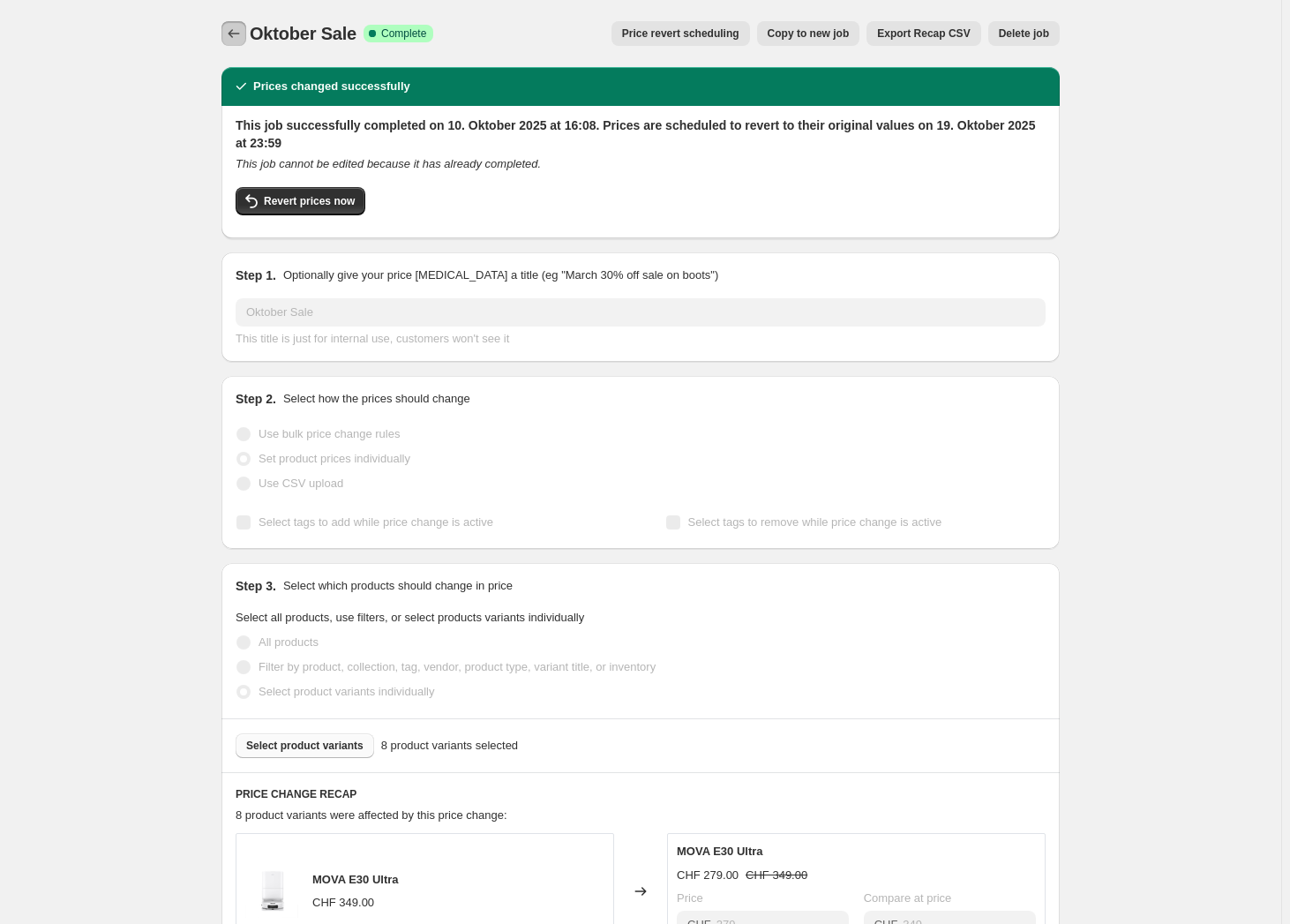
drag, startPoint x: 242, startPoint y: 33, endPoint x: 258, endPoint y: 49, distance: 22.6
click at [259, 50] on div "Oktober Sale. This page is ready Oktober Sale Success Complete Complete Price r…" at bounding box center [639, 33] width 838 height 67
click at [246, 32] on button "Price change jobs" at bounding box center [233, 33] width 25 height 25
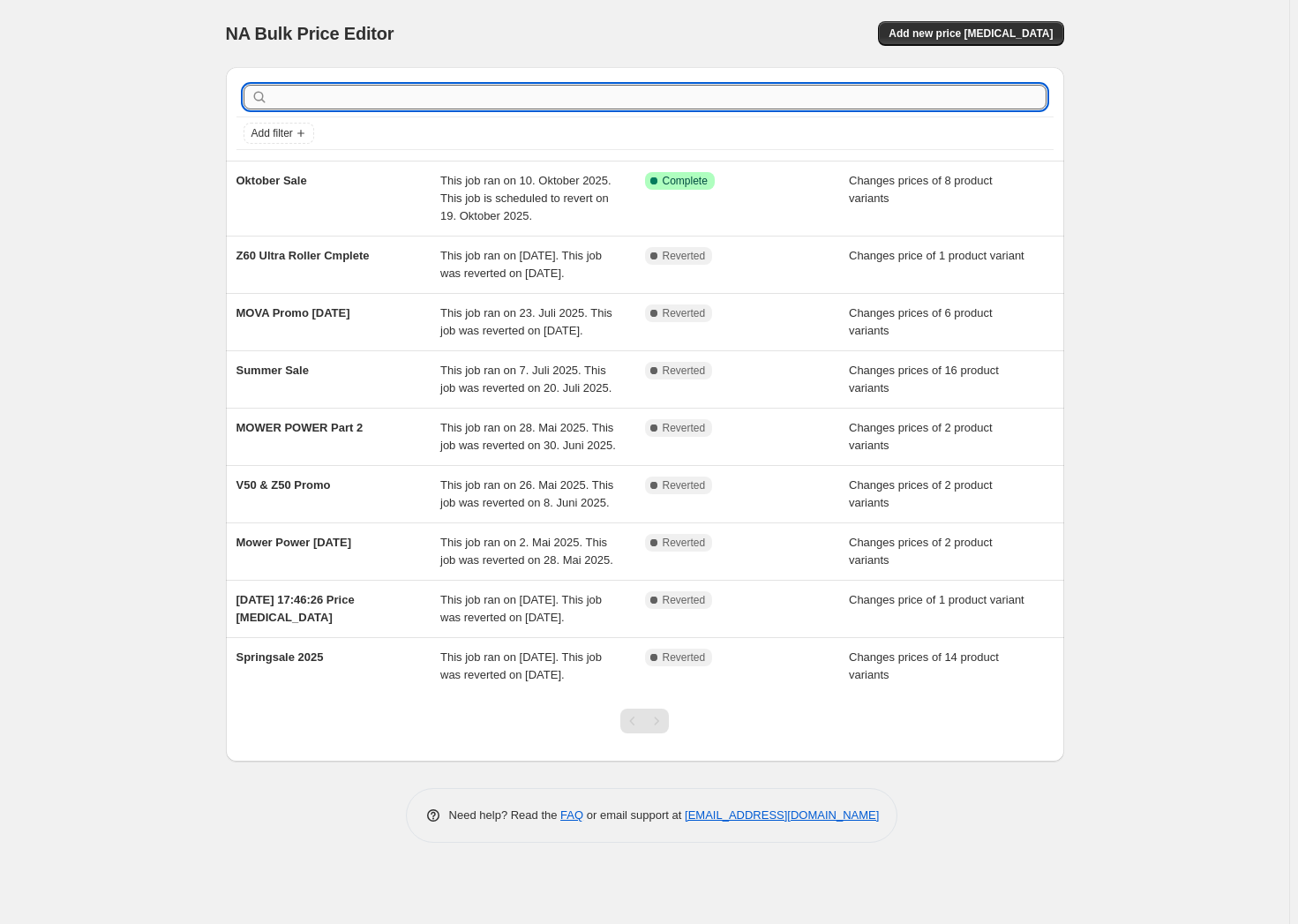
click at [441, 87] on input "text" at bounding box center [658, 97] width 774 height 25
type input "Oktober MOWER"
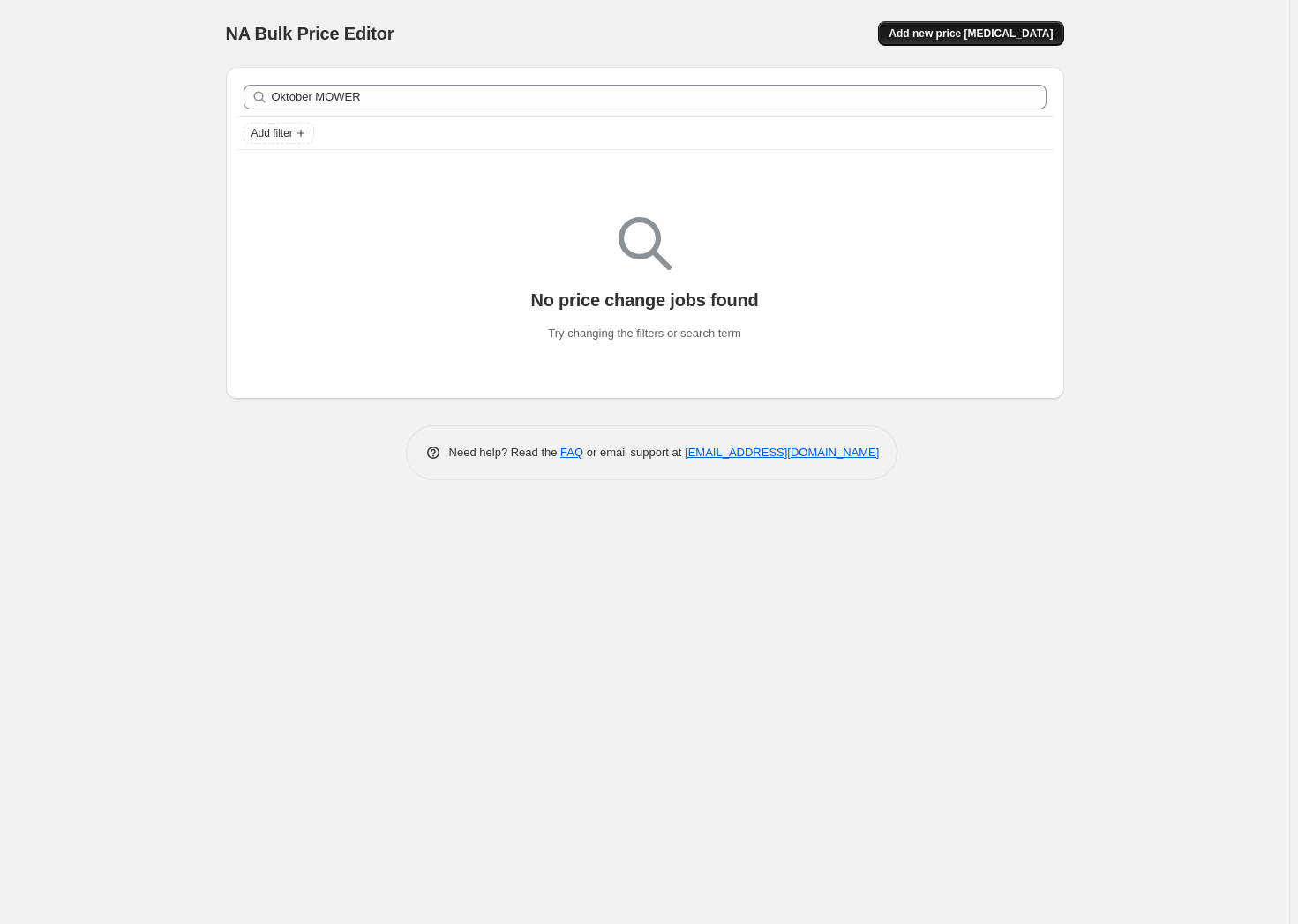
click at [957, 38] on span "Add new price change job" at bounding box center [970, 33] width 164 height 14
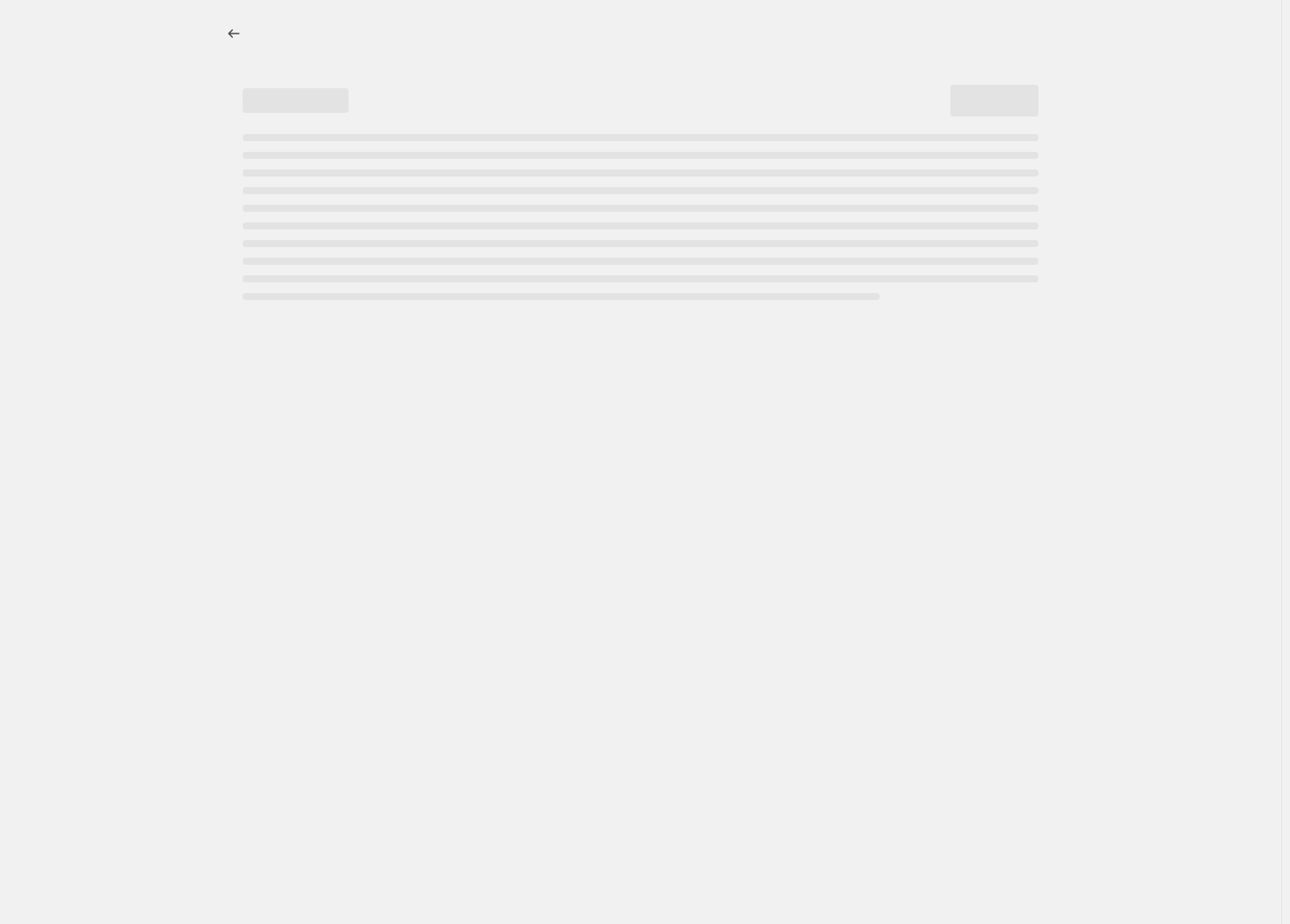
select select "percentage"
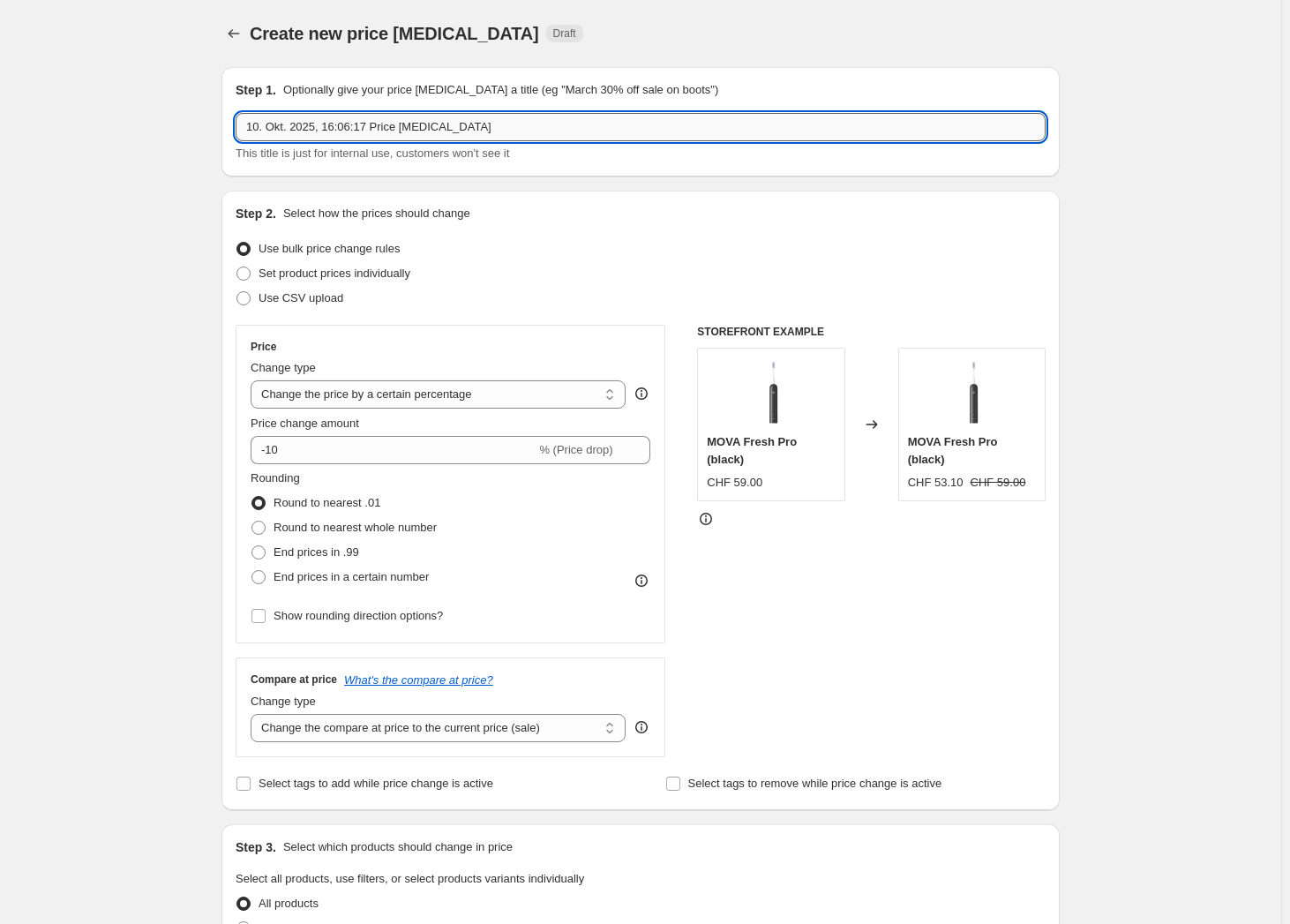
click at [351, 120] on input "10. Okt. 2025, 16:06:17 Price change job" at bounding box center [640, 127] width 810 height 28
type input "Oktober Mower Sale"
click at [321, 269] on span "Set product prices individually" at bounding box center [334, 273] width 152 height 13
click at [237, 268] on input "Set product prices individually" at bounding box center [236, 267] width 1 height 1
radio input "true"
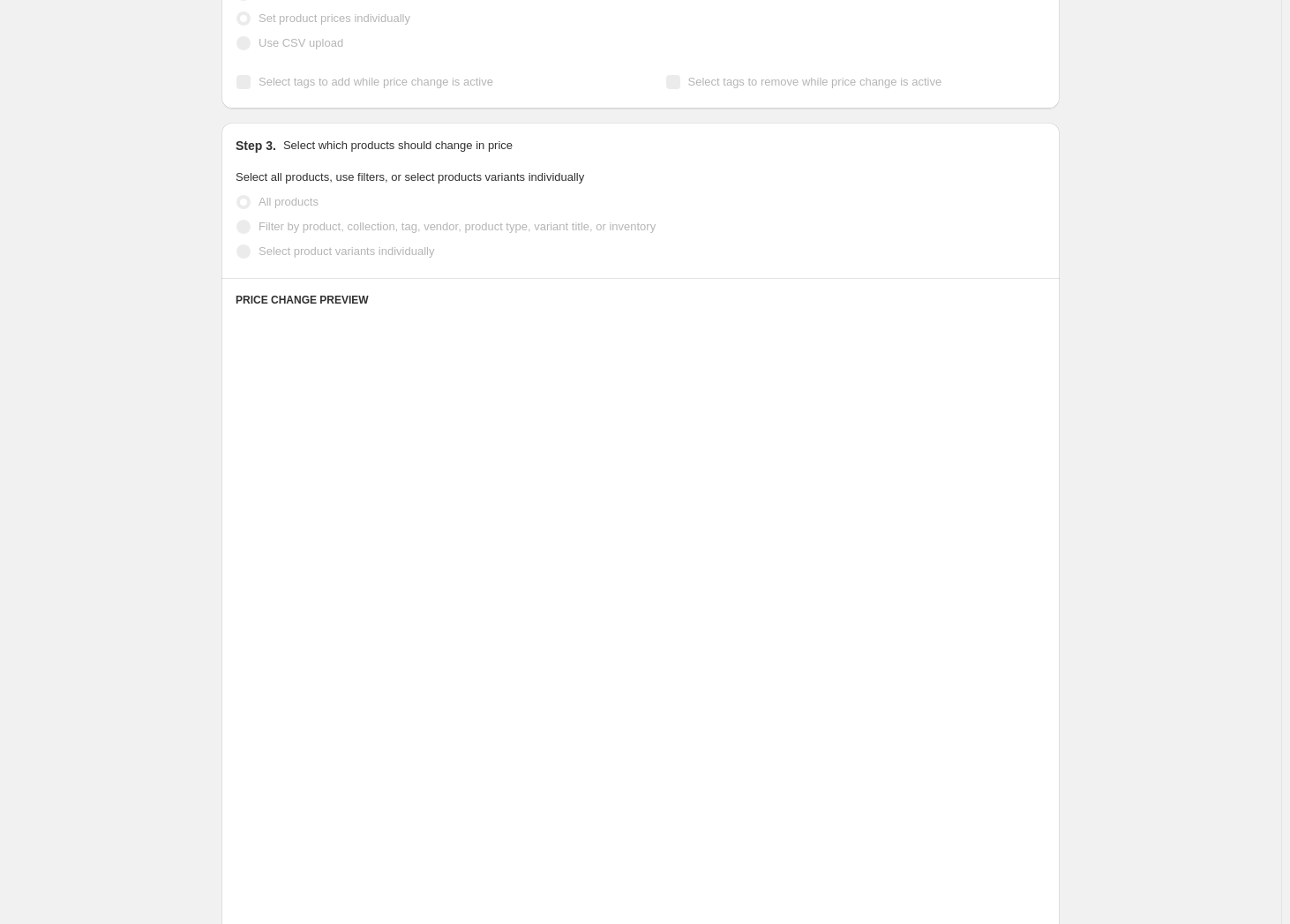
scroll to position [321, 0]
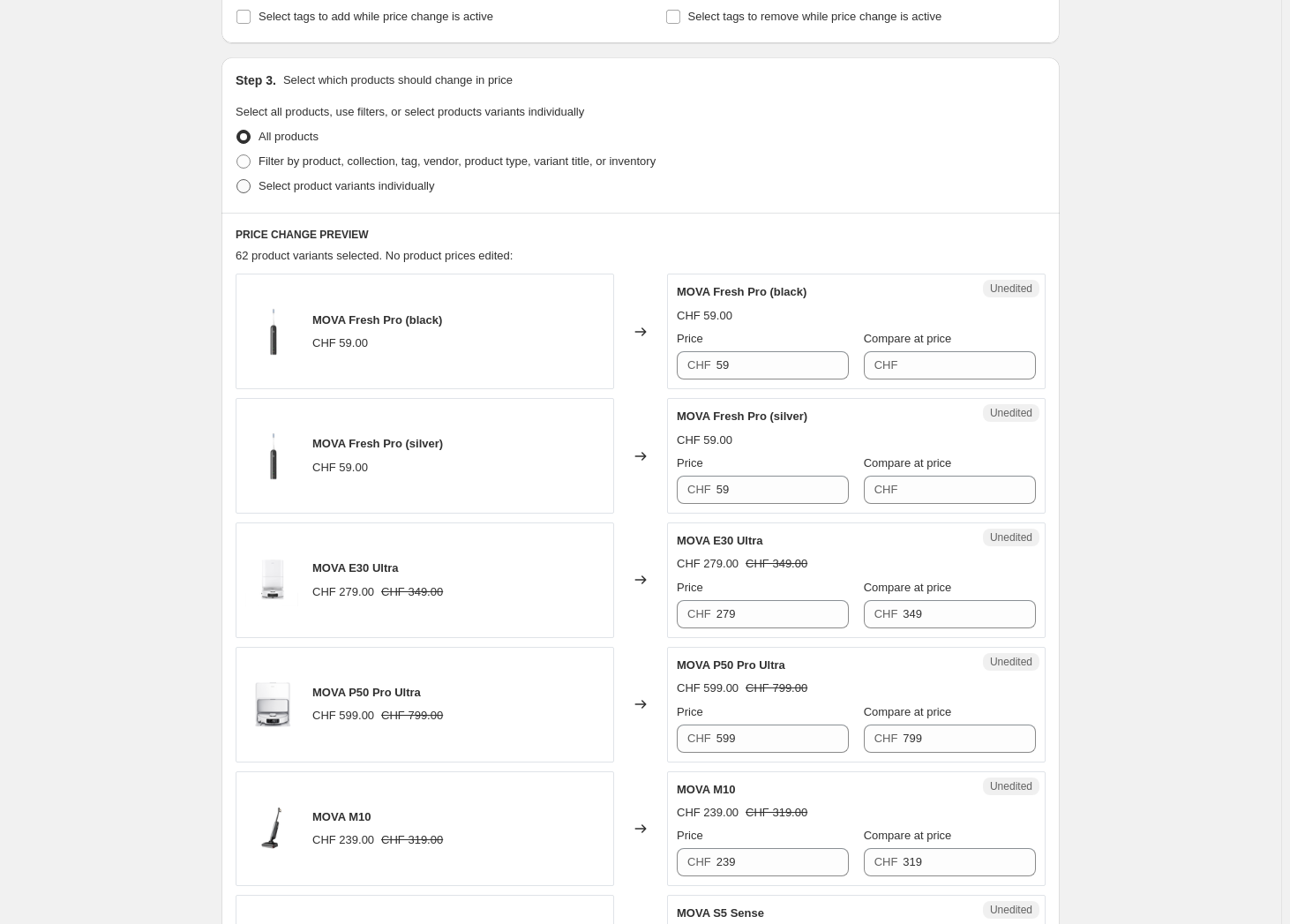
click at [346, 187] on span "Select product variants individually" at bounding box center [345, 186] width 175 height 13
click at [237, 180] on input "Select product variants individually" at bounding box center [236, 179] width 1 height 1
radio input "true"
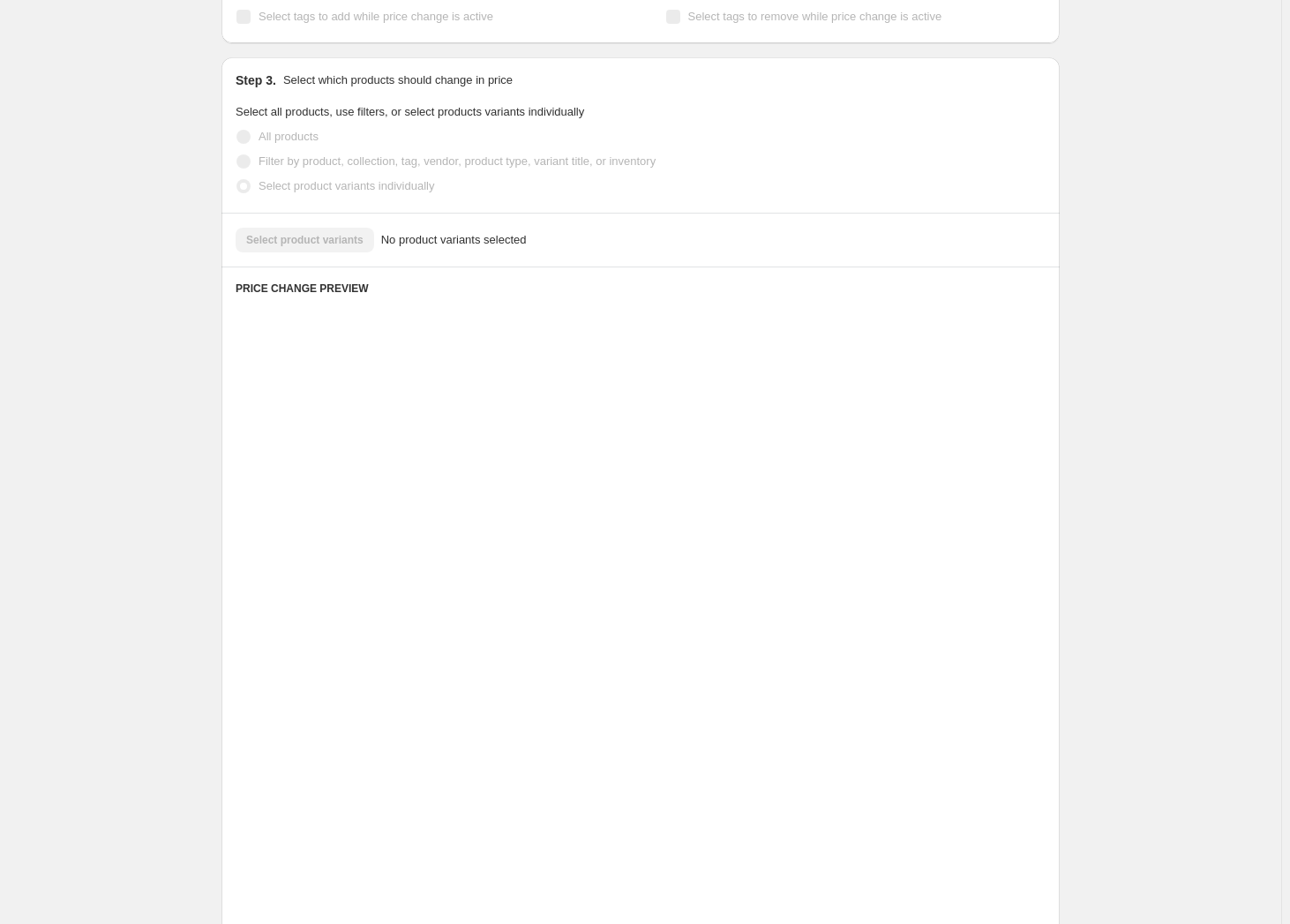
scroll to position [2, 0]
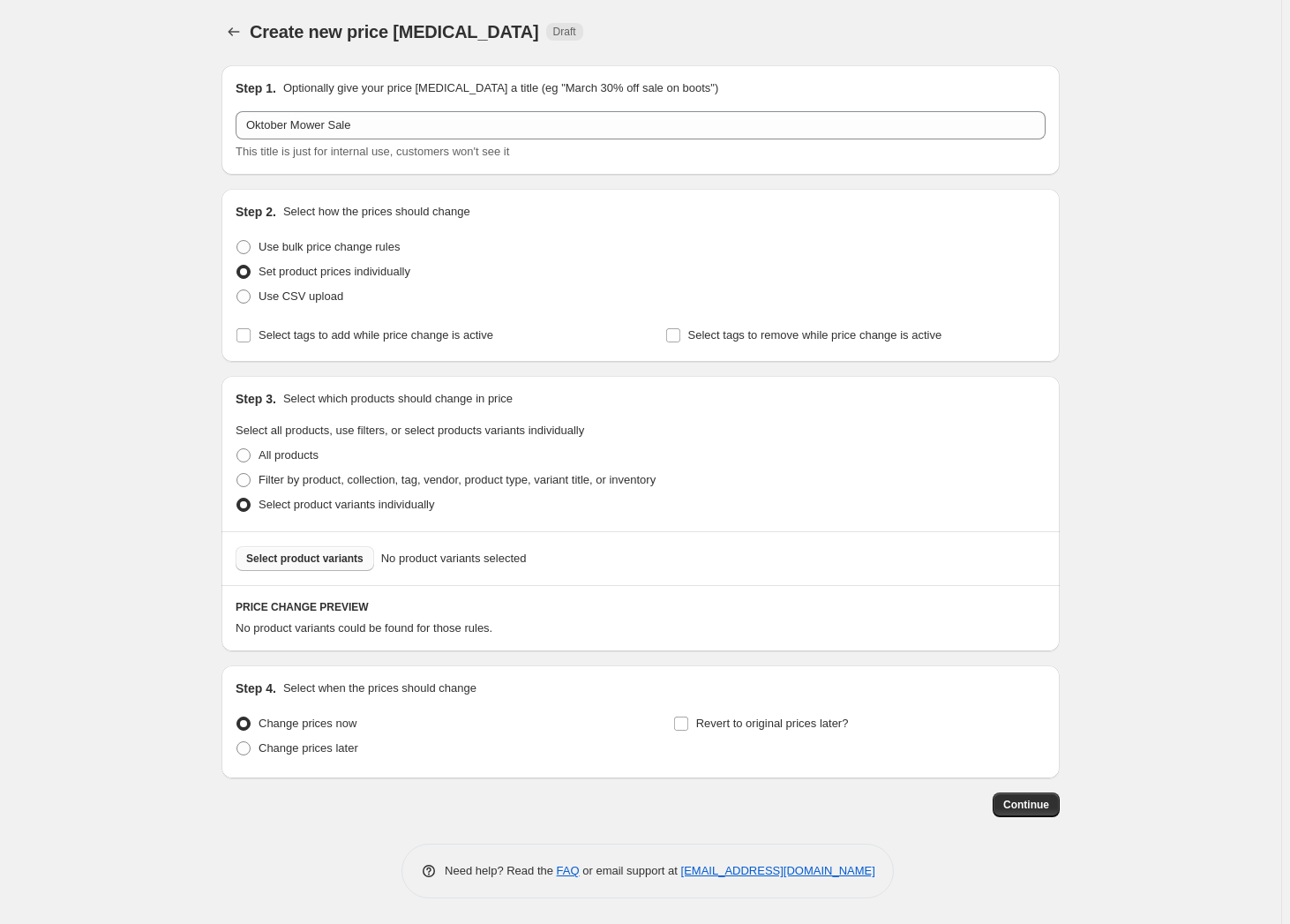
click at [296, 559] on span "Select product variants" at bounding box center [304, 558] width 118 height 14
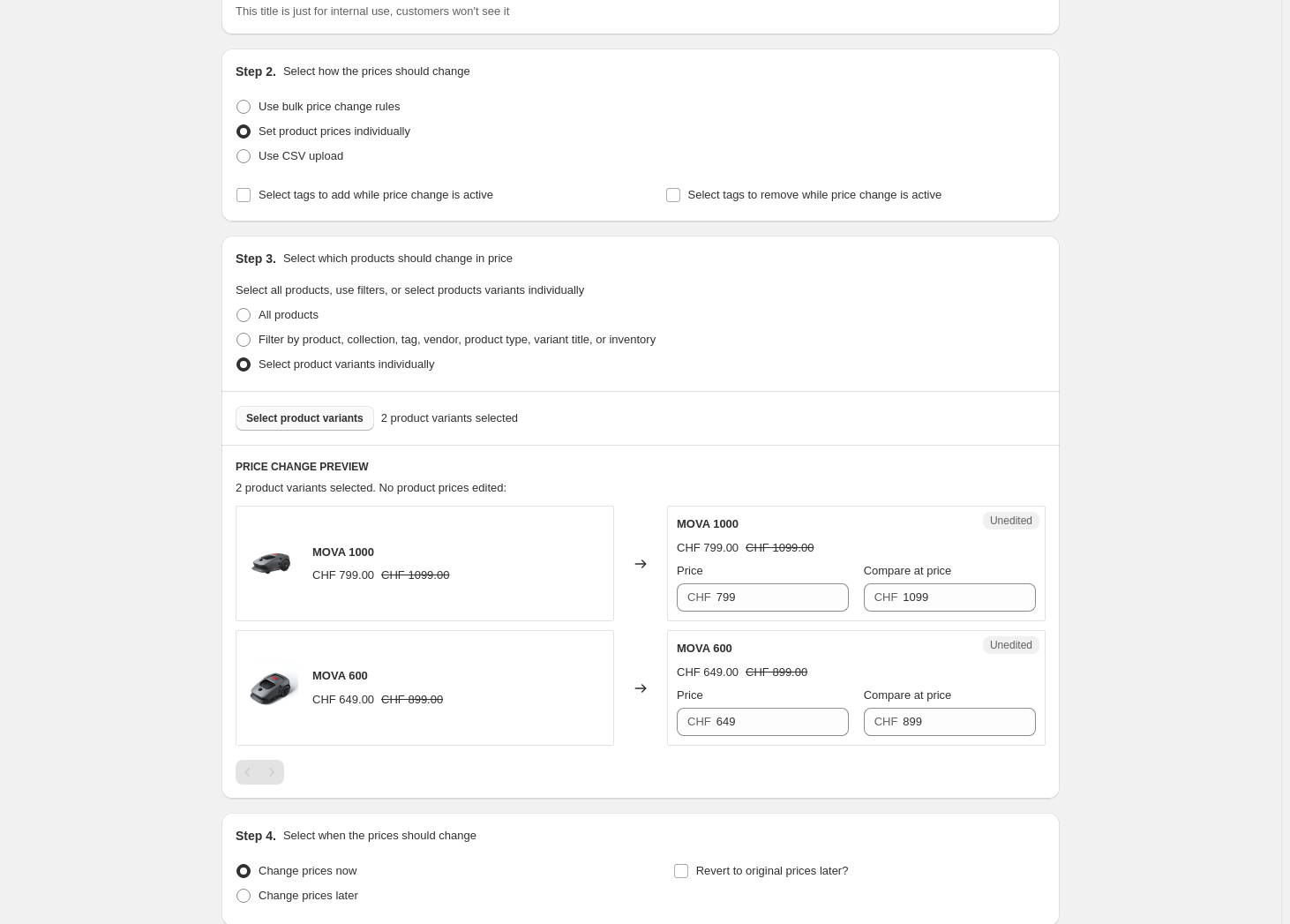
scroll to position [162, 0]
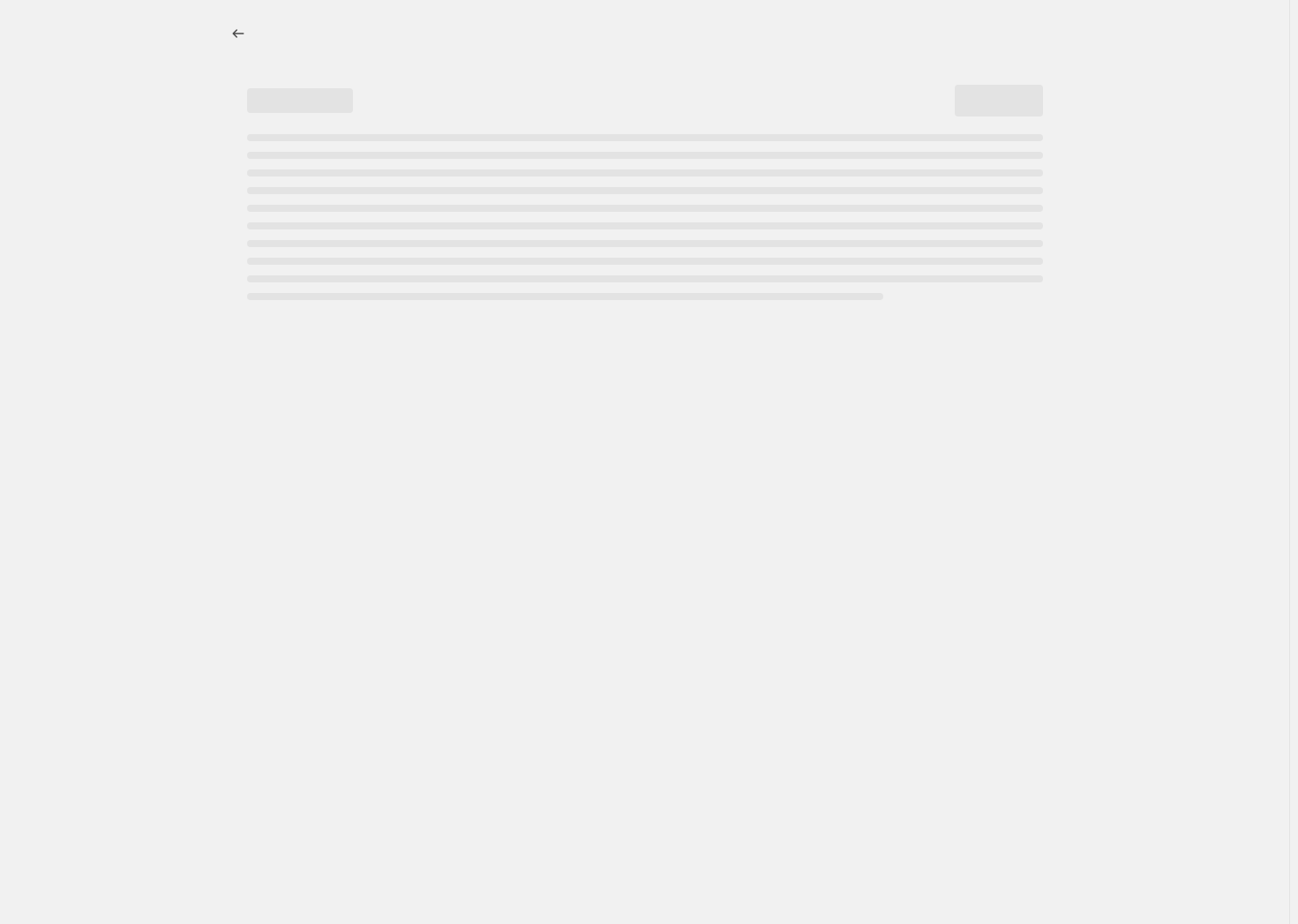
select select "percentage"
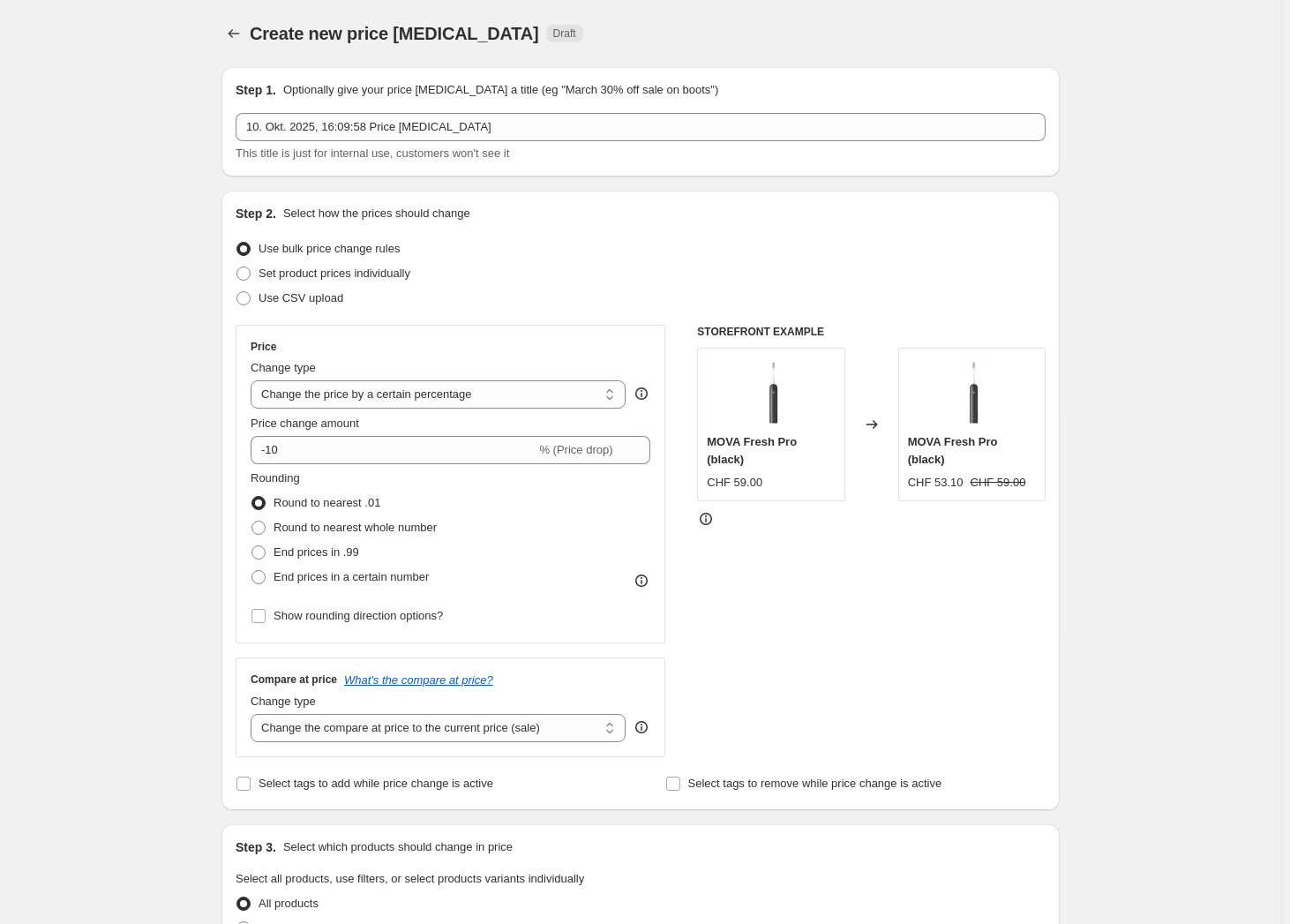
drag, startPoint x: 446, startPoint y: 151, endPoint x: 456, endPoint y: 142, distance: 13.5
click at [447, 150] on span "This title is just for internal use, customers won't see it" at bounding box center [372, 153] width 273 height 13
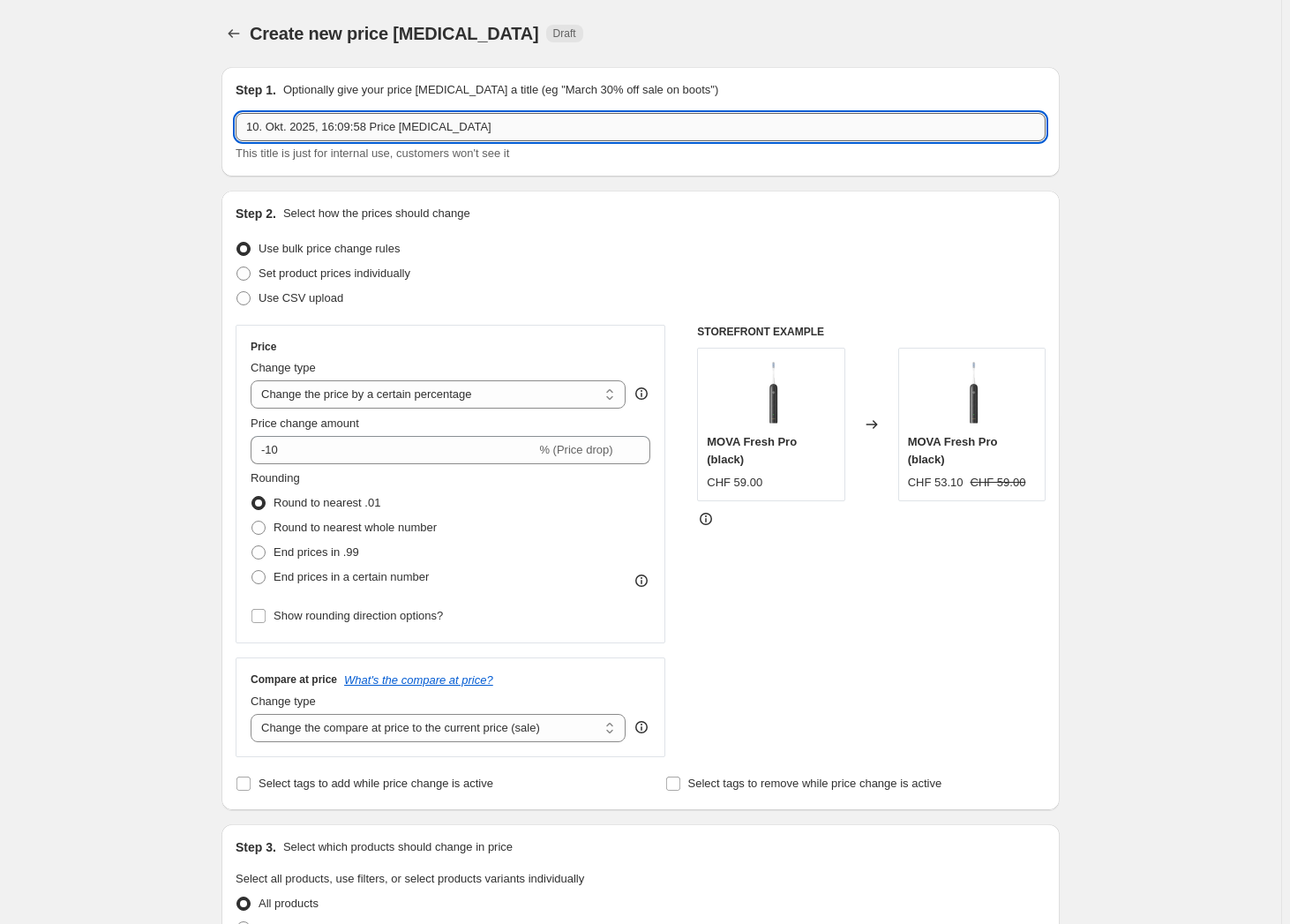
click at [458, 136] on input "10. Okt. 2025, 16:09:58 Price [MEDICAL_DATA]" at bounding box center [640, 127] width 810 height 28
type input "Oktober Mower Sale"
click at [346, 270] on span "Set product prices individually" at bounding box center [334, 273] width 152 height 13
click at [237, 268] on input "Set product prices individually" at bounding box center [236, 267] width 1 height 1
radio input "true"
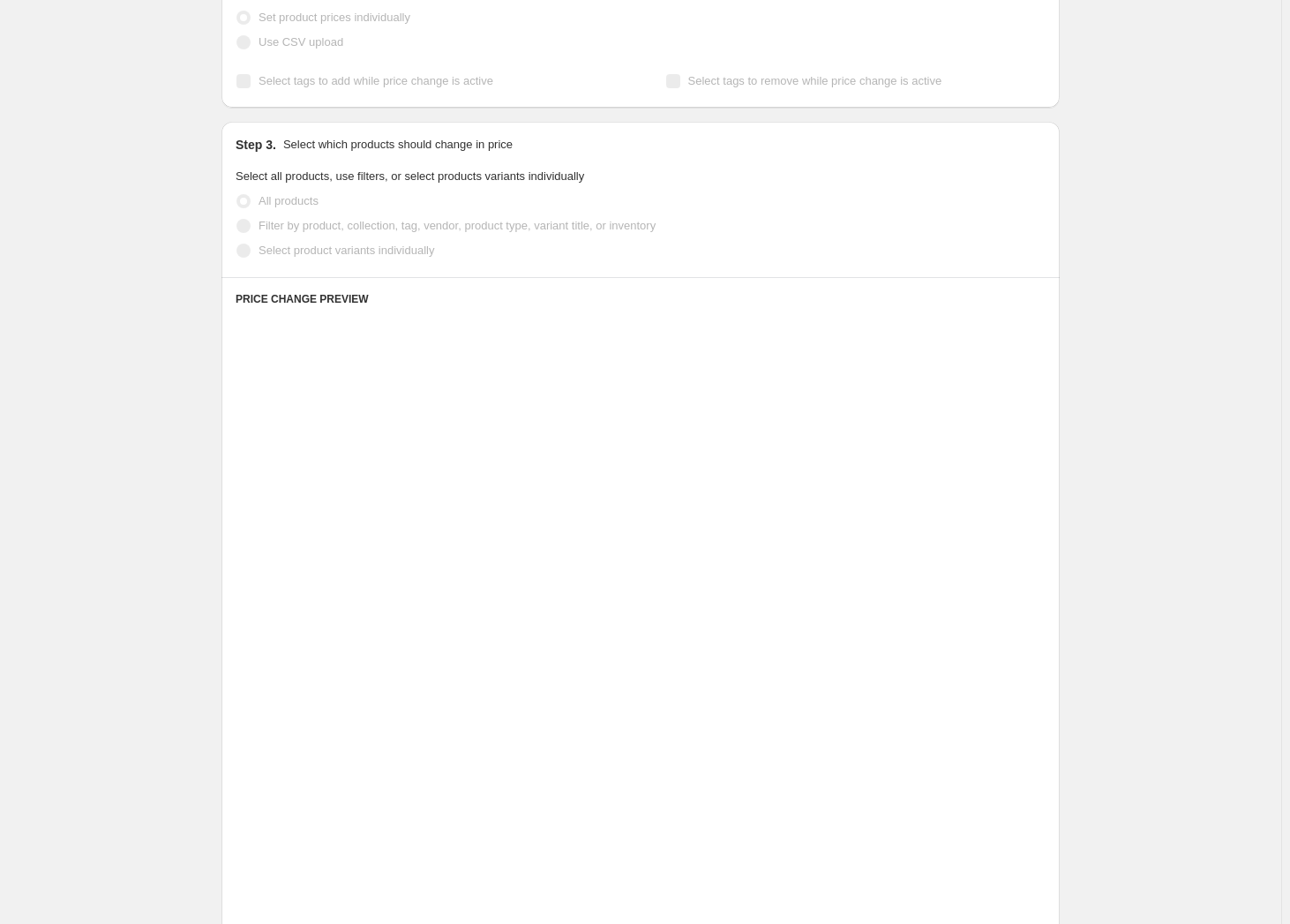
scroll to position [321, 0]
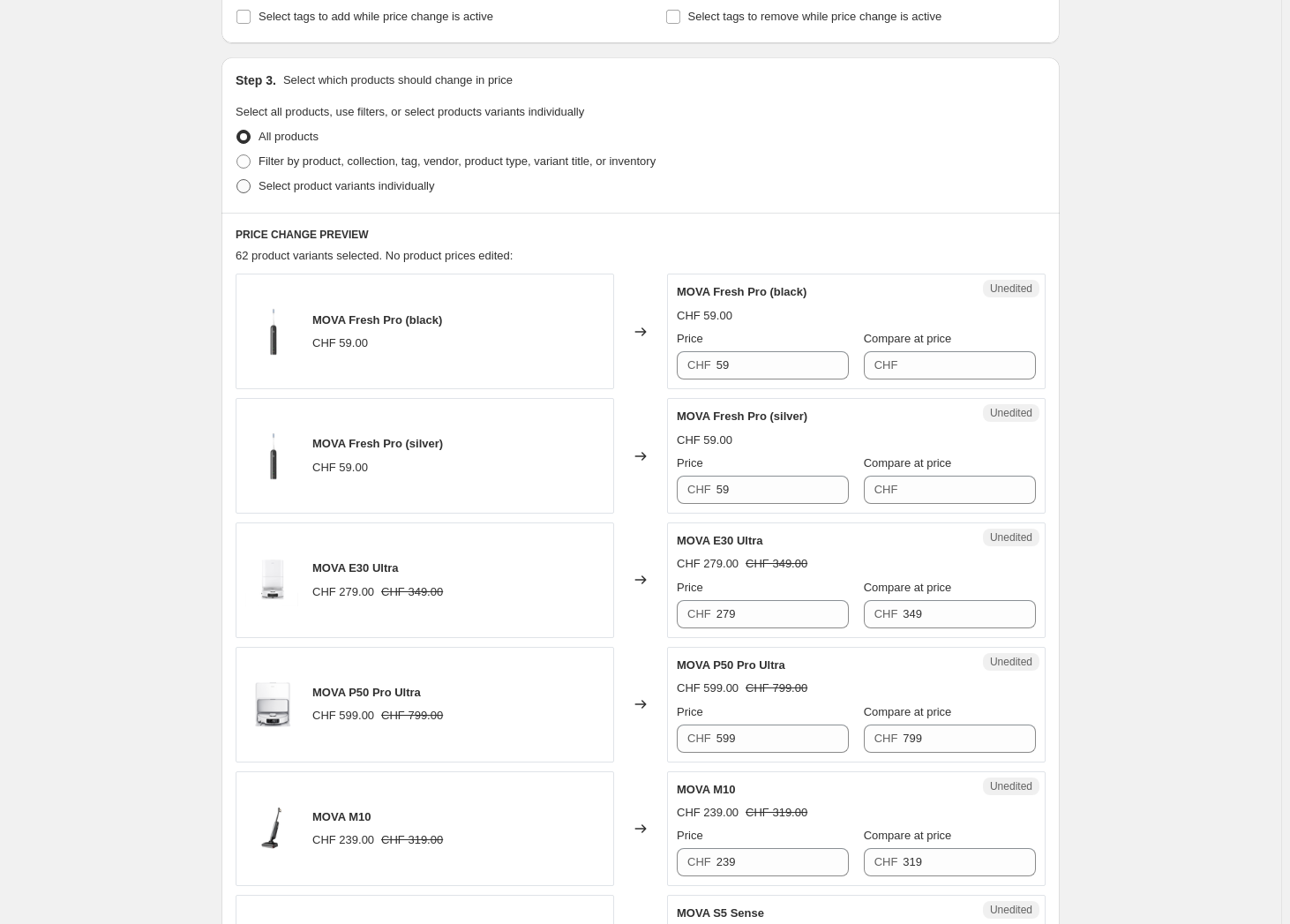
click at [371, 191] on span "Select product variants individually" at bounding box center [345, 186] width 175 height 13
click at [237, 180] on input "Select product variants individually" at bounding box center [236, 179] width 1 height 1
radio input "true"
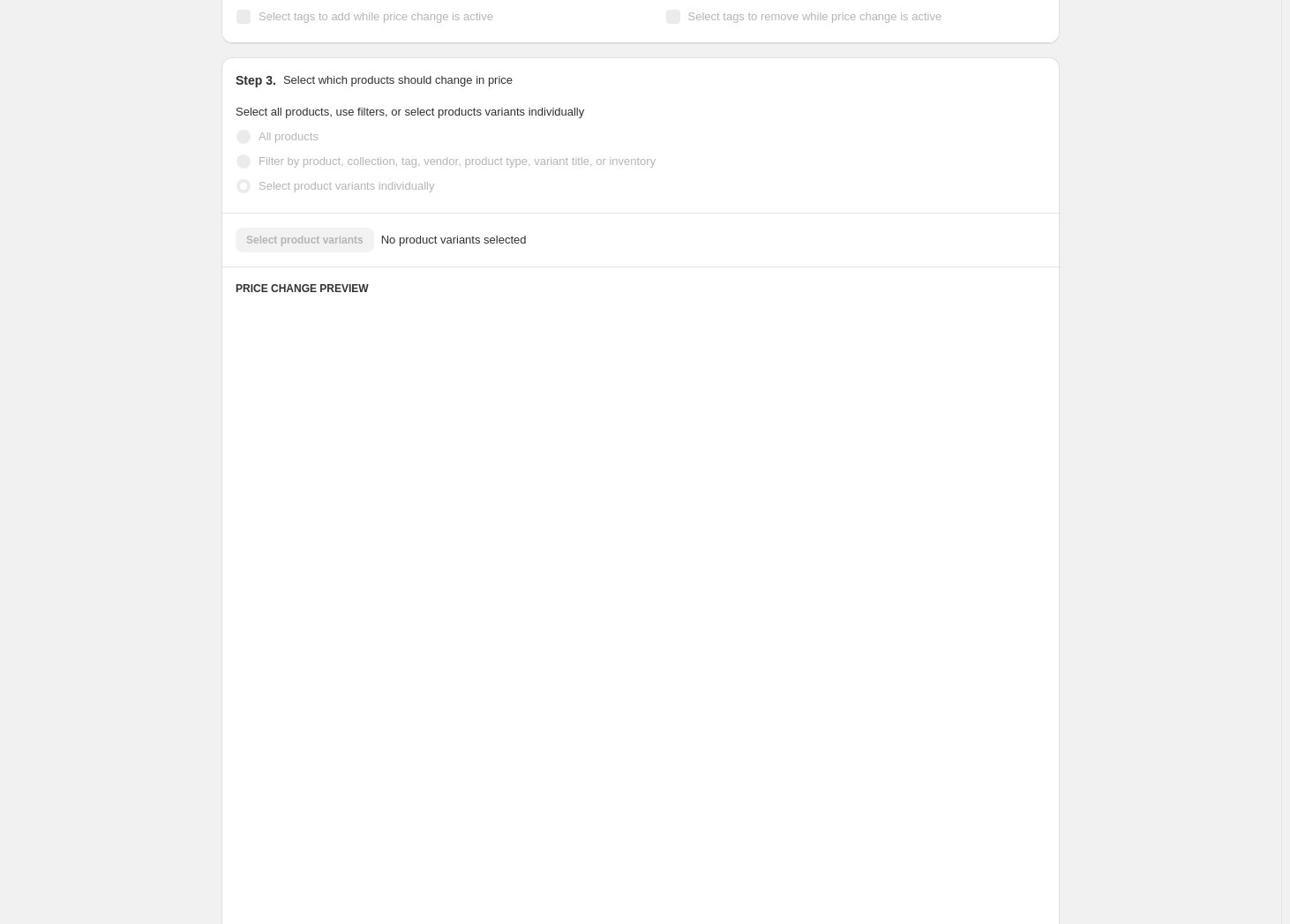
scroll to position [2, 0]
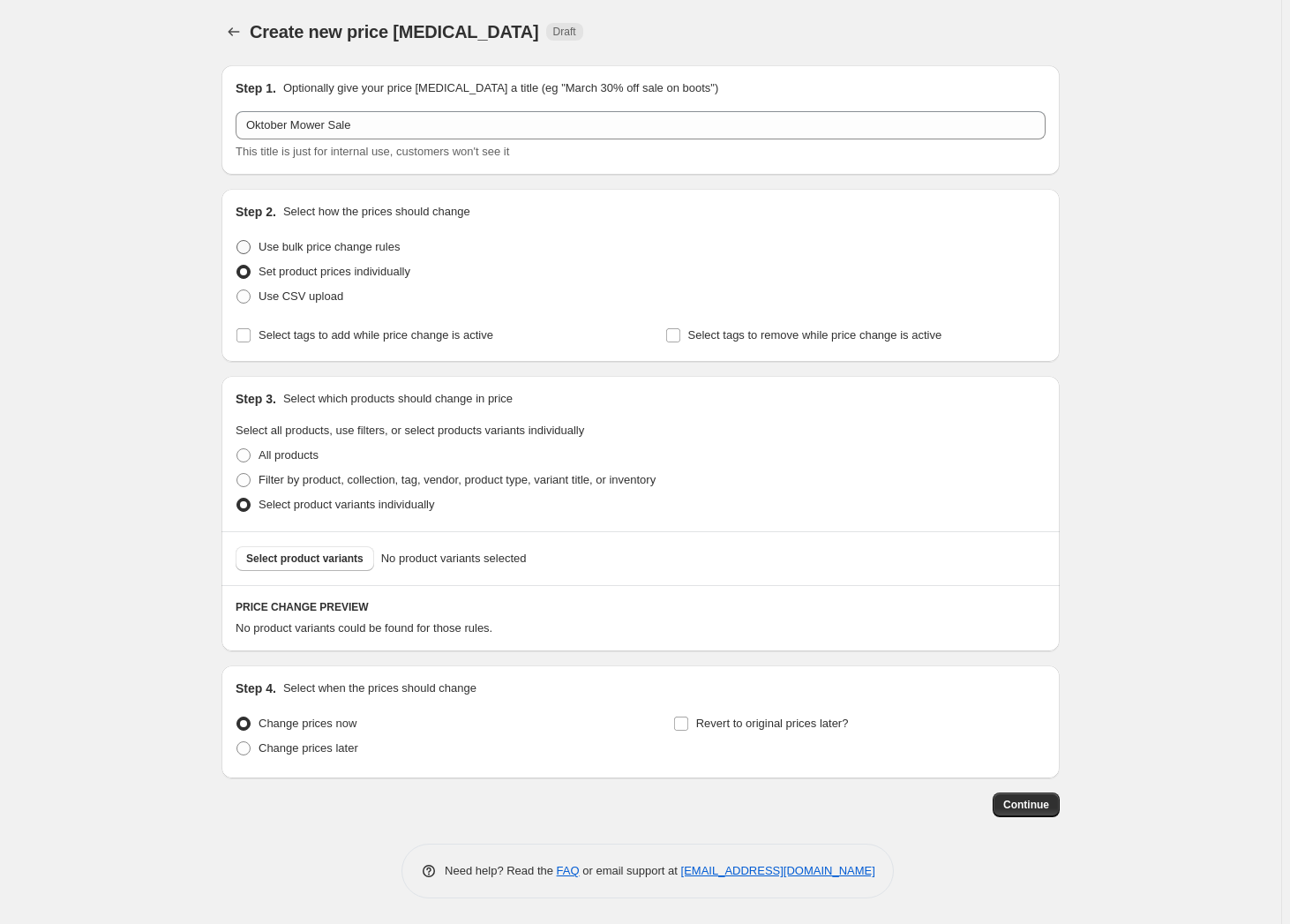
drag, startPoint x: 321, startPoint y: 228, endPoint x: 322, endPoint y: 247, distance: 19.0
click at [322, 241] on div "Step 2. Select how the prices should change Use bulk price change rules Set pro…" at bounding box center [640, 275] width 810 height 145
click at [298, 555] on span "Select product variants" at bounding box center [304, 558] width 118 height 14
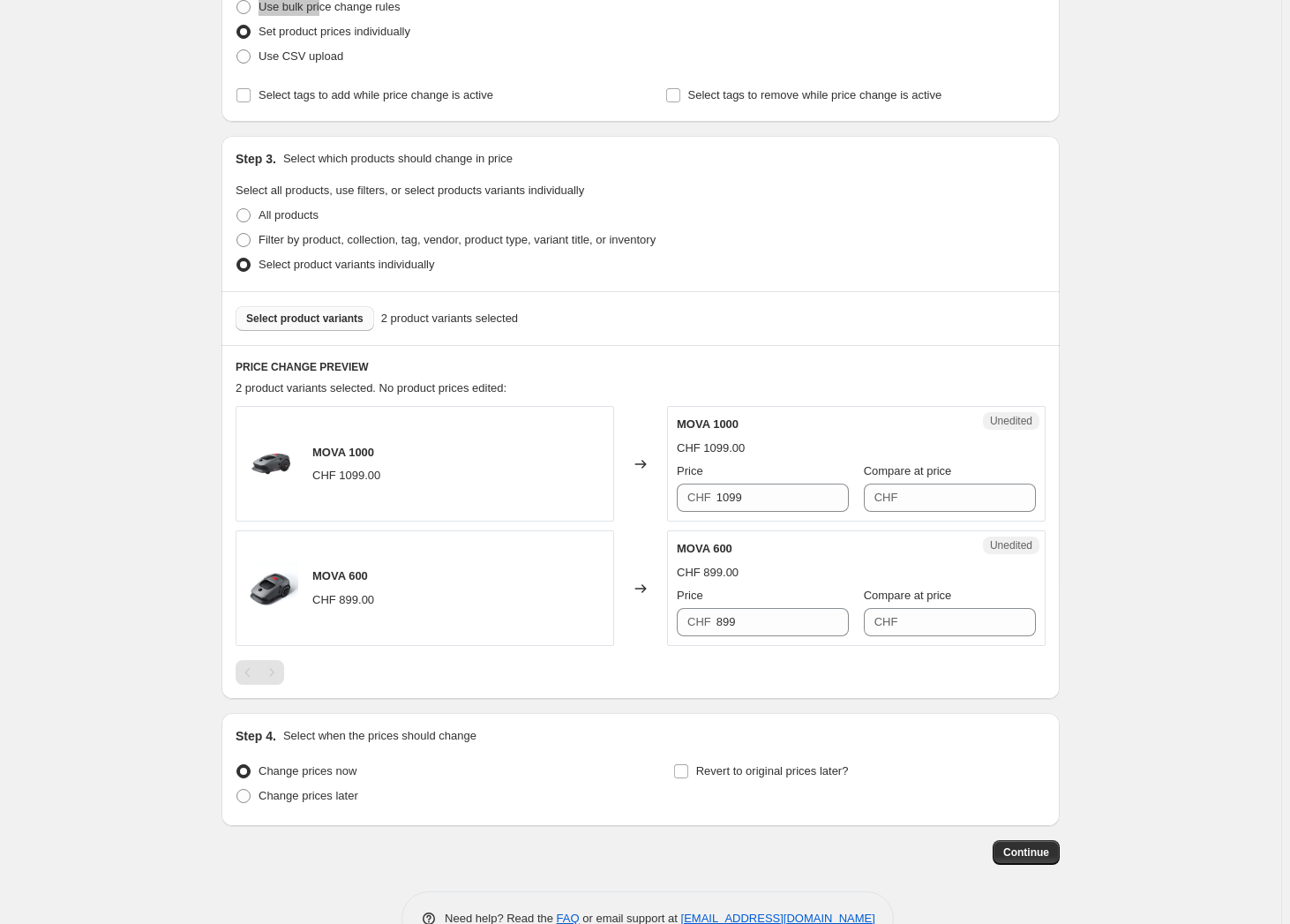
scroll to position [243, 0]
click at [763, 486] on input "1099" at bounding box center [783, 497] width 133 height 28
type input "789"
type input "1099"
type input "649"
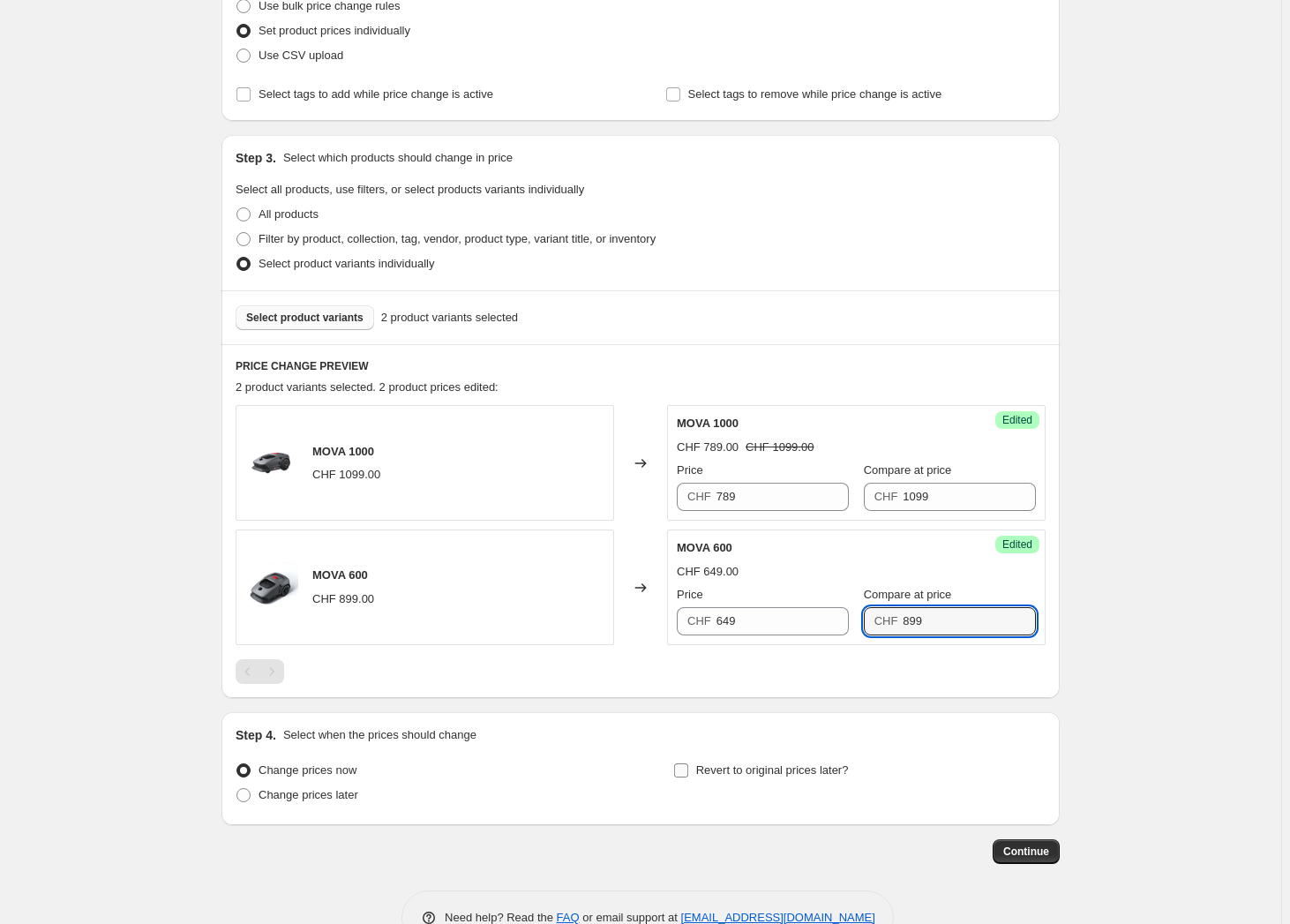
type input "899"
click at [688, 767] on input "Revert to original prices later?" at bounding box center [680, 769] width 14 height 14
checkbox input "true"
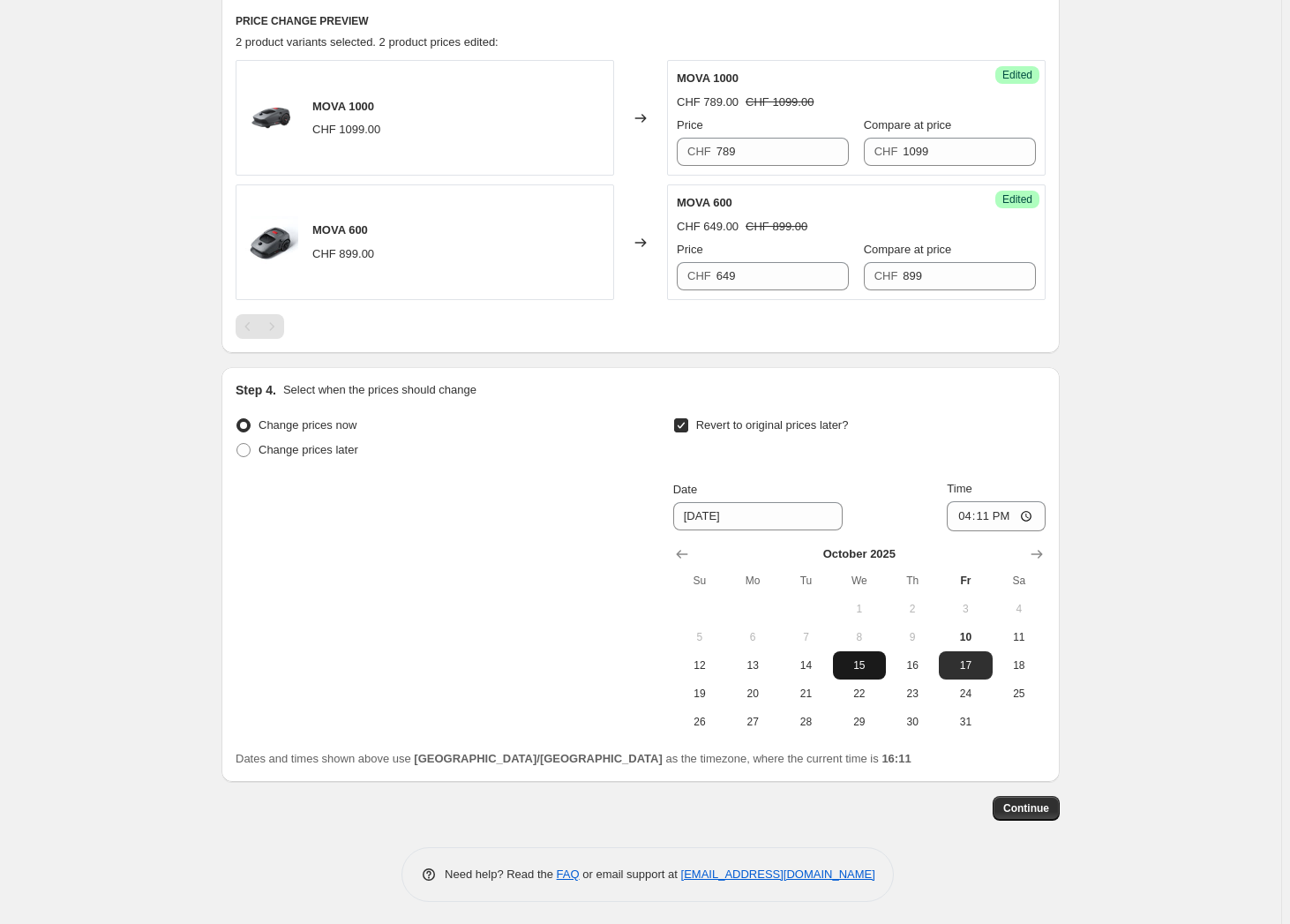
scroll to position [590, 0]
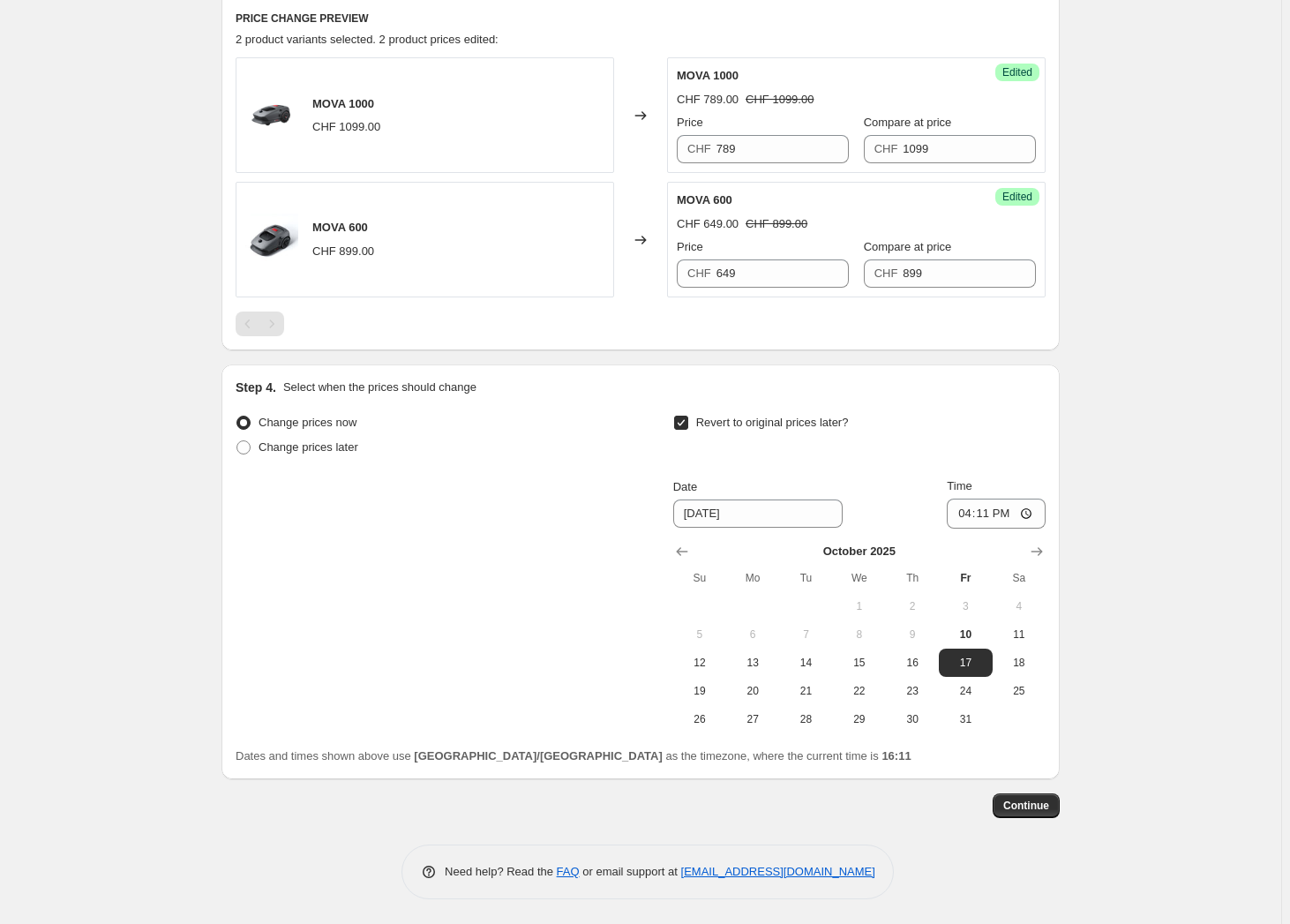
drag, startPoint x: 963, startPoint y: 724, endPoint x: 989, endPoint y: 603, distance: 123.8
click at [964, 724] on span "31" at bounding box center [965, 718] width 39 height 14
type input "[DATE]"
click at [1005, 518] on input "16:11" at bounding box center [996, 513] width 99 height 30
type input "23:59"
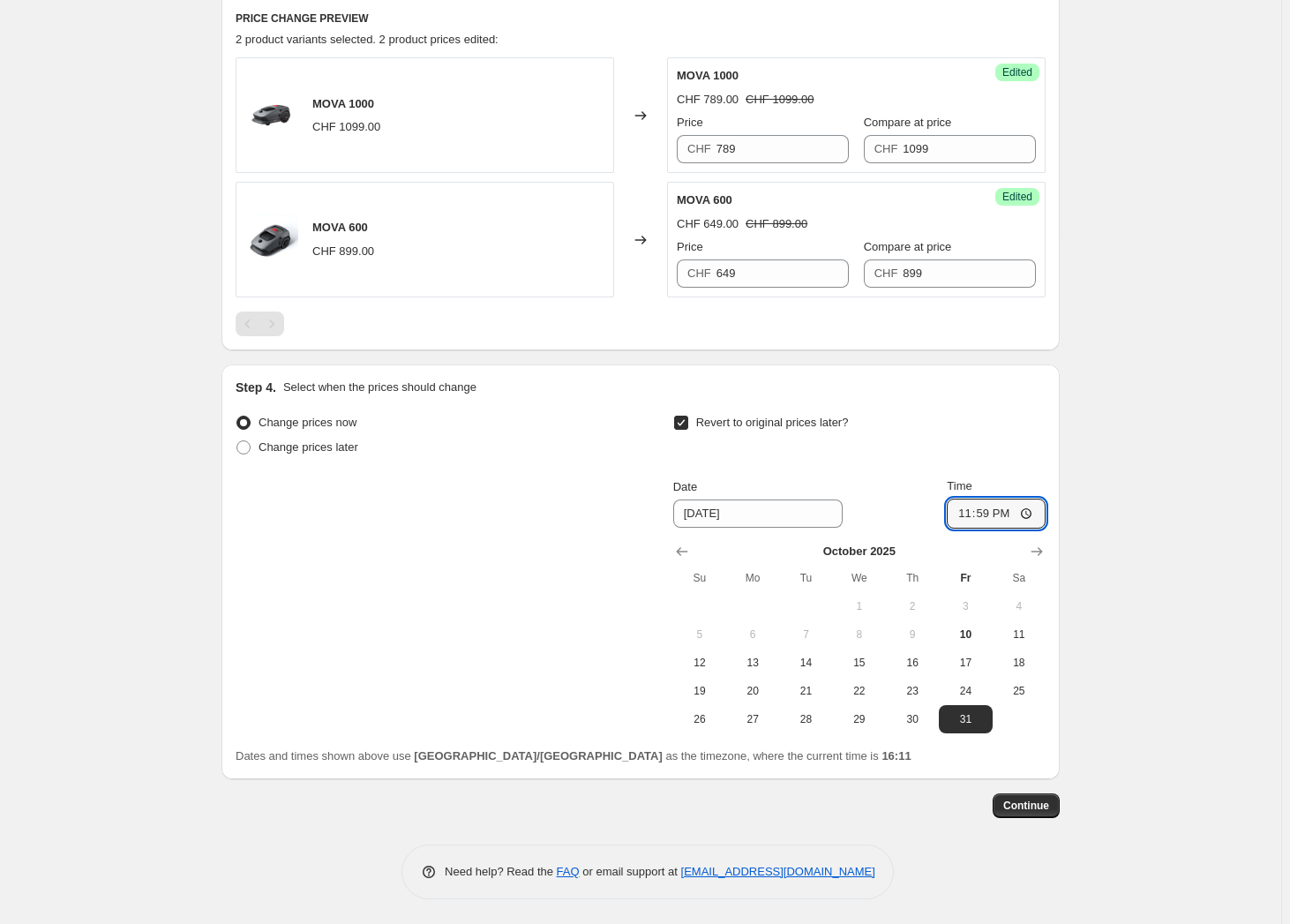
drag, startPoint x: 1050, startPoint y: 452, endPoint x: 1037, endPoint y: 446, distance: 14.3
click at [1051, 451] on div "Step 4. Select when the prices should change Change prices now Change prices la…" at bounding box center [639, 571] width 838 height 415
click at [1024, 804] on span "Continue" at bounding box center [1025, 805] width 46 height 14
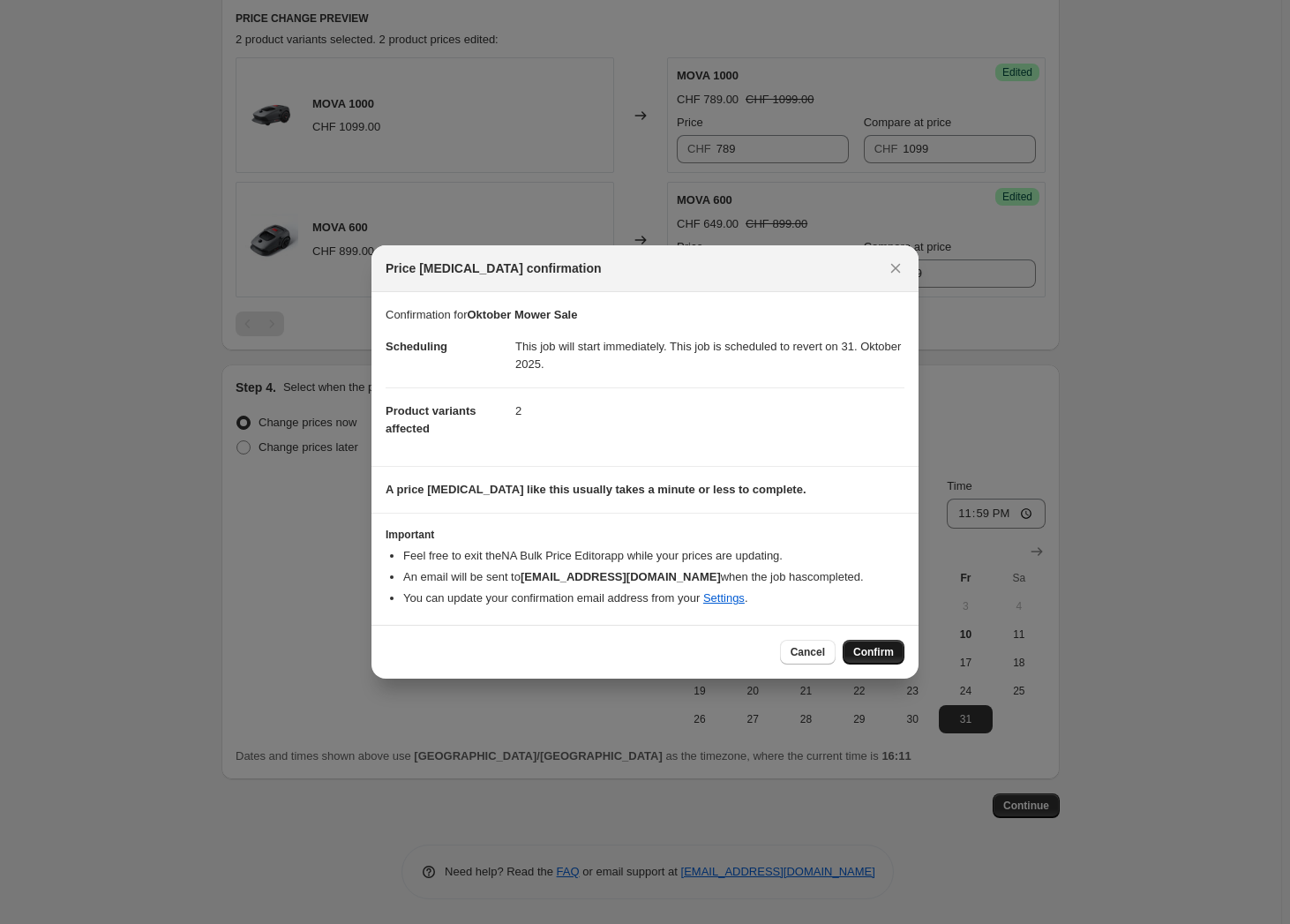
click at [866, 651] on span "Confirm" at bounding box center [873, 652] width 41 height 14
